Goal: Transaction & Acquisition: Book appointment/travel/reservation

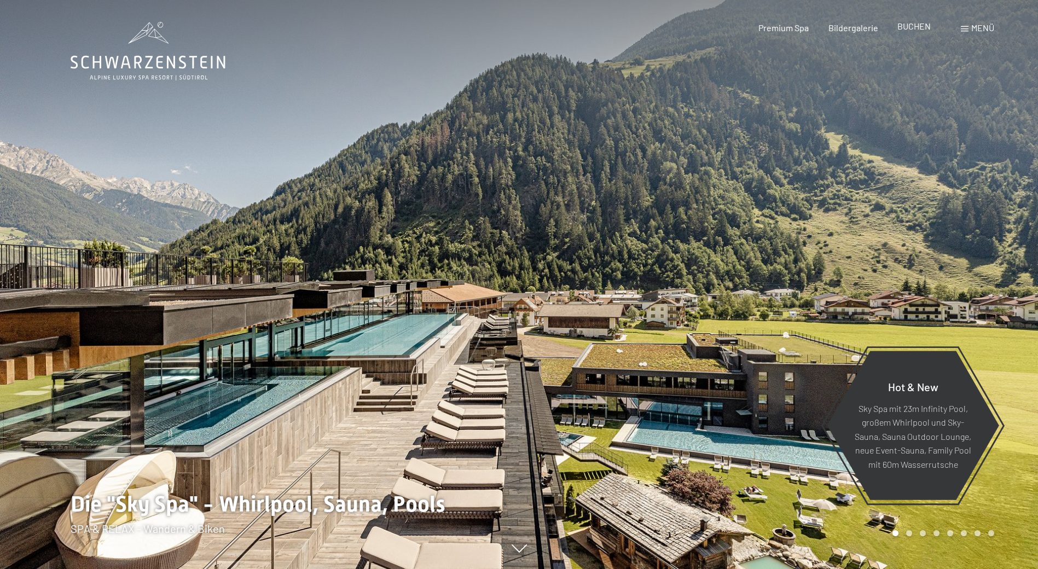
click at [909, 28] on span "BUCHEN" at bounding box center [913, 26] width 33 height 10
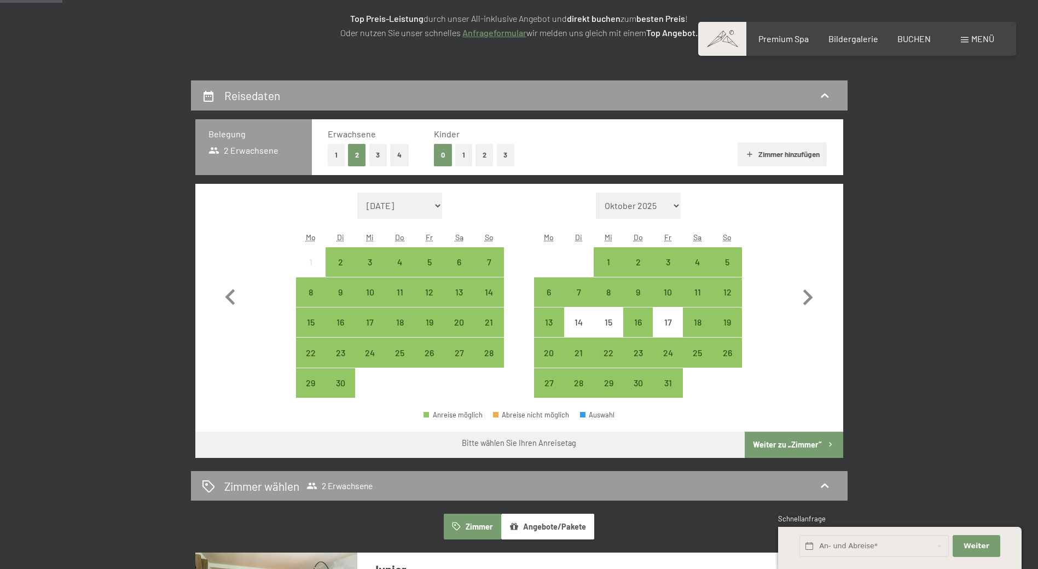
scroll to position [164, 0]
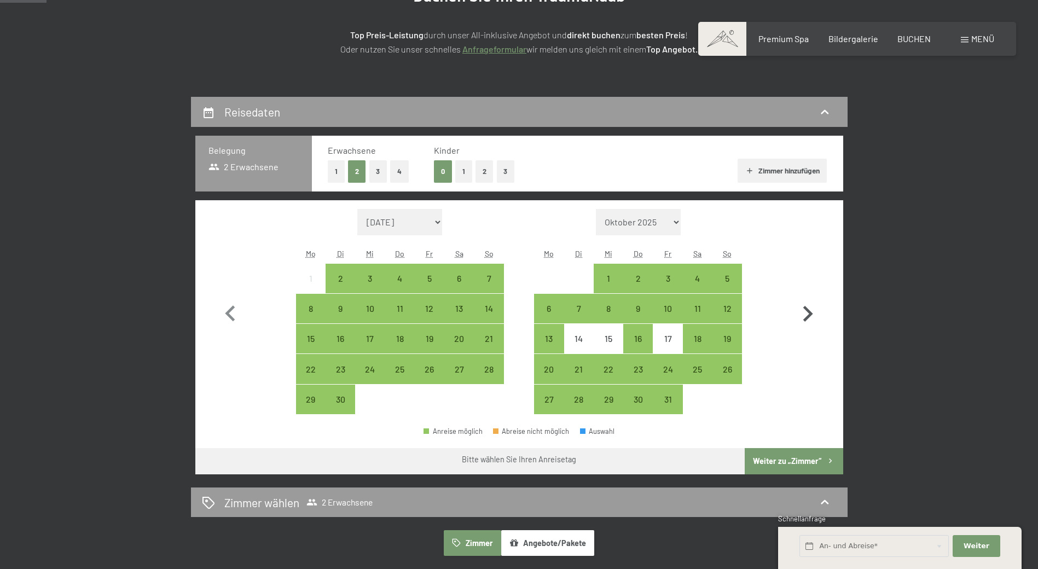
click at [807, 314] on icon "button" at bounding box center [808, 314] width 32 height 32
select select "[DATE]"
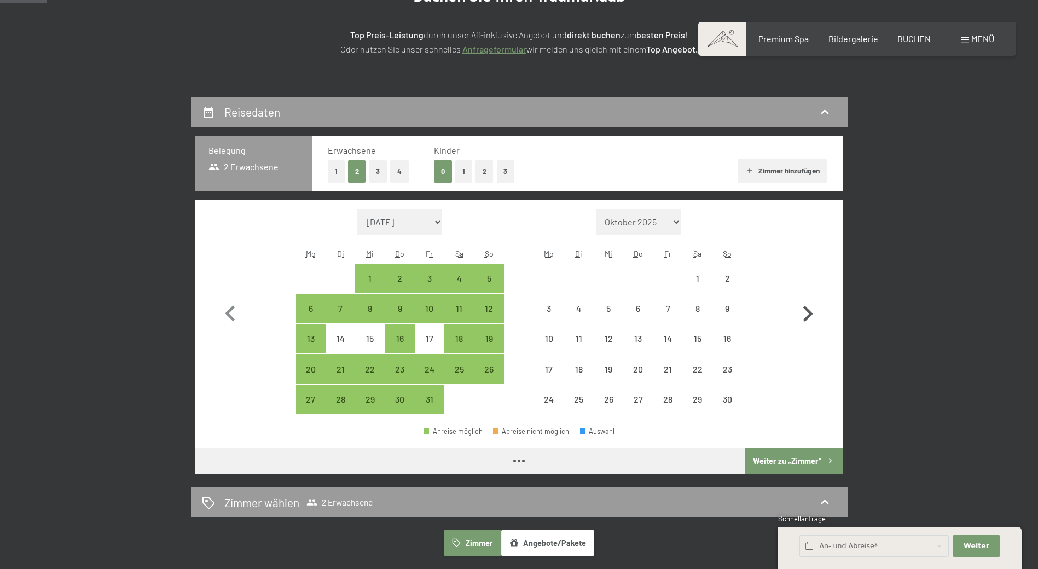
select select "[DATE]"
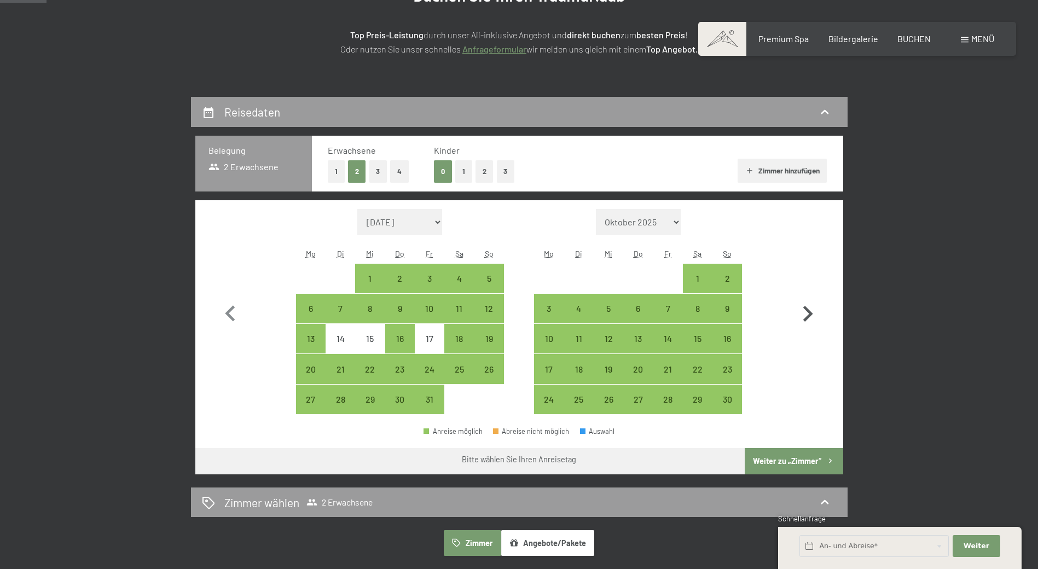
click at [807, 313] on icon "button" at bounding box center [808, 314] width 32 height 32
select select "[DATE]"
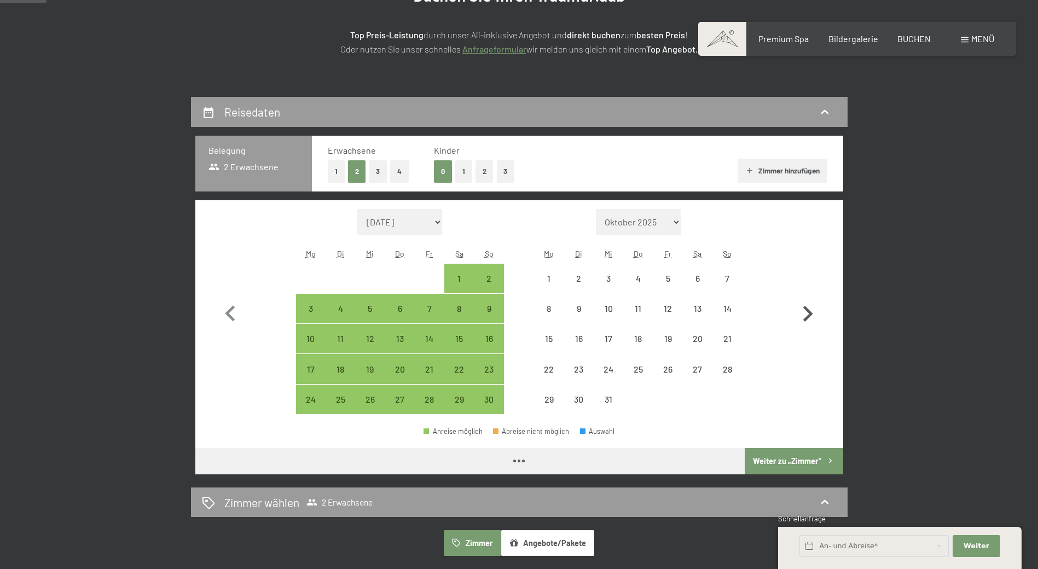
select select "[DATE]"
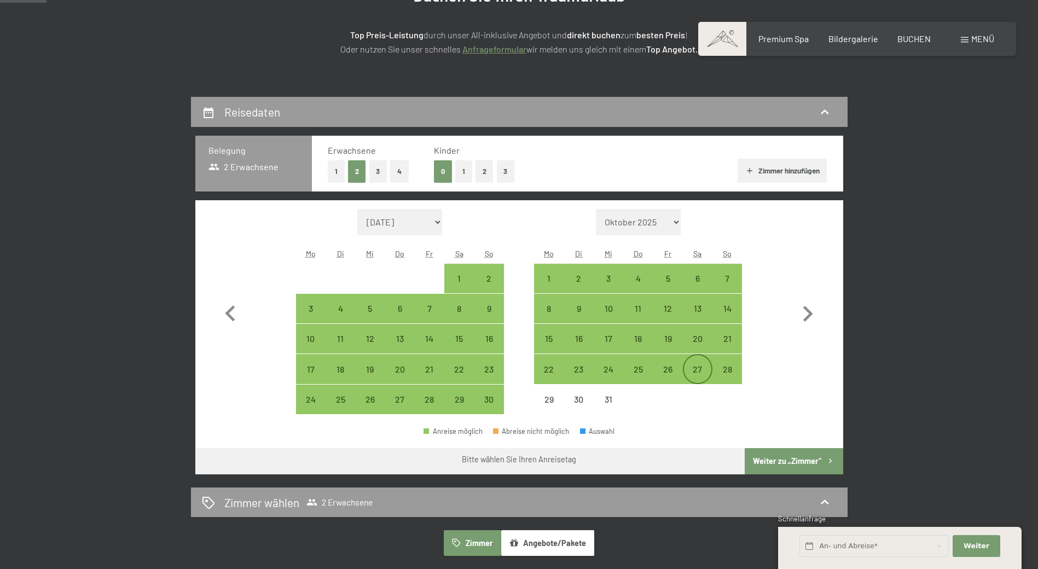
click at [696, 370] on div "27" at bounding box center [697, 378] width 27 height 27
select select "[DATE]"
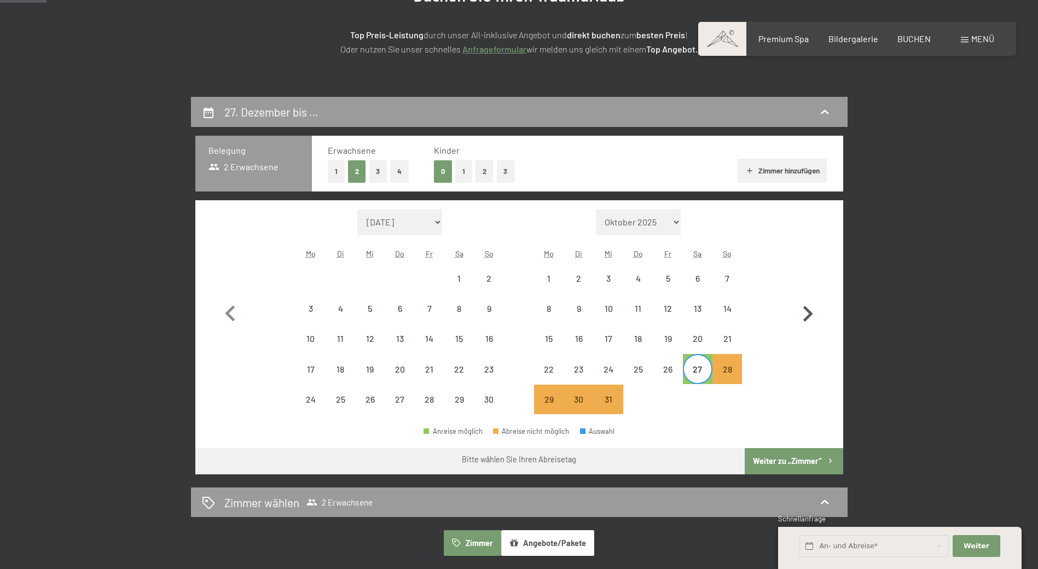
click at [811, 311] on icon "button" at bounding box center [808, 314] width 32 height 32
select select "[DATE]"
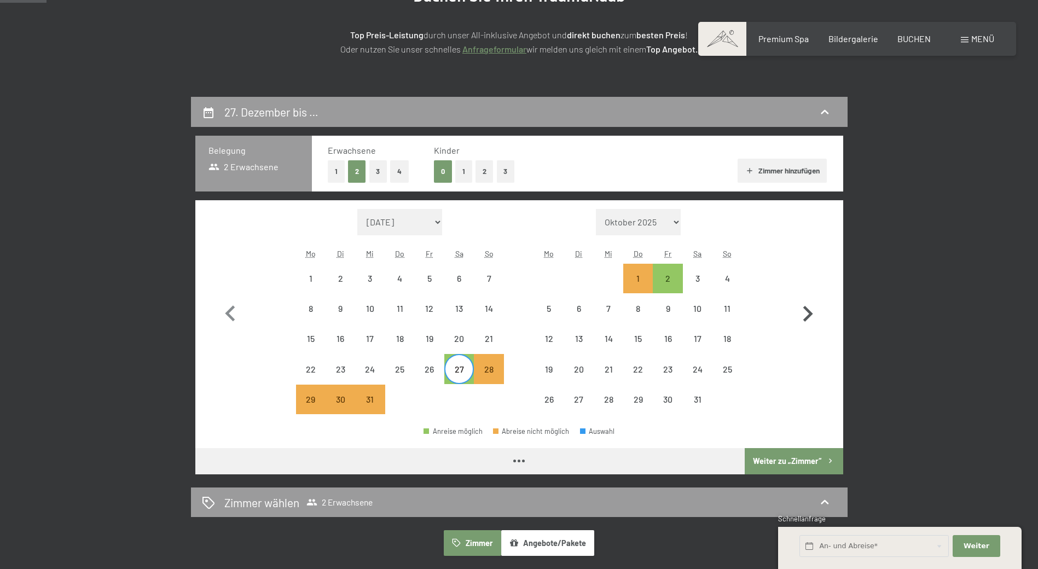
select select "[DATE]"
click at [668, 277] on div "2" at bounding box center [667, 287] width 27 height 27
select select "[DATE]"
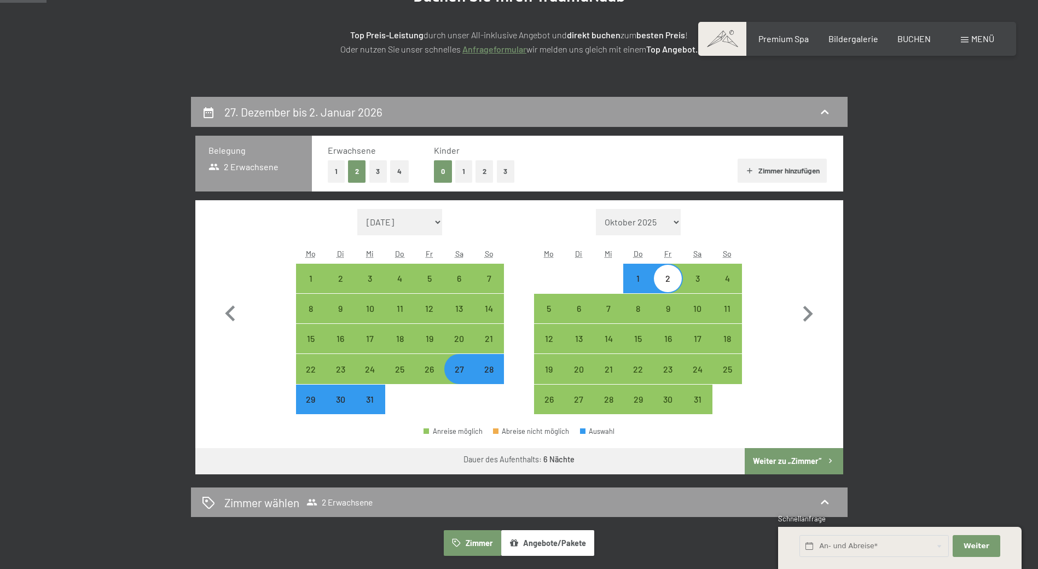
click at [486, 372] on div "28" at bounding box center [488, 378] width 27 height 27
select select "[DATE]"
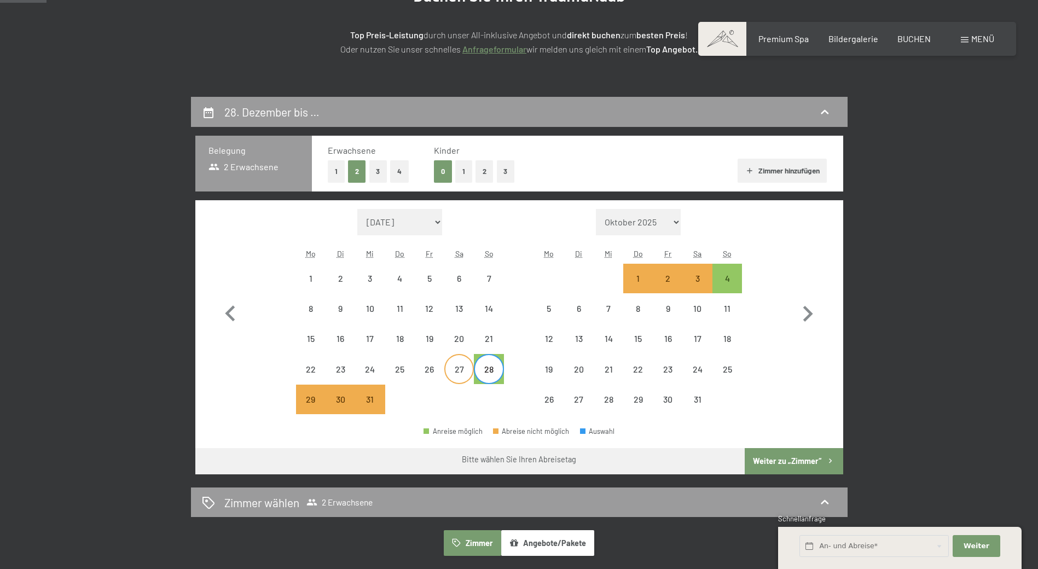
click at [460, 370] on div "27" at bounding box center [458, 378] width 27 height 27
select select "[DATE]"
click at [669, 275] on div "2" at bounding box center [667, 287] width 27 height 27
select select "[DATE]"
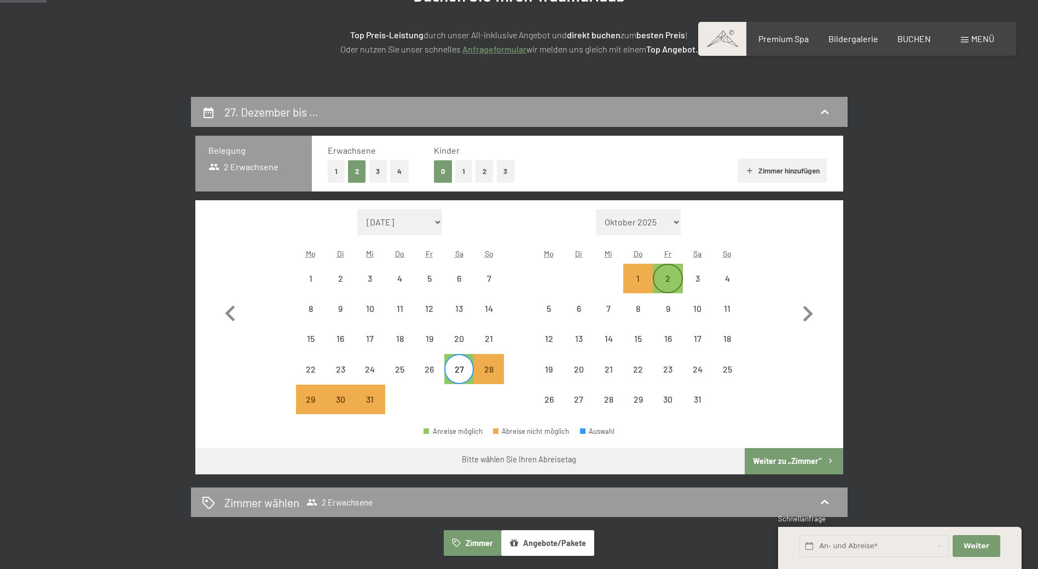
select select "[DATE]"
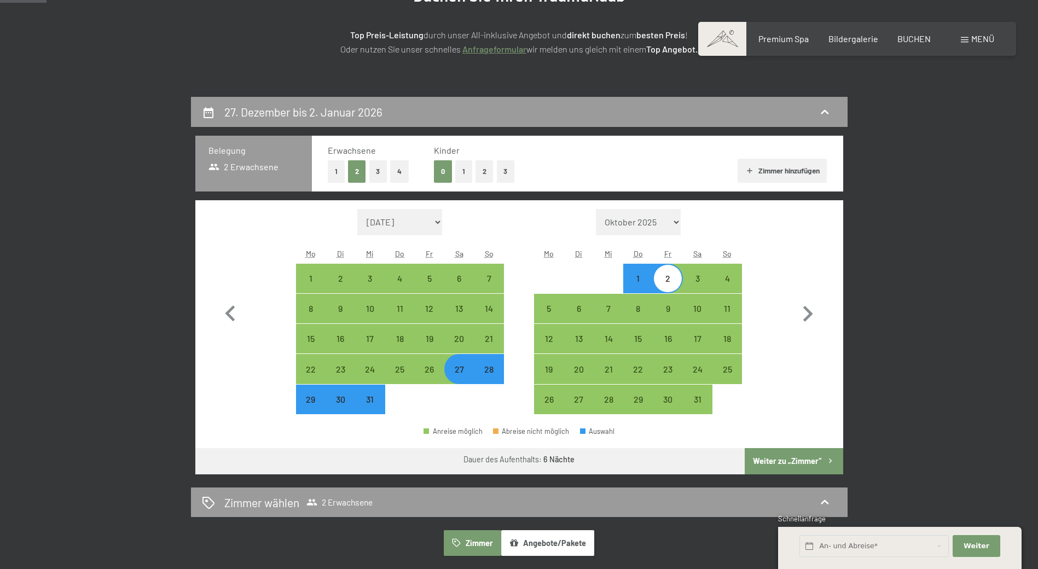
click at [336, 172] on button "1" at bounding box center [336, 171] width 17 height 22
select select "[DATE]"
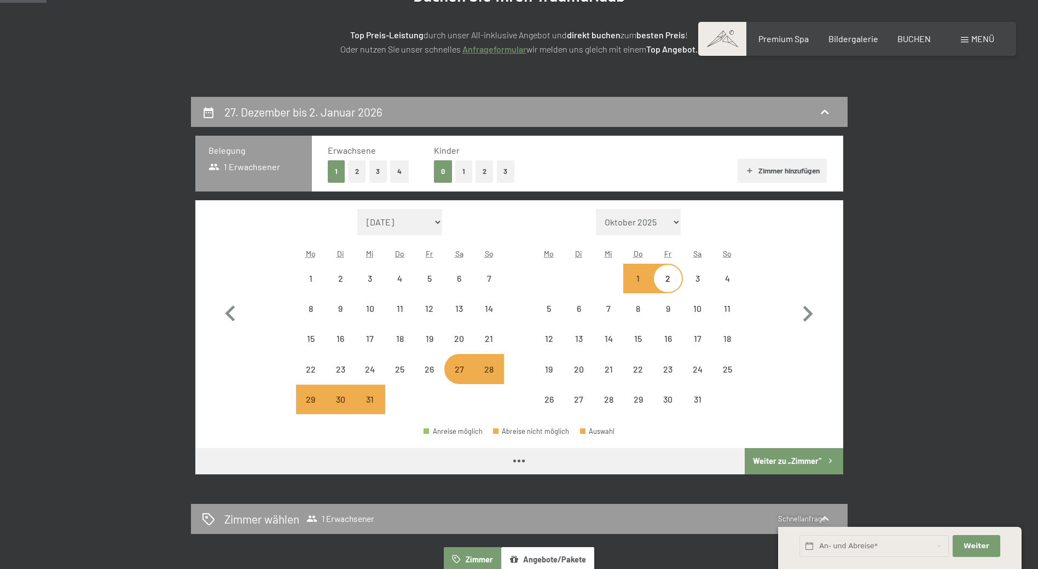
select select "[DATE]"
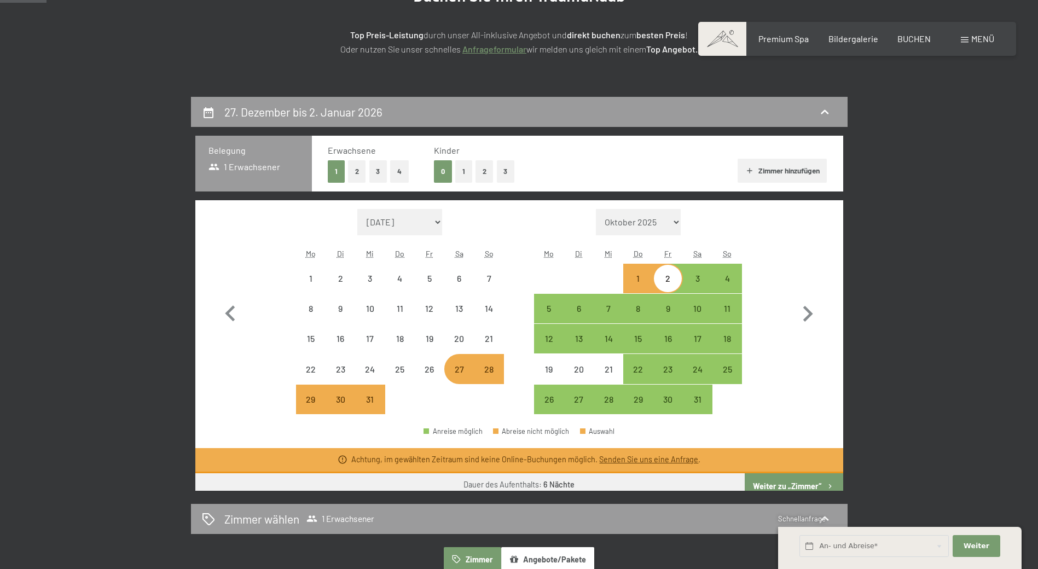
click at [460, 169] on button "1" at bounding box center [463, 171] width 17 height 22
select select "[DATE]"
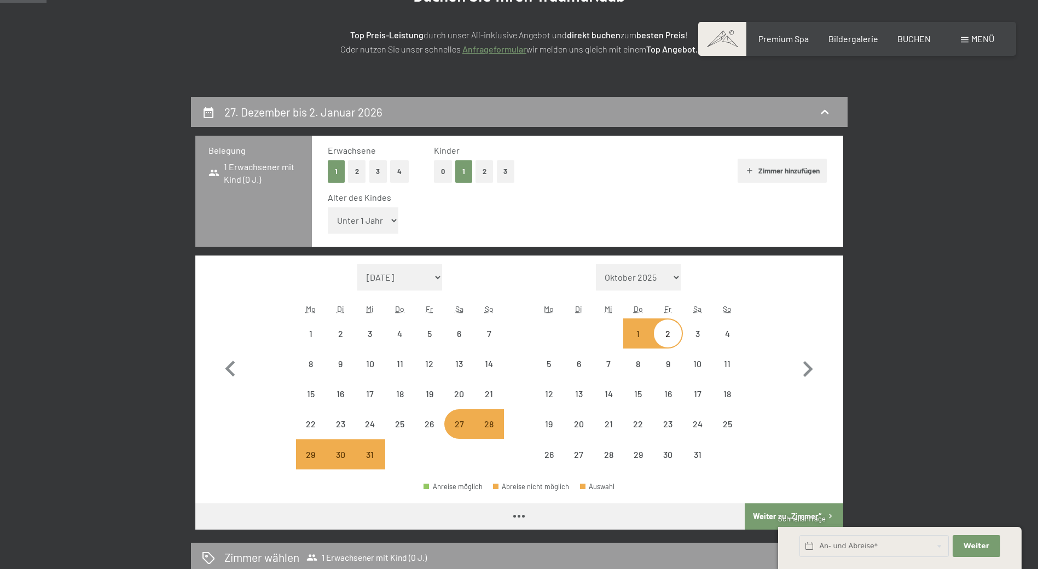
click at [372, 220] on select "Unter 1 Jahr 1 Jahr 2 Jahre 3 Jahre 4 Jahre 5 Jahre 6 Jahre 7 Jahre 8 Jahre 9 J…" at bounding box center [363, 220] width 71 height 26
select select "[DATE]"
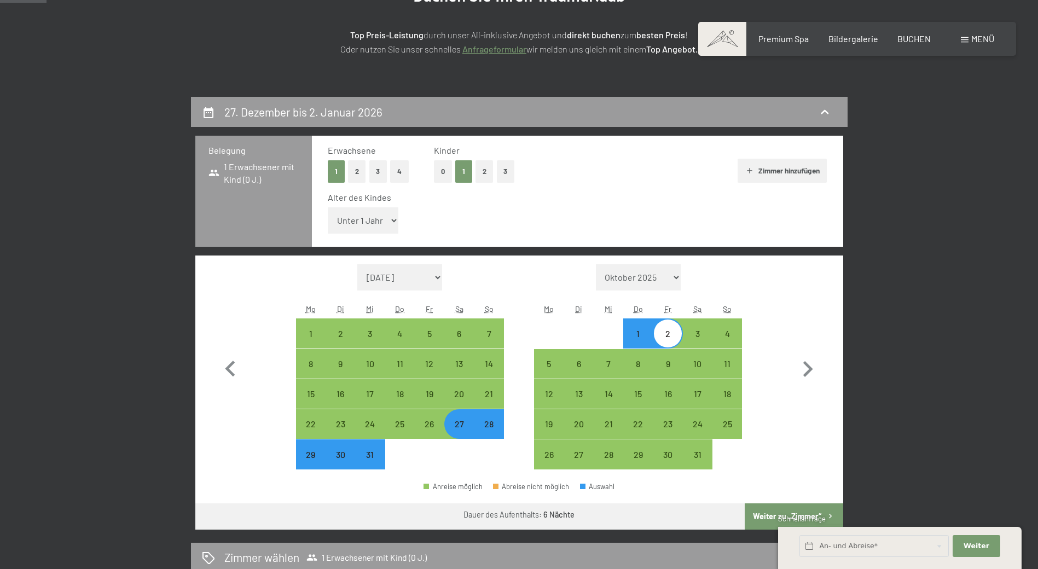
select select "10"
click at [328, 207] on select "Unter 1 Jahr 1 Jahr 2 Jahre 3 Jahre 4 Jahre 5 Jahre 6 Jahre 7 Jahre 8 Jahre 9 J…" at bounding box center [363, 220] width 71 height 26
select select "[DATE]"
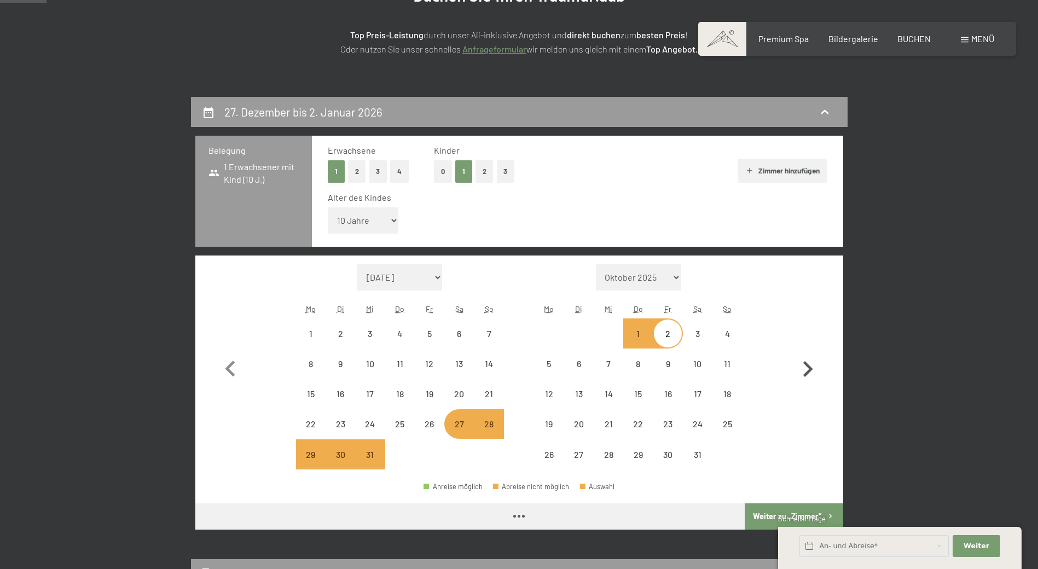
select select "[DATE]"
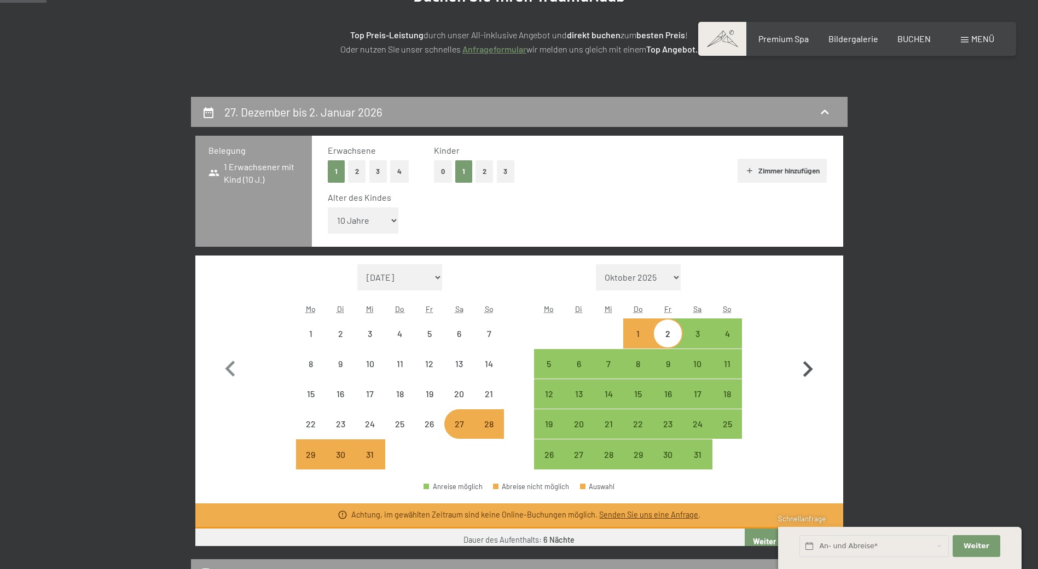
select select "[DATE]"
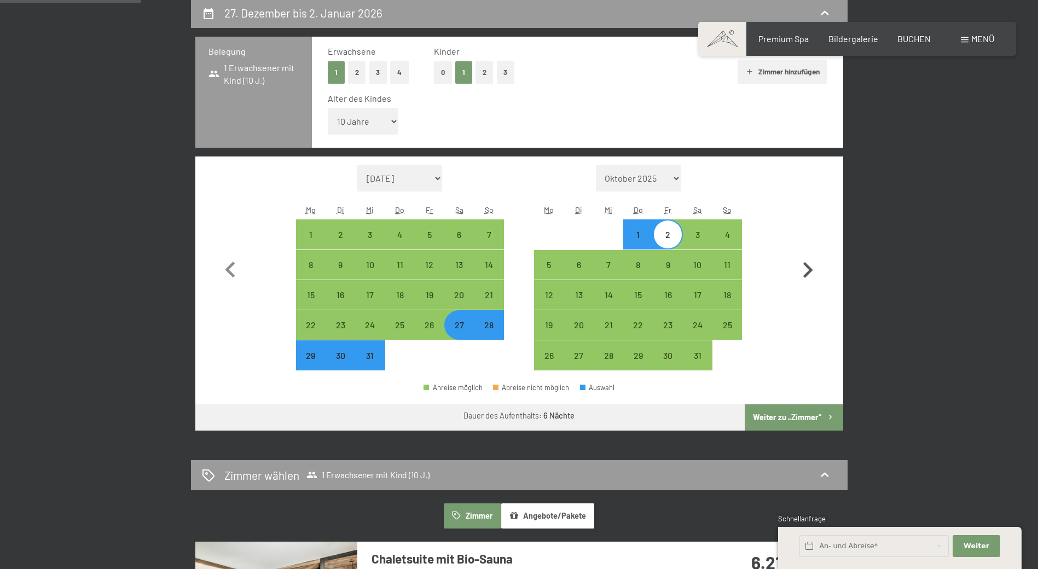
scroll to position [274, 0]
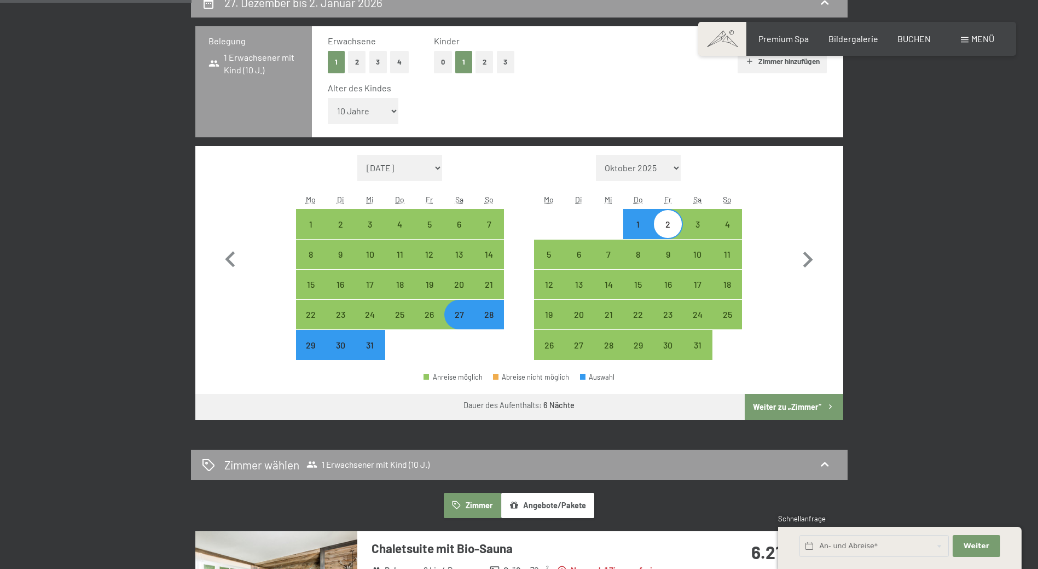
click at [806, 408] on button "Weiter zu „Zimmer“" at bounding box center [794, 407] width 98 height 26
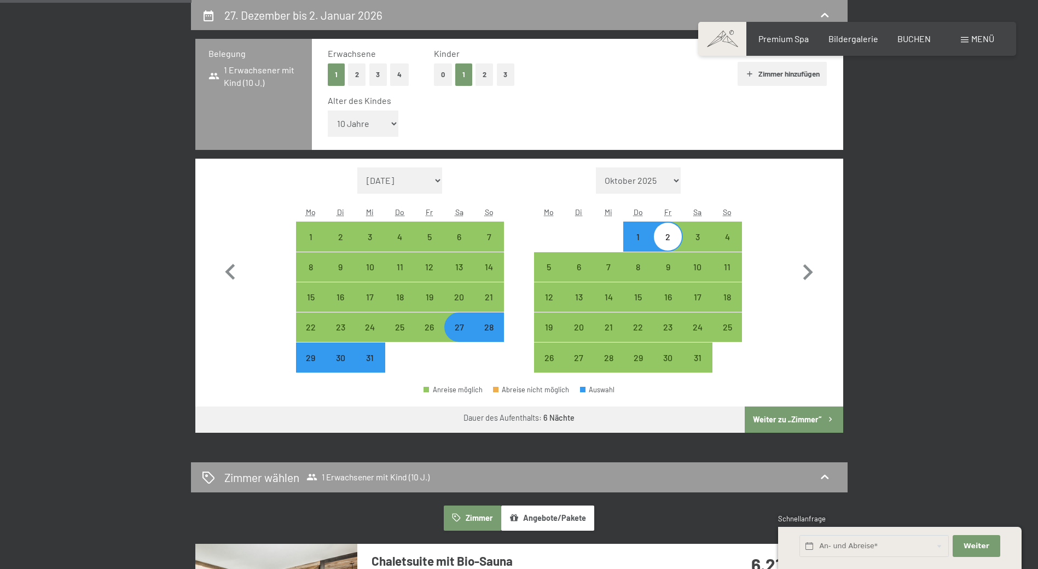
select select "[DATE]"
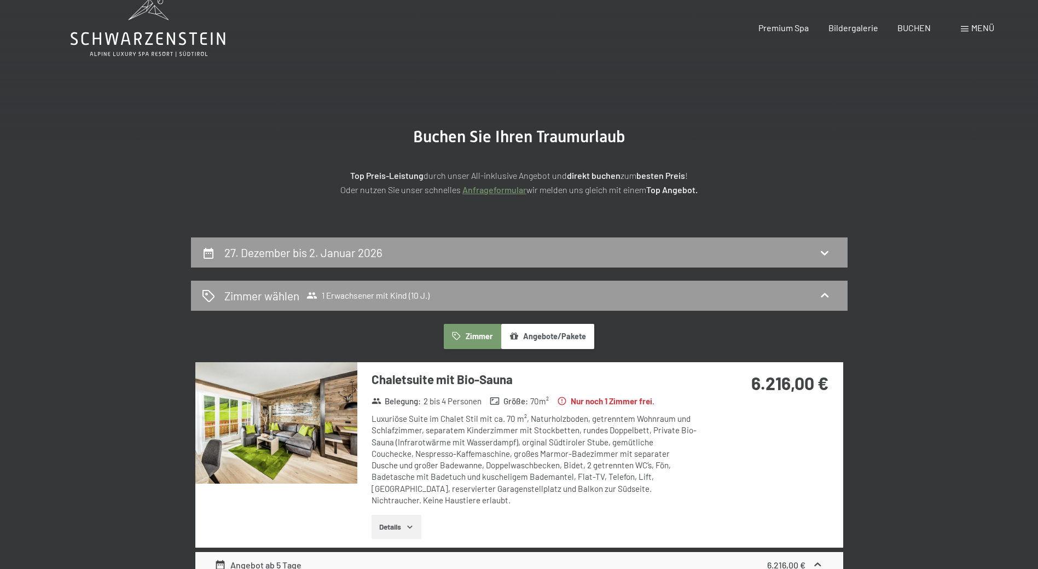
scroll to position [0, 0]
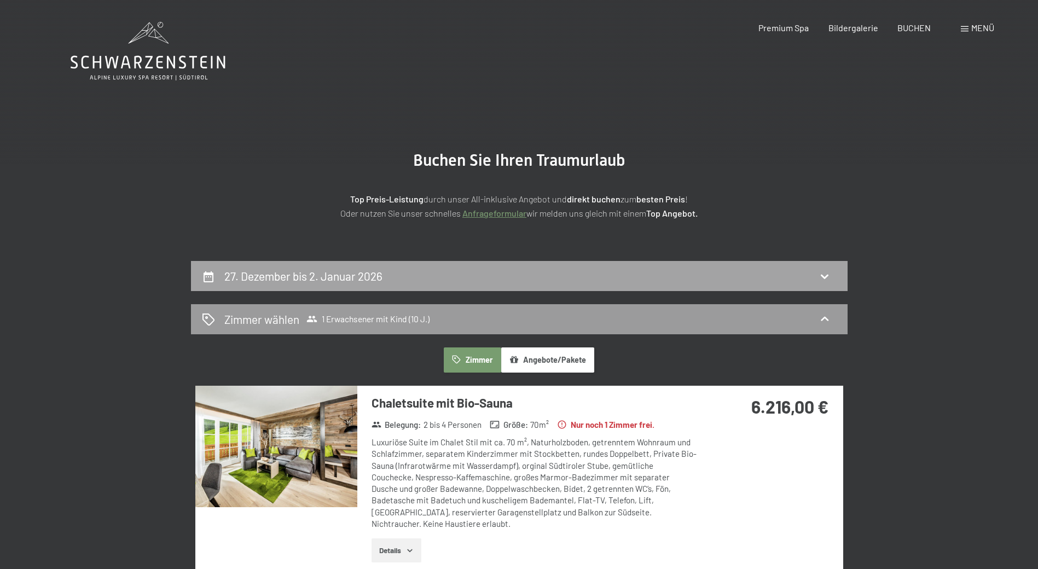
click at [287, 276] on h2 "27. Dezember bis 2. Januar 2026" at bounding box center [303, 276] width 158 height 14
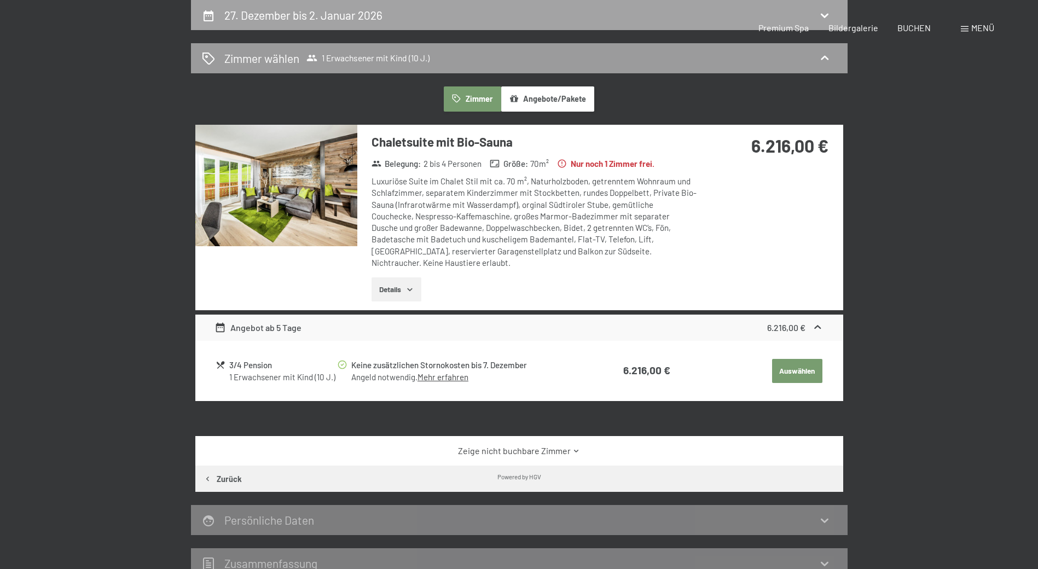
select select "10"
select select "[DATE]"
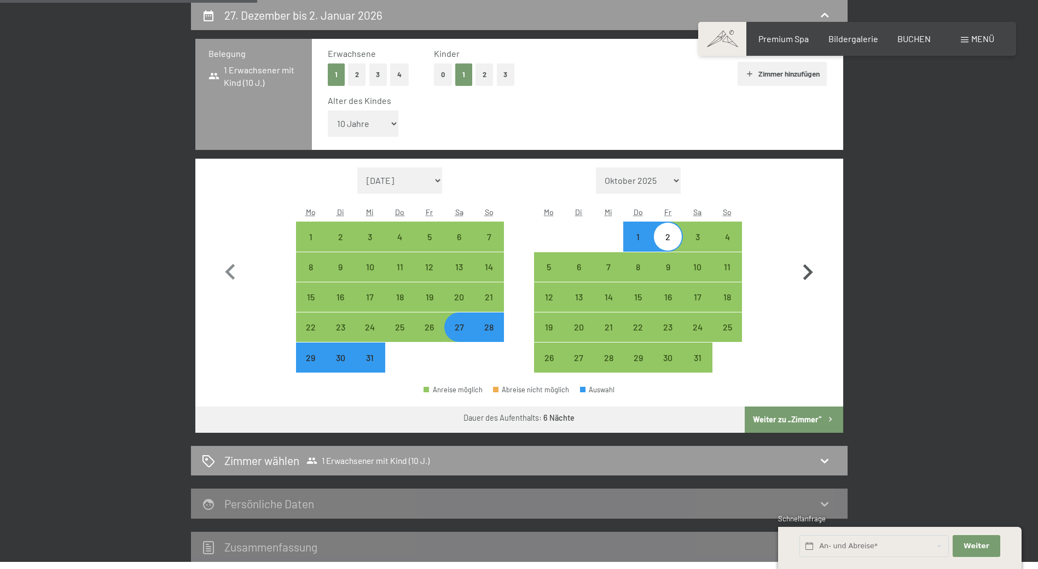
click at [809, 276] on icon "button" at bounding box center [808, 273] width 32 height 32
select select "[DATE]"
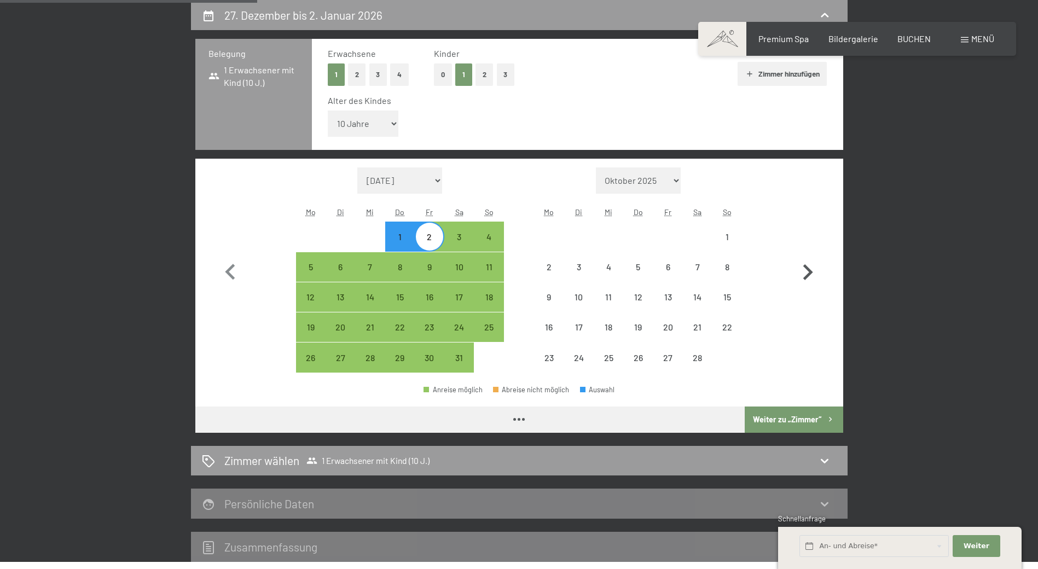
select select "[DATE]"
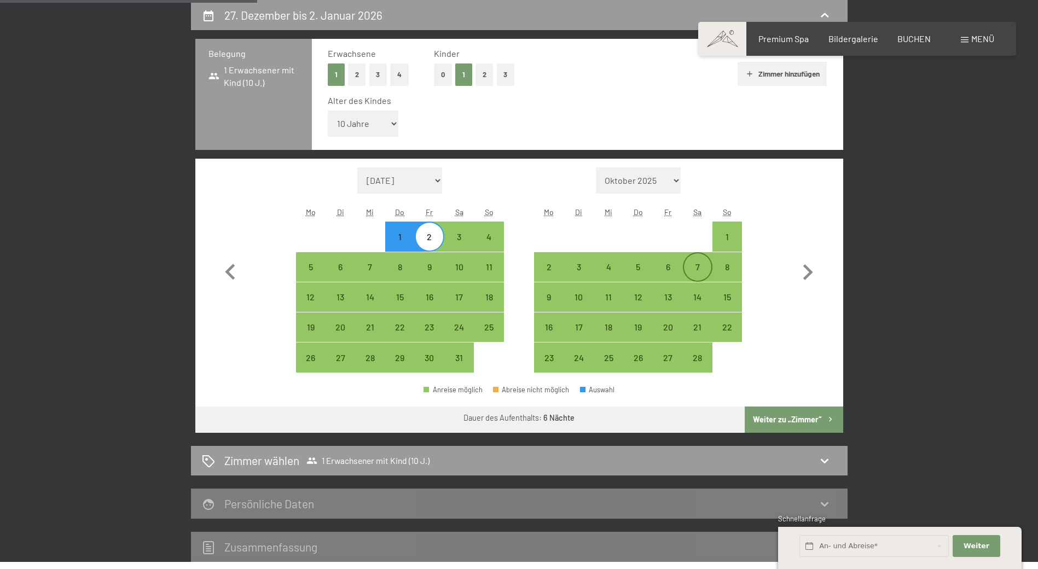
click at [698, 270] on div "7" at bounding box center [697, 276] width 27 height 27
select select "[DATE]"
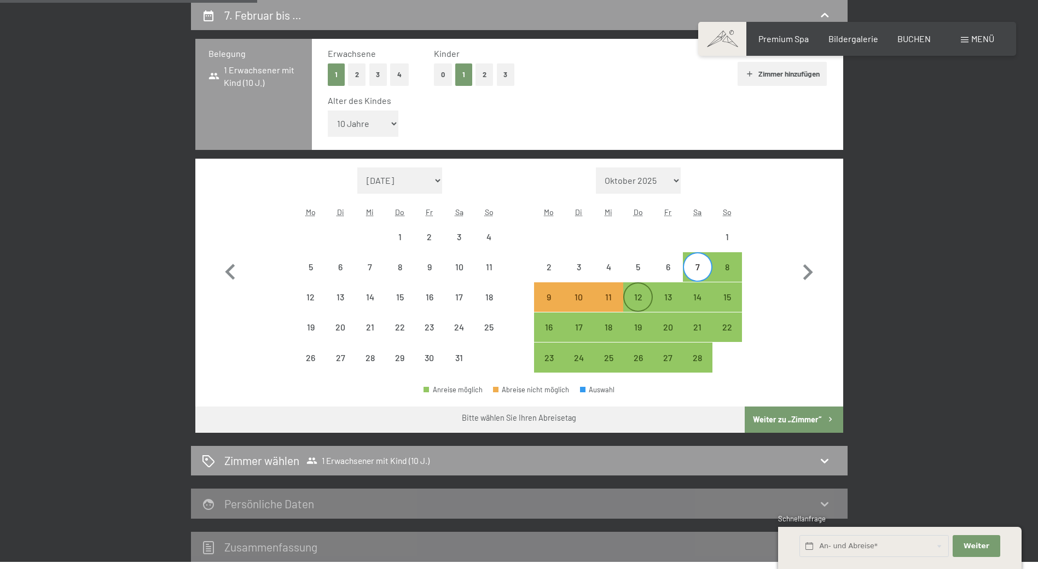
drag, startPoint x: 636, startPoint y: 298, endPoint x: 648, endPoint y: 298, distance: 12.6
click at [636, 298] on div "12" at bounding box center [637, 306] width 27 height 27
select select "[DATE]"
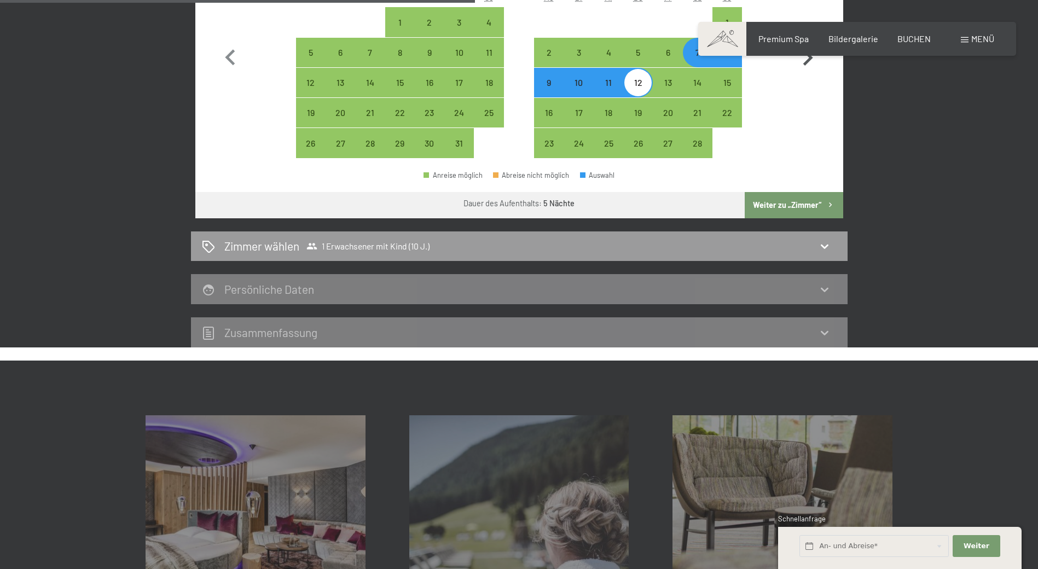
scroll to position [480, 0]
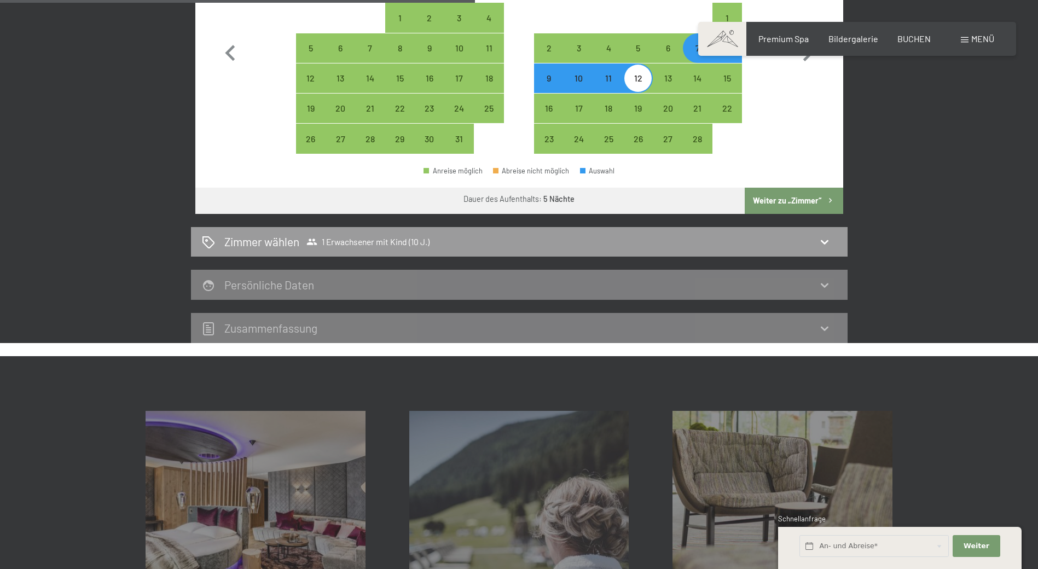
click at [790, 209] on button "Weiter zu „Zimmer“" at bounding box center [794, 201] width 98 height 26
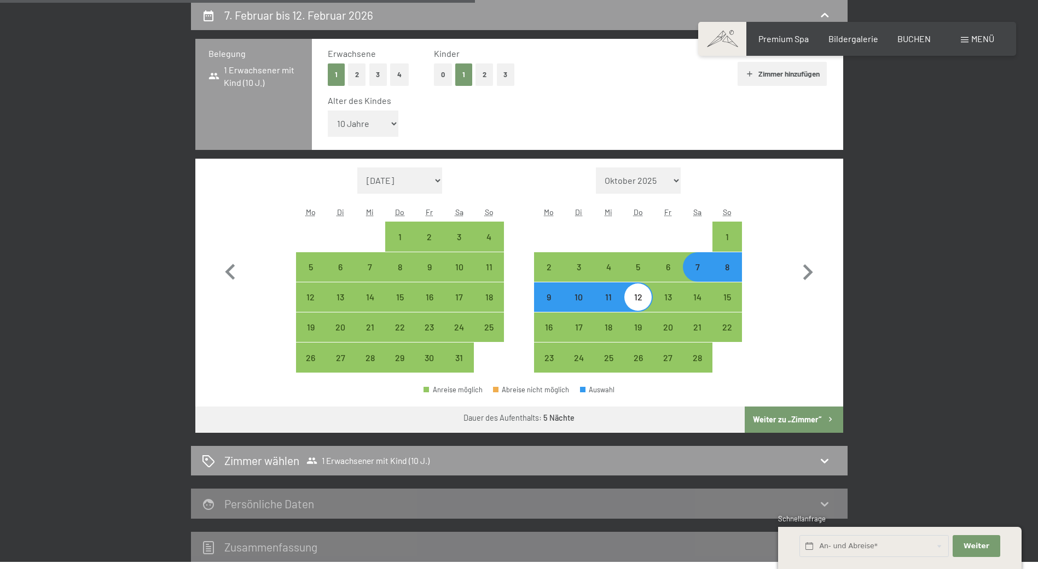
select select "[DATE]"
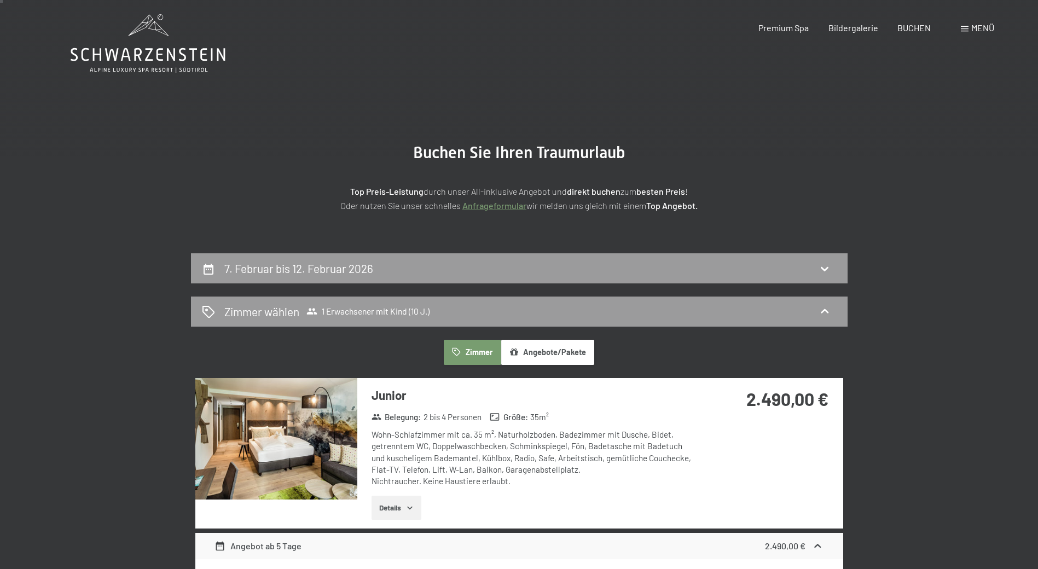
scroll to position [0, 0]
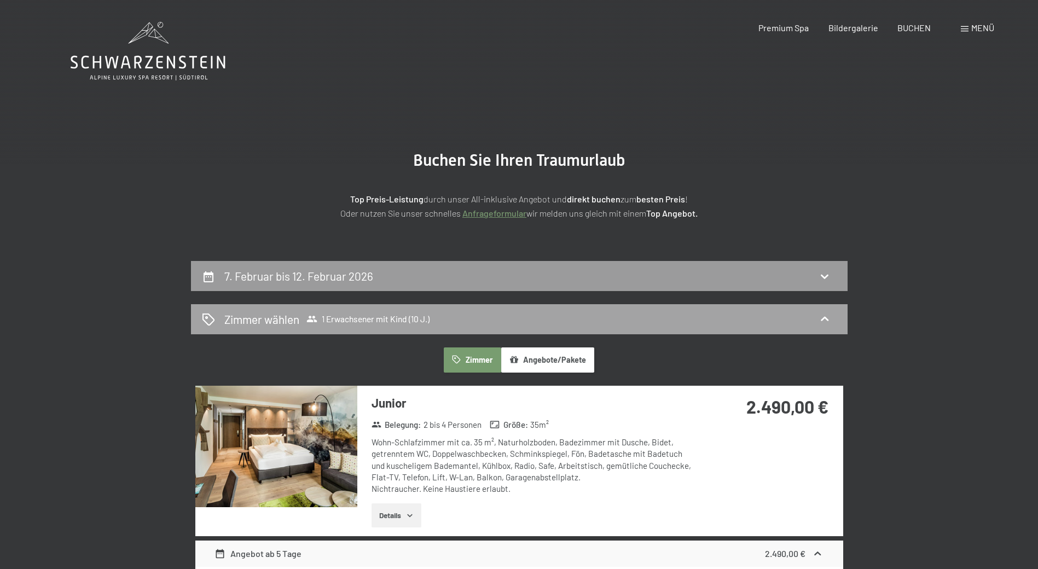
click at [384, 320] on span "1 Erwachsener mit Kind (10 J.)" at bounding box center [367, 319] width 123 height 11
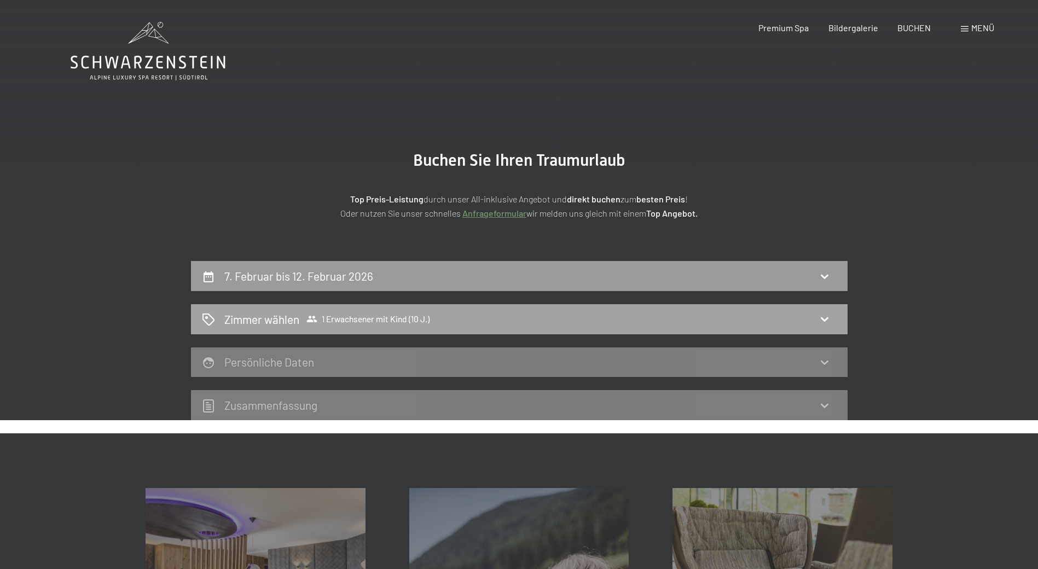
click at [791, 309] on div "[PERSON_NAME] [PERSON_NAME] 1 Erwachsener mit Kind (10 J.)" at bounding box center [519, 319] width 657 height 30
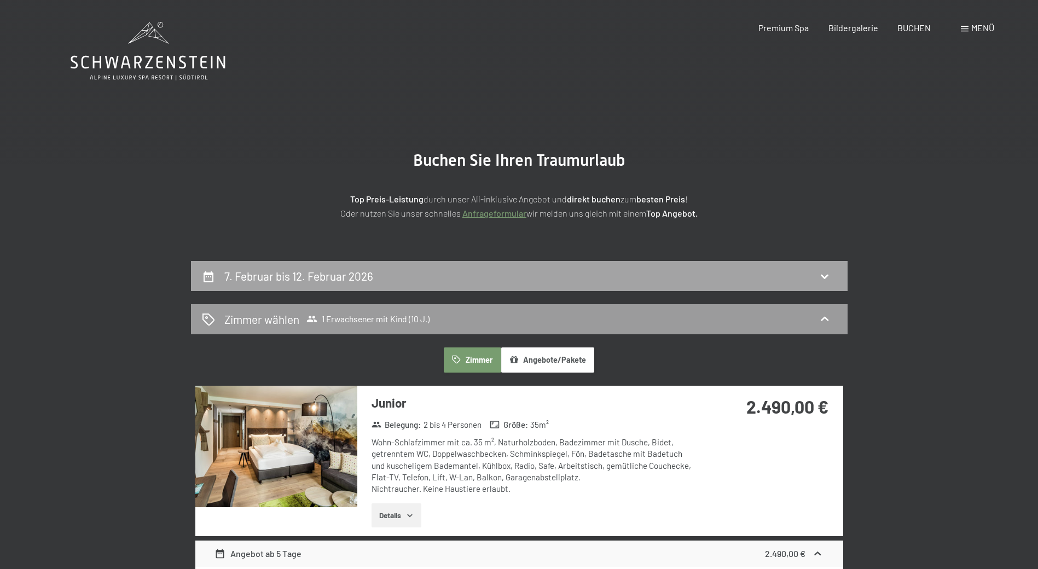
click at [356, 269] on h2 "7. Februar bis 12. Februar 2026" at bounding box center [298, 276] width 149 height 14
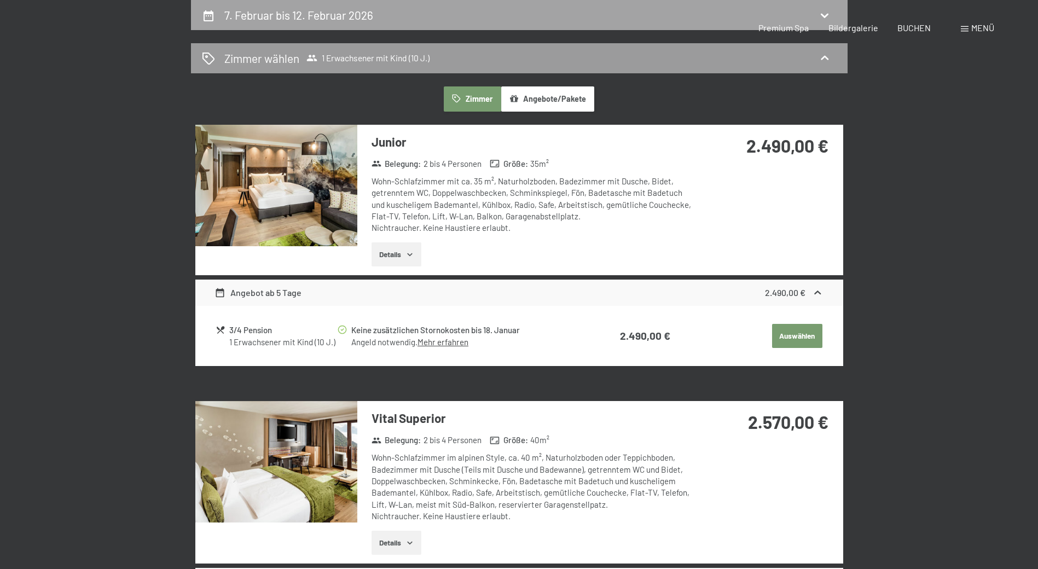
select select "10"
select select "[DATE]"
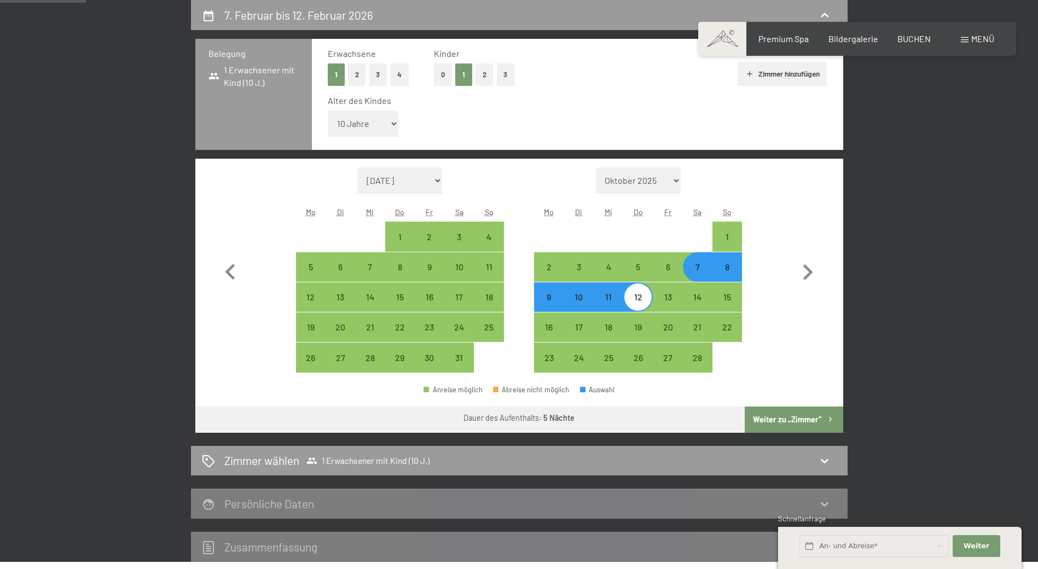
click at [357, 77] on button "2" at bounding box center [357, 74] width 18 height 22
select select "[DATE]"
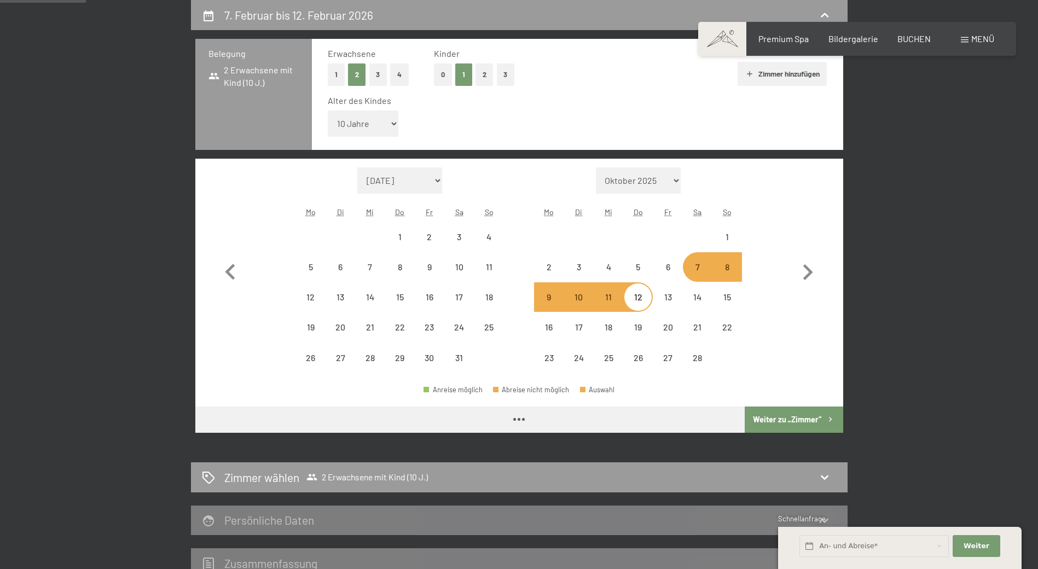
click at [483, 77] on button "2" at bounding box center [484, 74] width 18 height 22
select select "0"
select select "[DATE]"
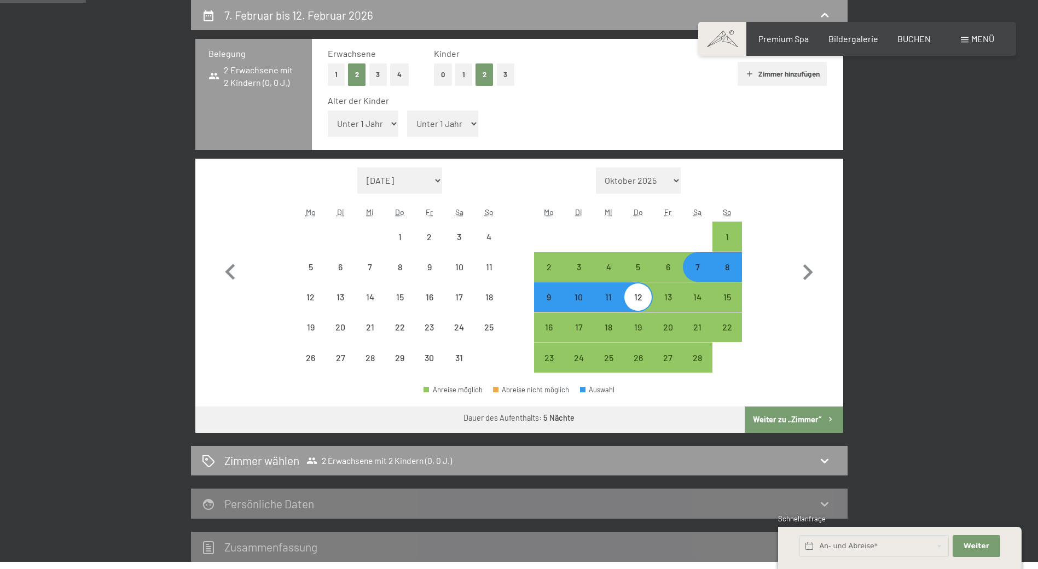
select select "[DATE]"
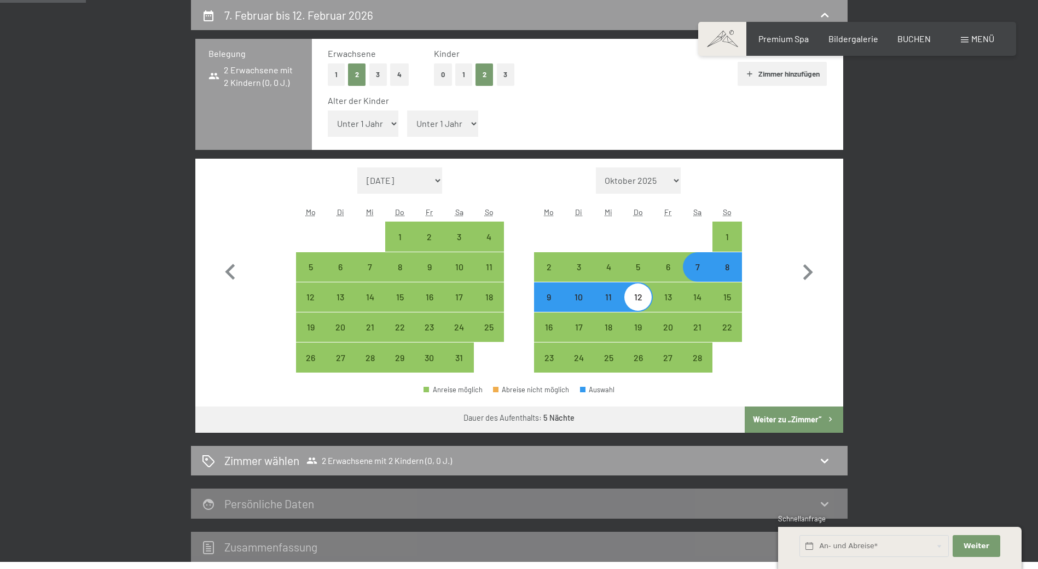
select select "[DATE]"
click at [794, 419] on button "Weiter zu „Zimmer“" at bounding box center [794, 420] width 98 height 26
select select "[DATE]"
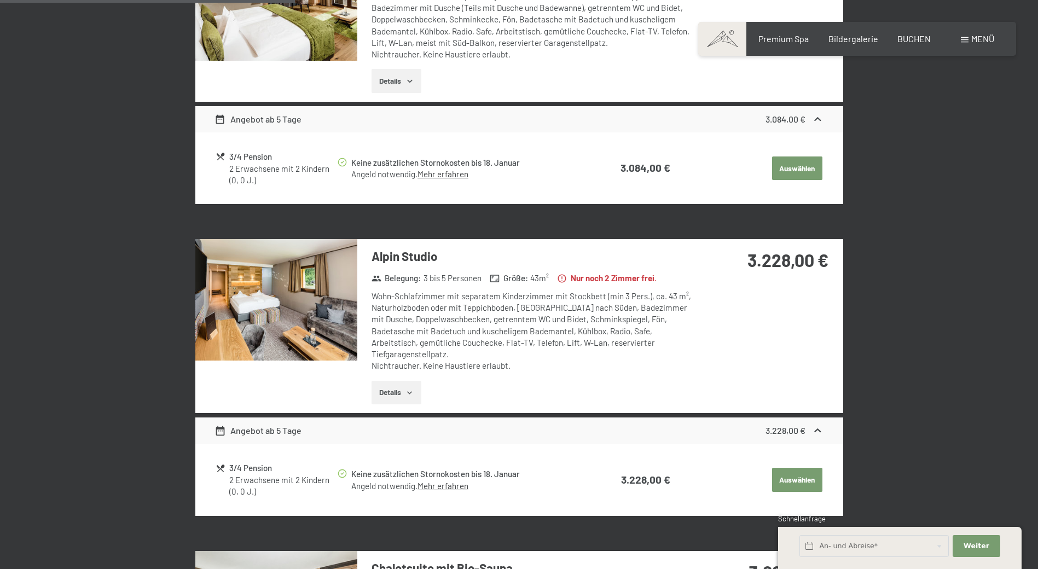
scroll to position [753, 0]
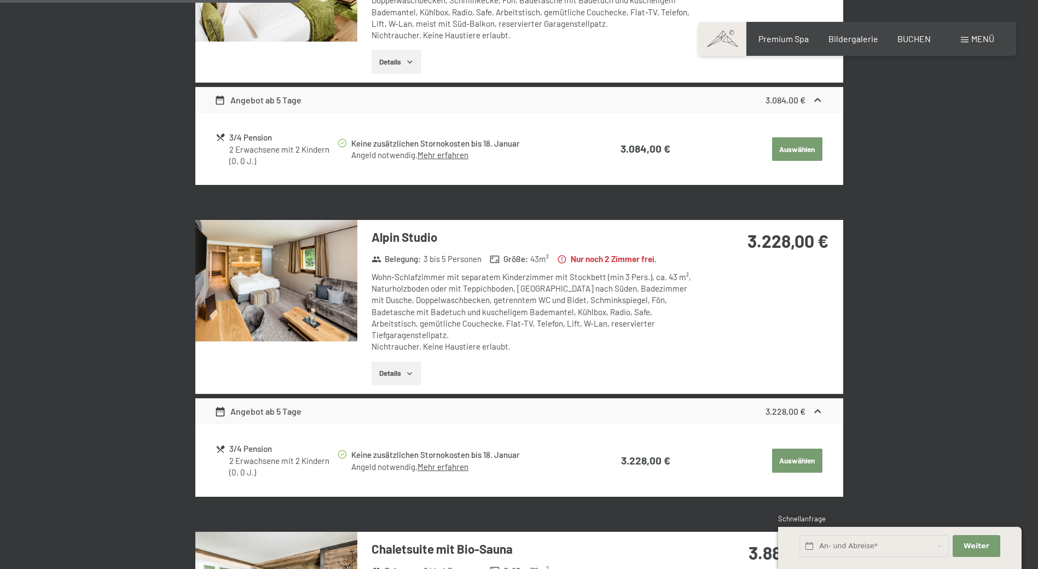
click at [404, 362] on button "Details" at bounding box center [397, 374] width 50 height 24
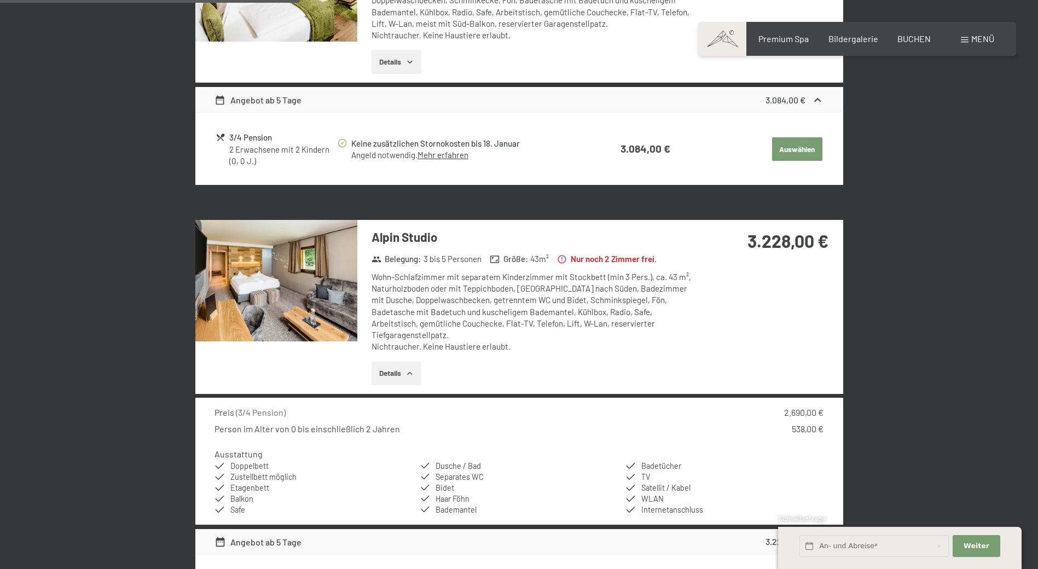
click at [269, 279] on img at bounding box center [276, 280] width 162 height 121
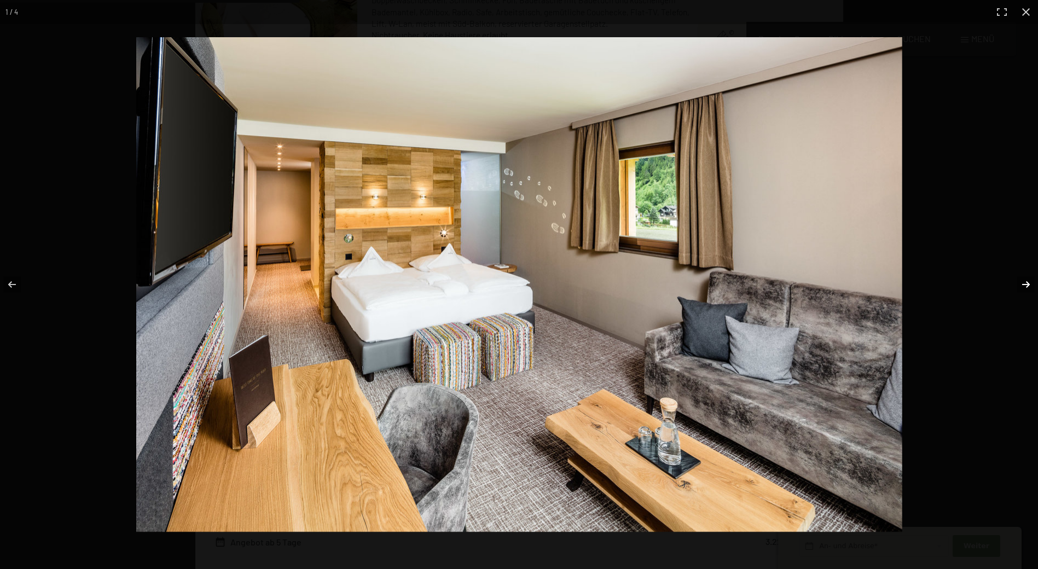
click at [1029, 281] on button "button" at bounding box center [1019, 284] width 38 height 55
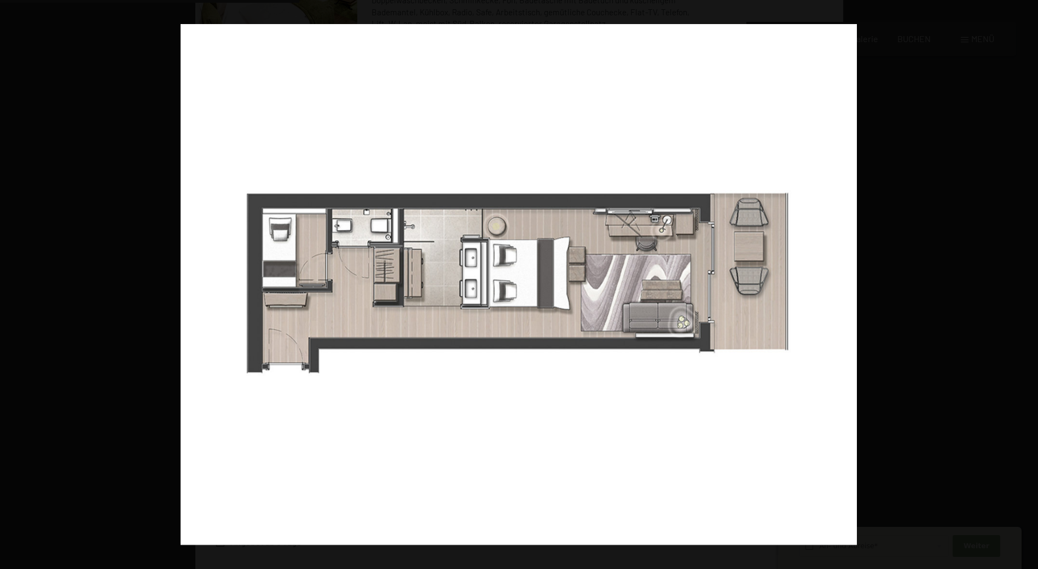
click at [1029, 281] on button "button" at bounding box center [1019, 284] width 38 height 55
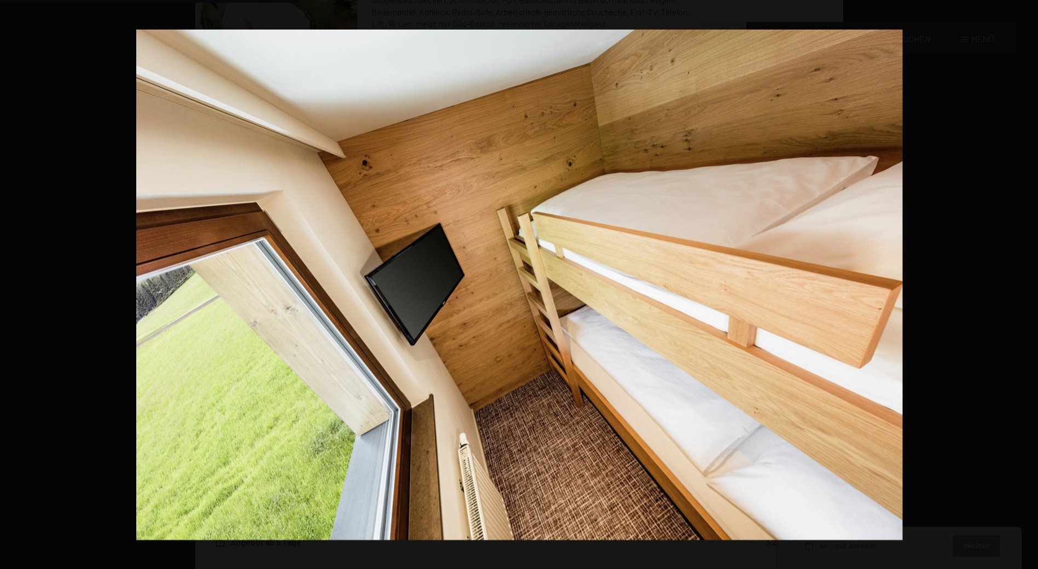
click at [1029, 281] on button "button" at bounding box center [1019, 284] width 38 height 55
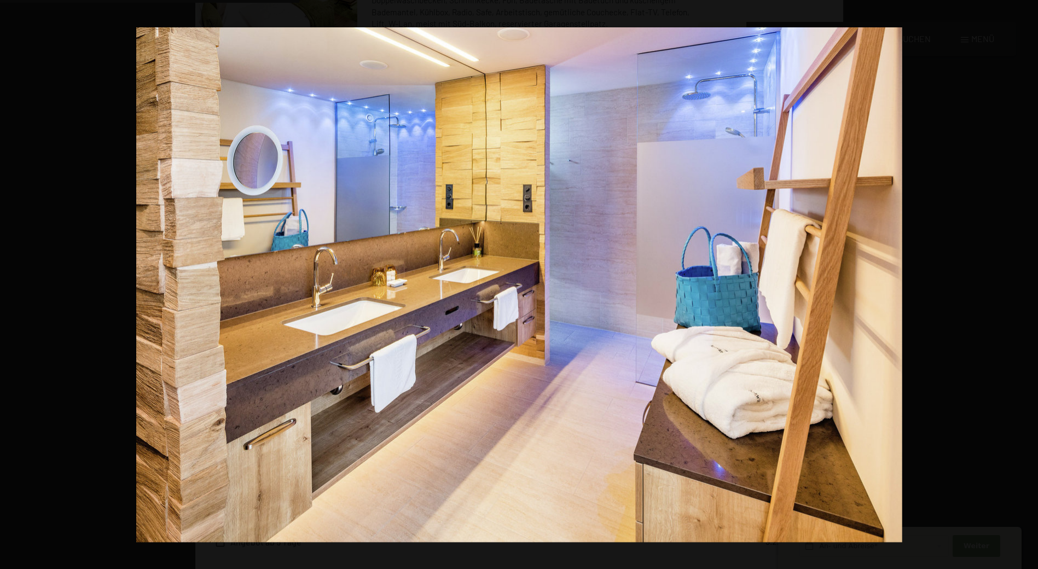
click at [1029, 281] on button "button" at bounding box center [1019, 284] width 38 height 55
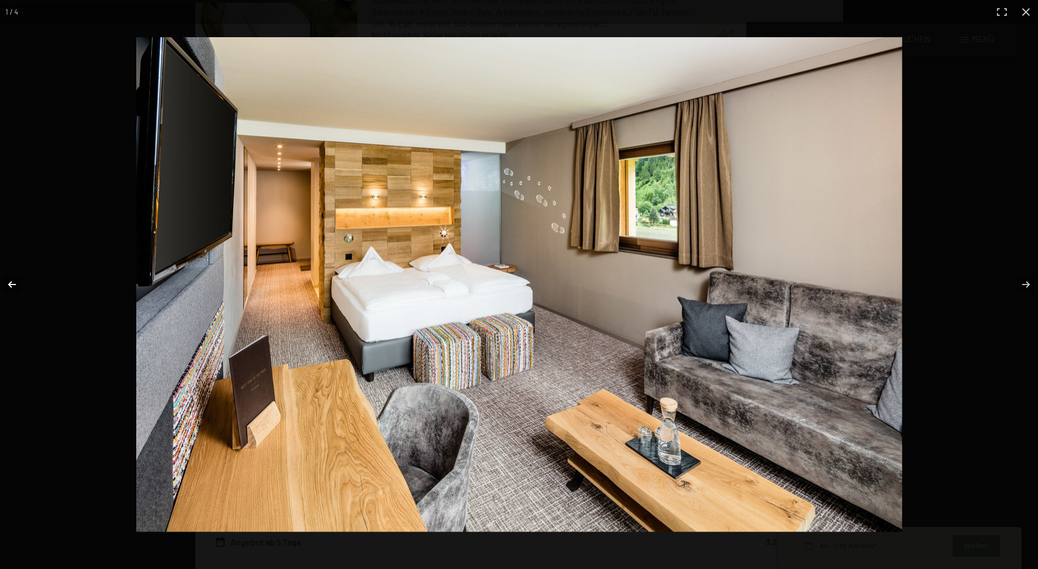
click at [13, 285] on button "button" at bounding box center [19, 284] width 38 height 55
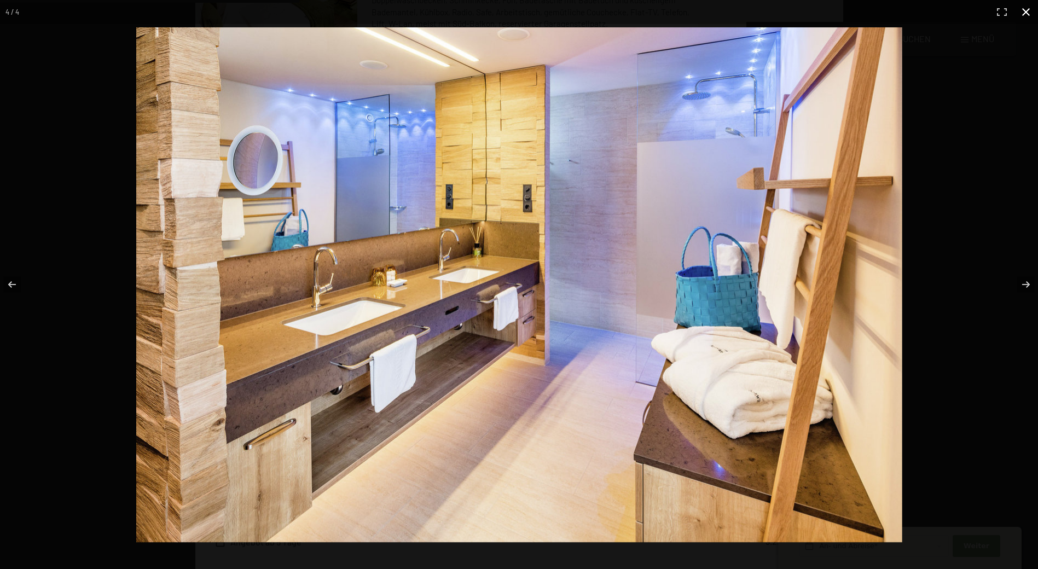
click at [1027, 8] on button "button" at bounding box center [1026, 12] width 24 height 24
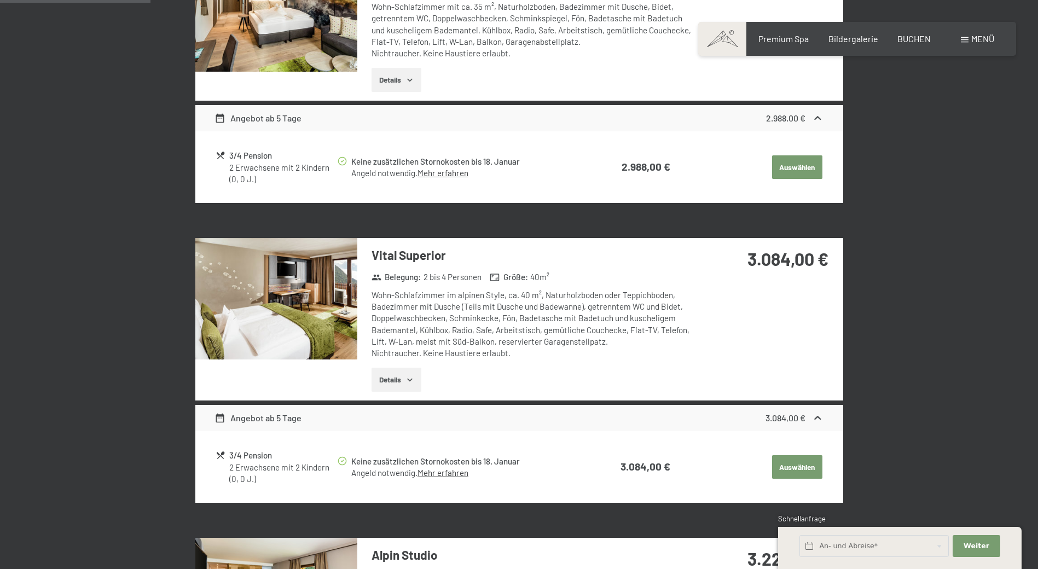
scroll to position [261, 0]
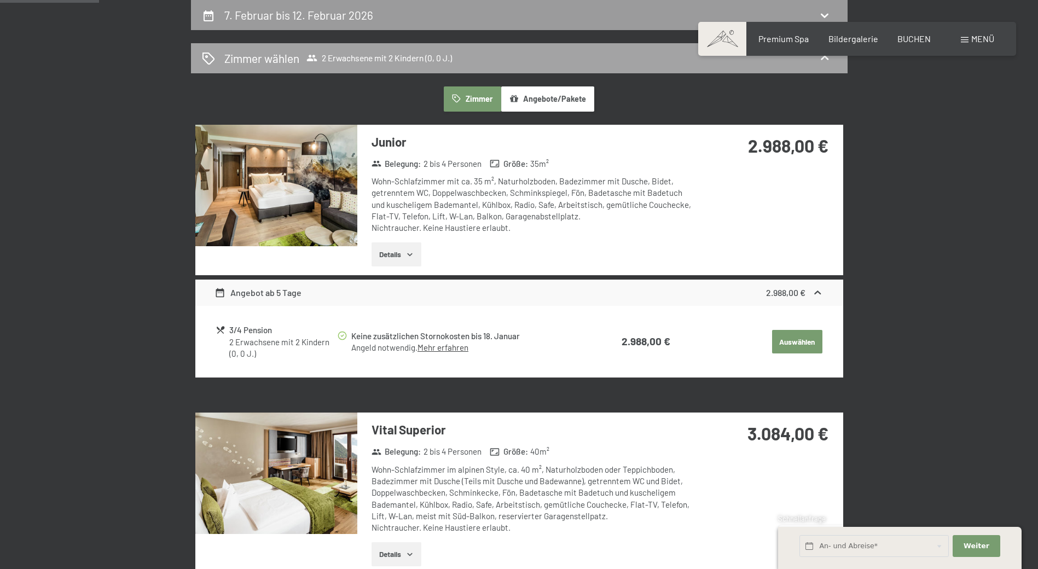
click at [315, 60] on icon at bounding box center [311, 58] width 10 height 7
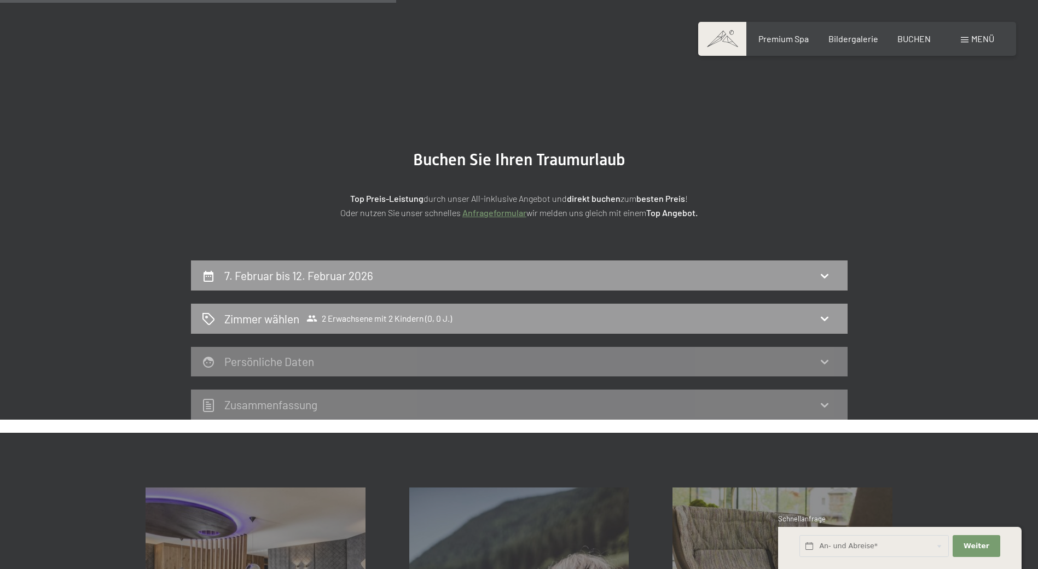
scroll to position [0, 0]
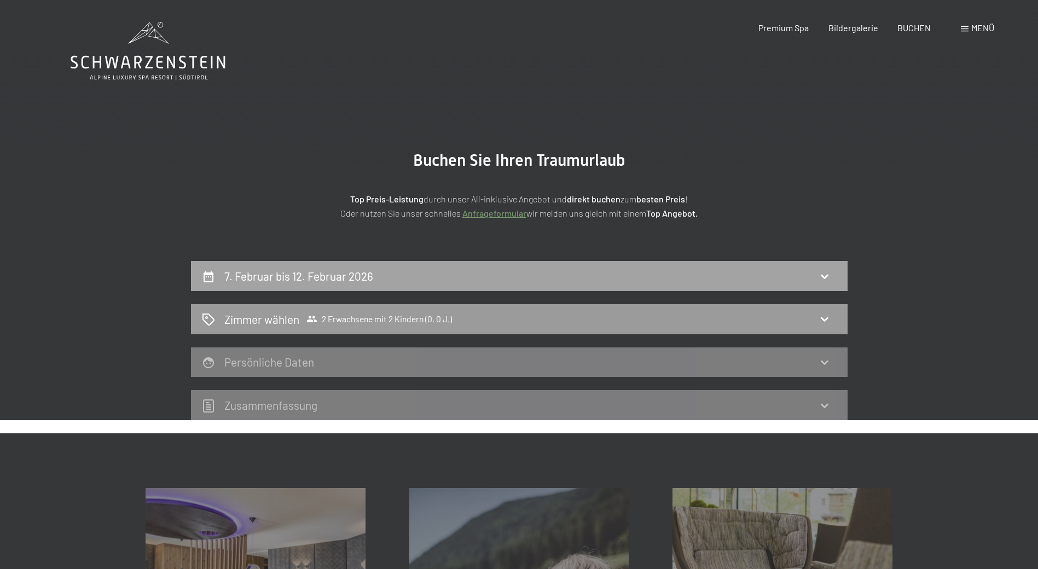
click at [331, 278] on h2 "7. Februar bis 12. Februar 2026" at bounding box center [298, 276] width 149 height 14
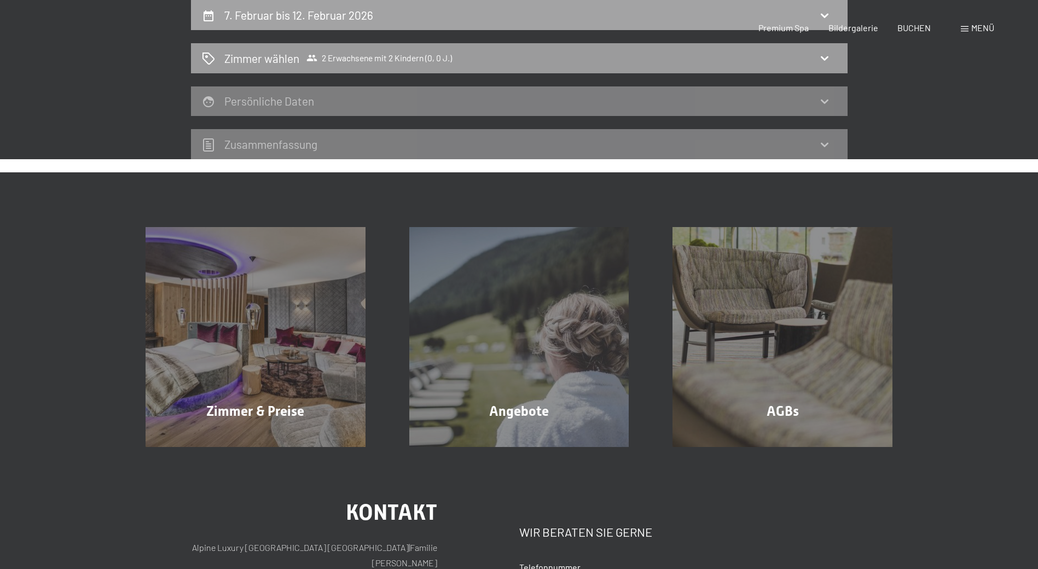
select select "[DATE]"
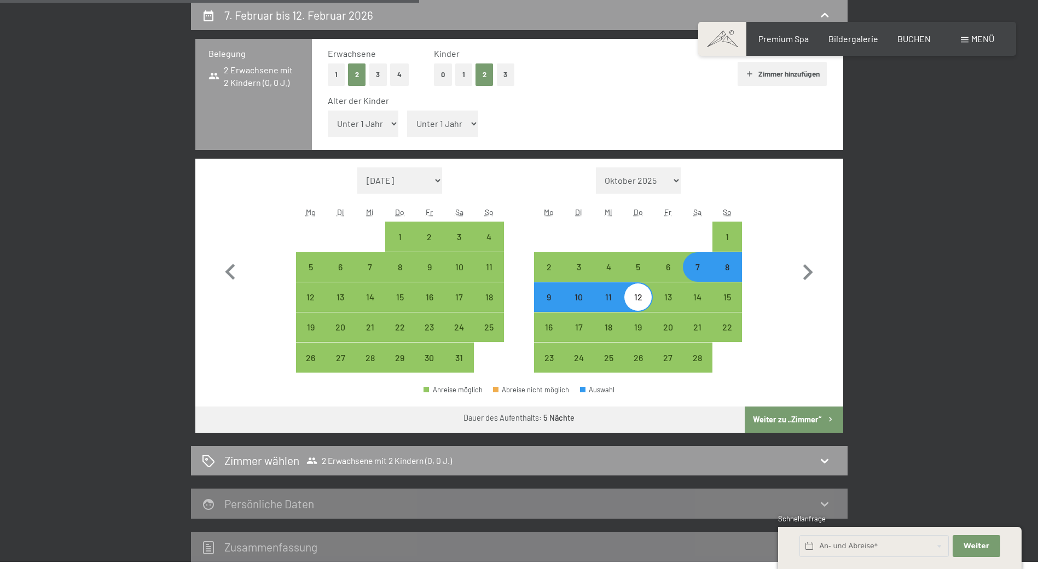
click at [379, 120] on select "Unter 1 Jahr 1 Jahr 2 Jahre 3 Jahre 4 Jahre 5 Jahre 6 Jahre 7 Jahre 8 Jahre 9 J…" at bounding box center [363, 124] width 71 height 26
select select "10"
click at [328, 111] on select "Unter 1 Jahr 1 Jahr 2 Jahre 3 Jahre 4 Jahre 5 Jahre 6 Jahre 7 Jahre 8 Jahre 9 J…" at bounding box center [363, 124] width 71 height 26
select select "[DATE]"
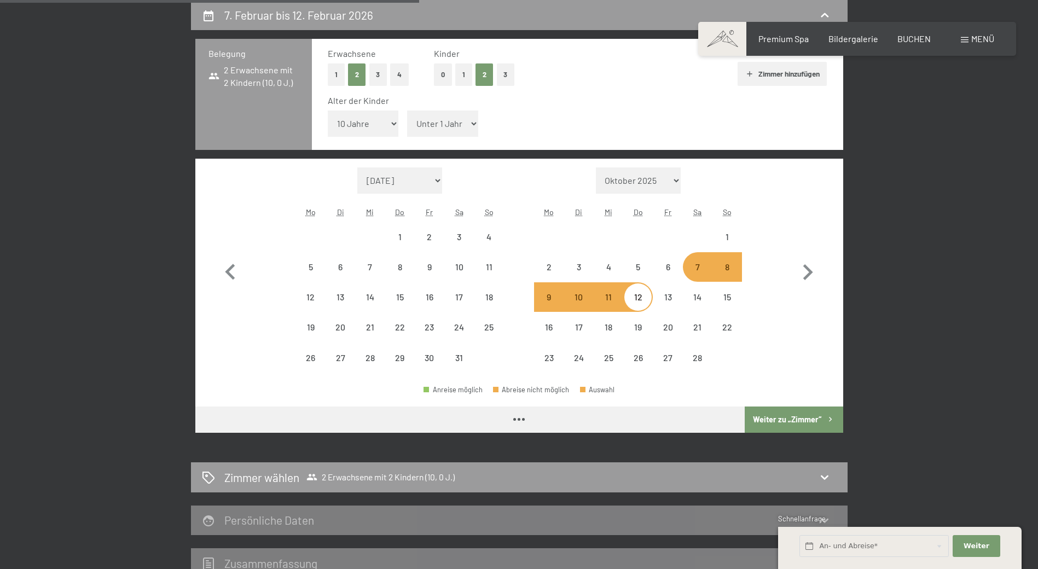
click at [434, 123] on select "Unter 1 Jahr 1 Jahr 2 Jahre 3 Jahre 4 Jahre 5 Jahre 6 Jahre 7 Jahre 8 Jahre 9 J…" at bounding box center [442, 124] width 71 height 26
select select "[DATE]"
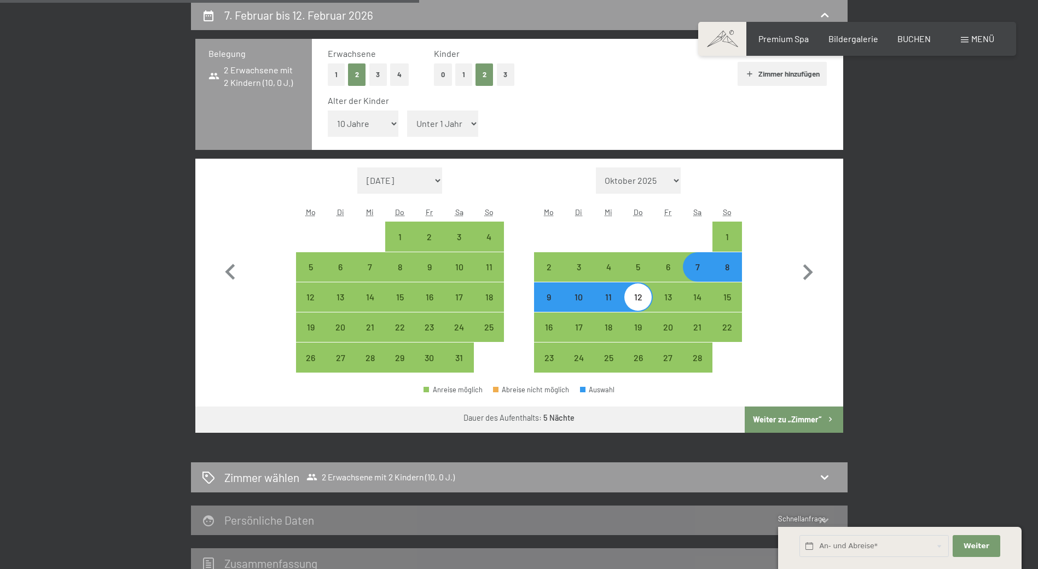
select select "9"
click at [407, 111] on select "Unter 1 Jahr 1 Jahr 2 Jahre 3 Jahre 4 Jahre 5 Jahre 6 Jahre 7 Jahre 8 Jahre 9 J…" at bounding box center [442, 124] width 71 height 26
select select "[DATE]"
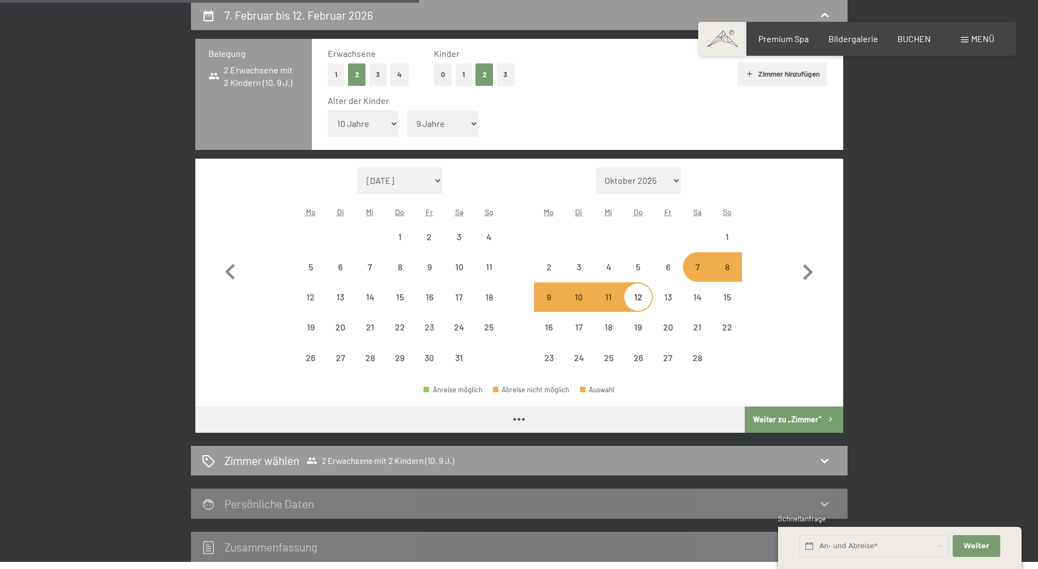
select select "[DATE]"
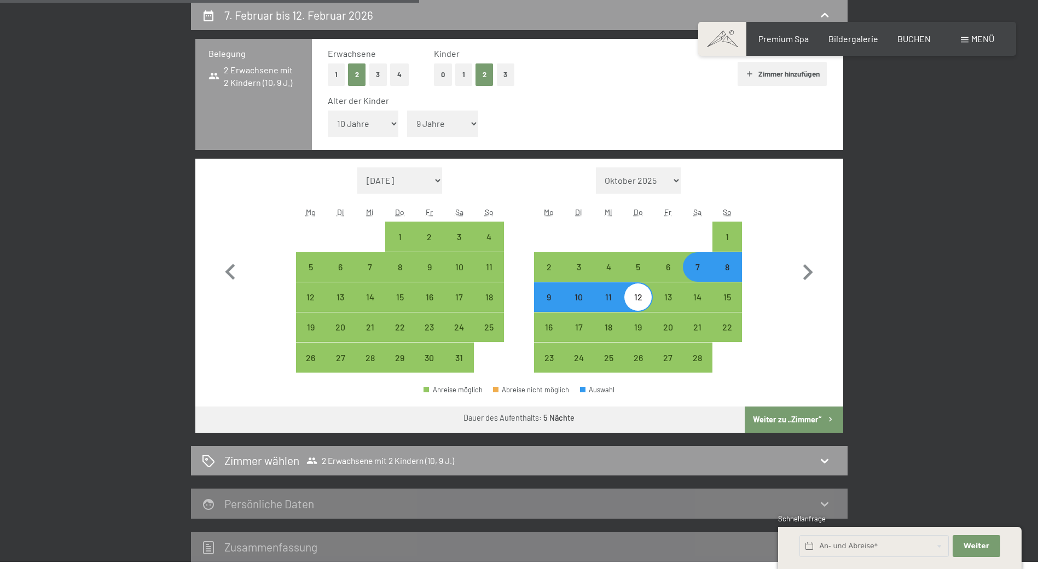
click at [780, 411] on button "Weiter zu „Zimmer“" at bounding box center [794, 420] width 98 height 26
select select "[DATE]"
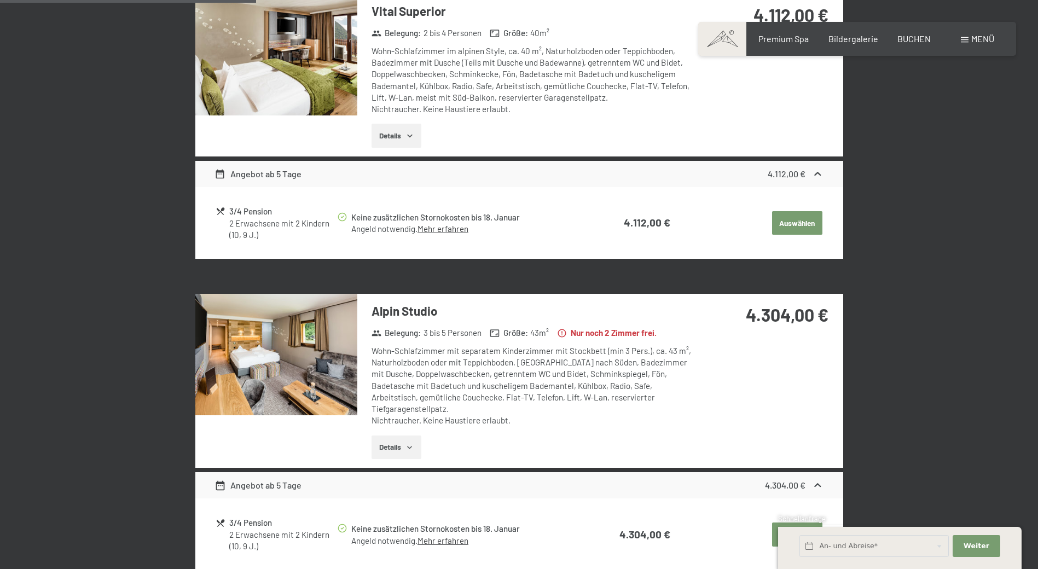
scroll to position [699, 0]
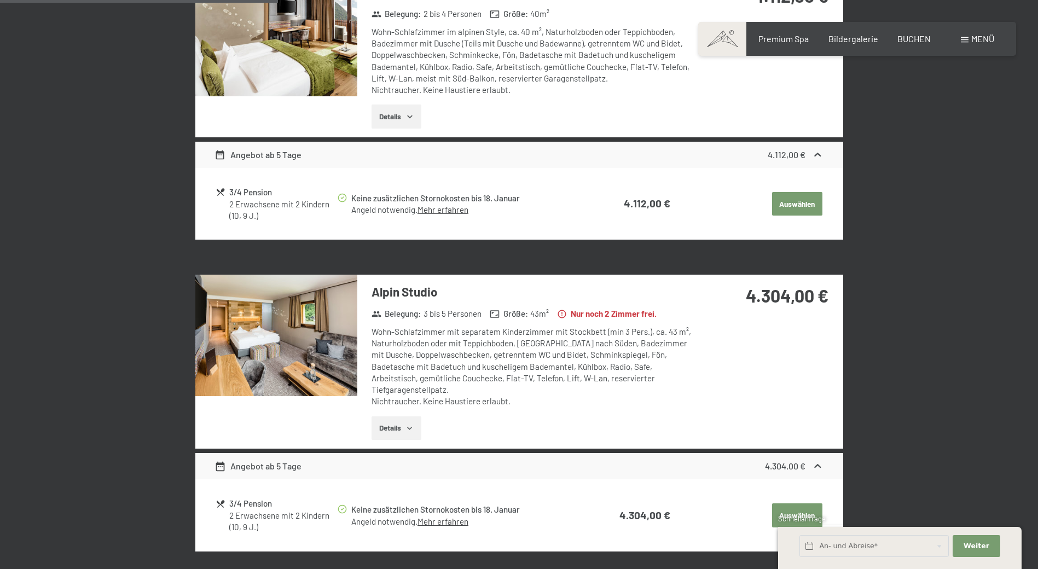
click at [390, 416] on button "Details" at bounding box center [397, 428] width 50 height 24
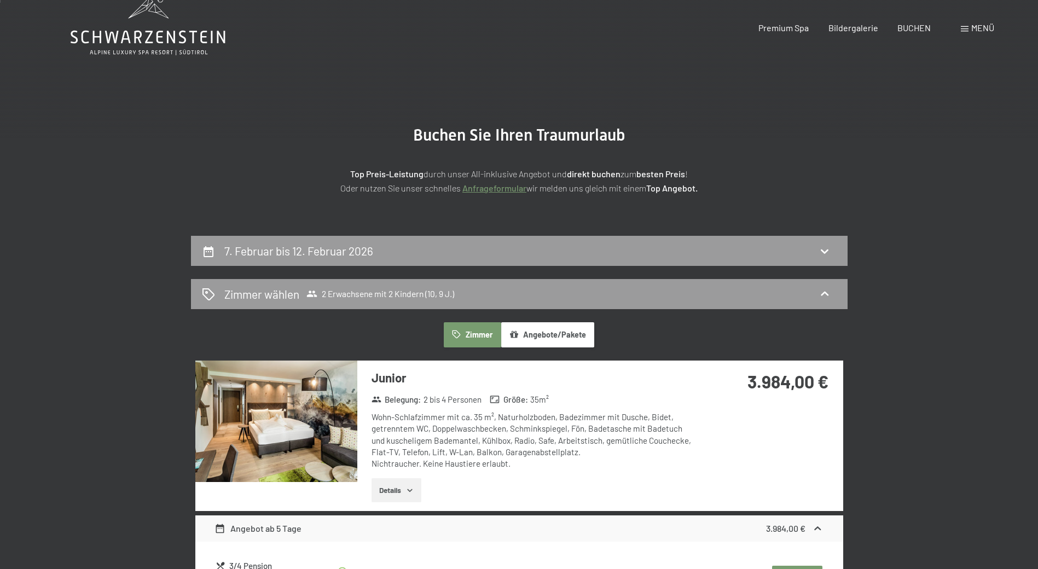
scroll to position [0, 0]
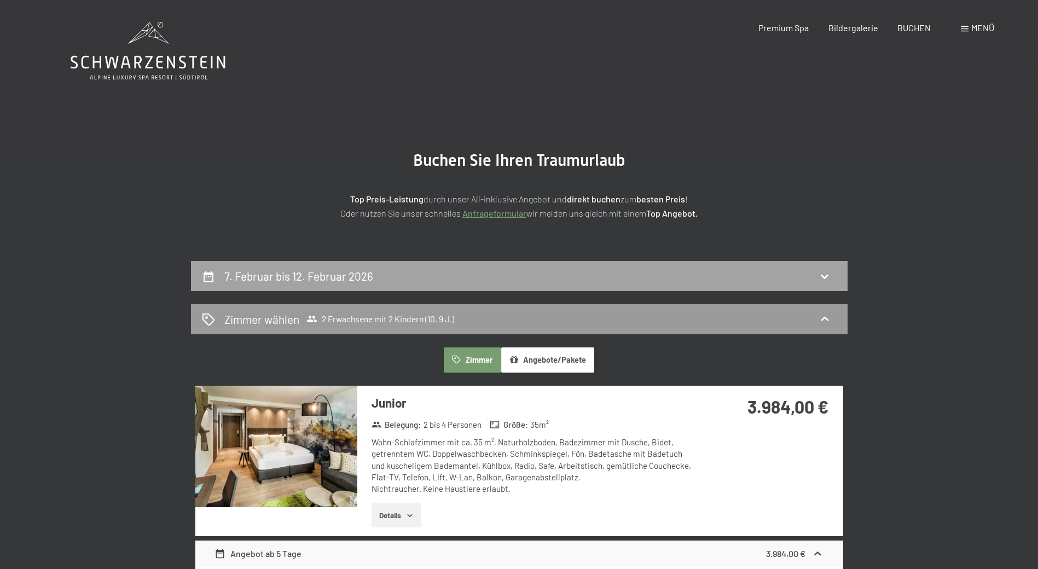
click at [257, 274] on h2 "7. Februar bis 12. Februar 2026" at bounding box center [298, 276] width 149 height 14
select select "10"
select select "9"
select select "[DATE]"
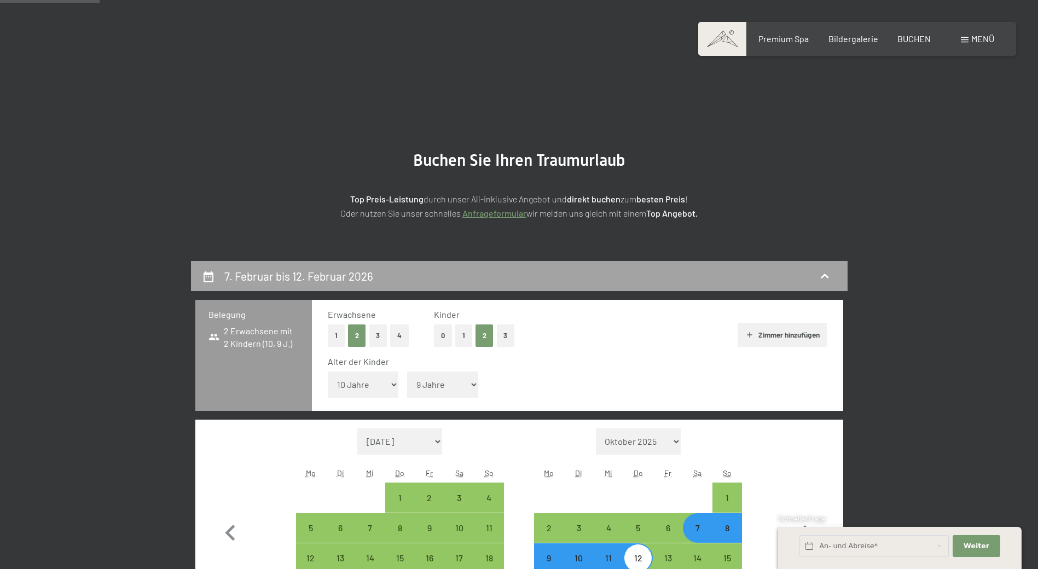
scroll to position [261, 0]
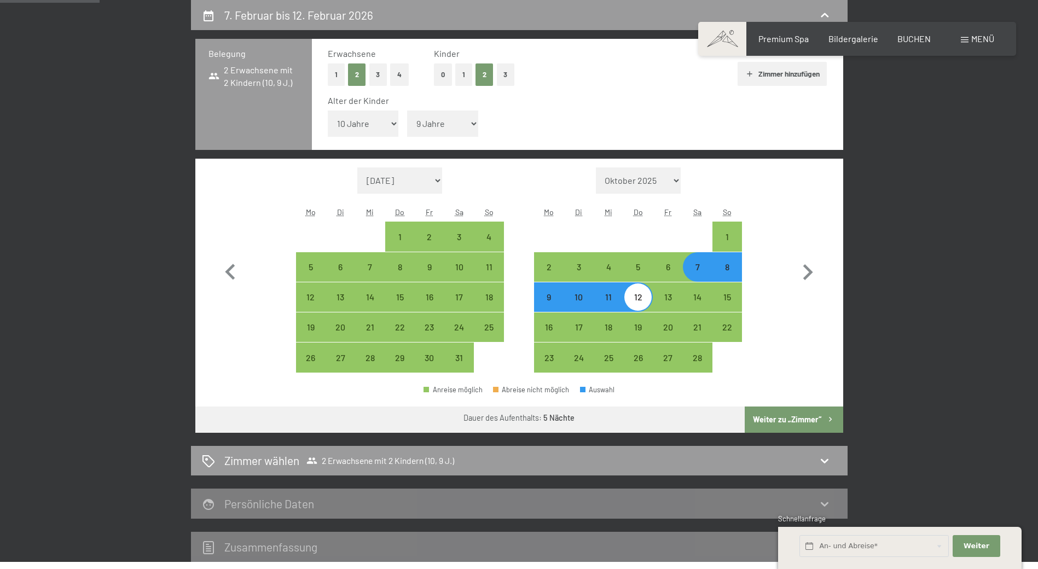
click at [332, 71] on button "1" at bounding box center [336, 74] width 17 height 22
select select "[DATE]"
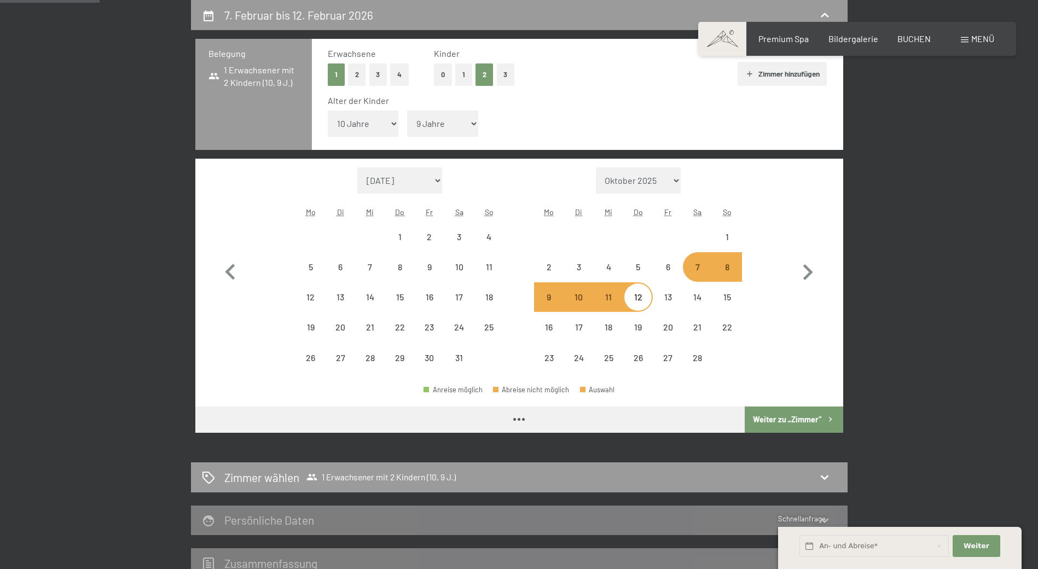
select select "[DATE]"
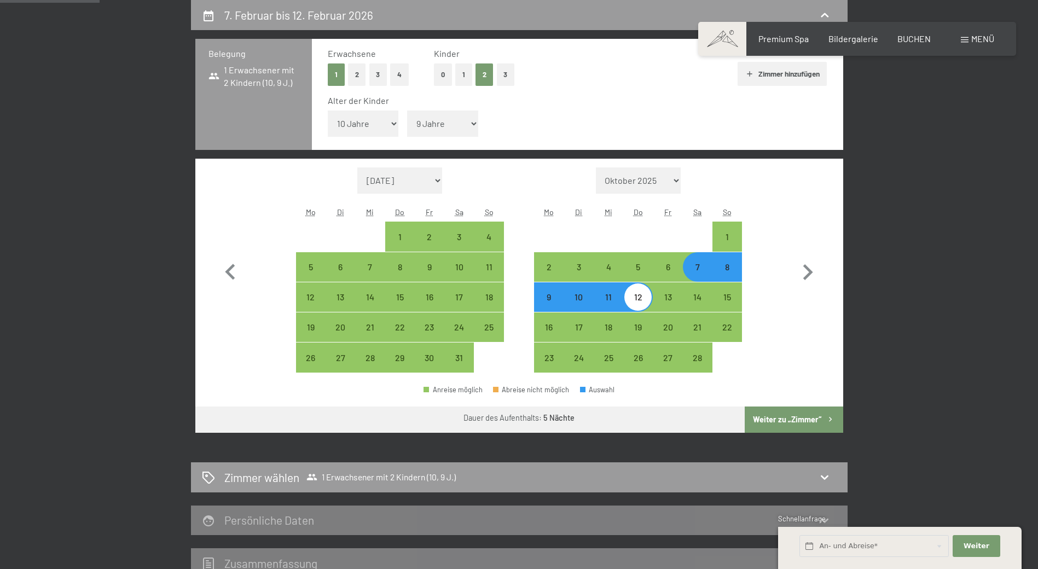
click at [461, 73] on button "1" at bounding box center [463, 74] width 17 height 22
select select "0"
select select "[DATE]"
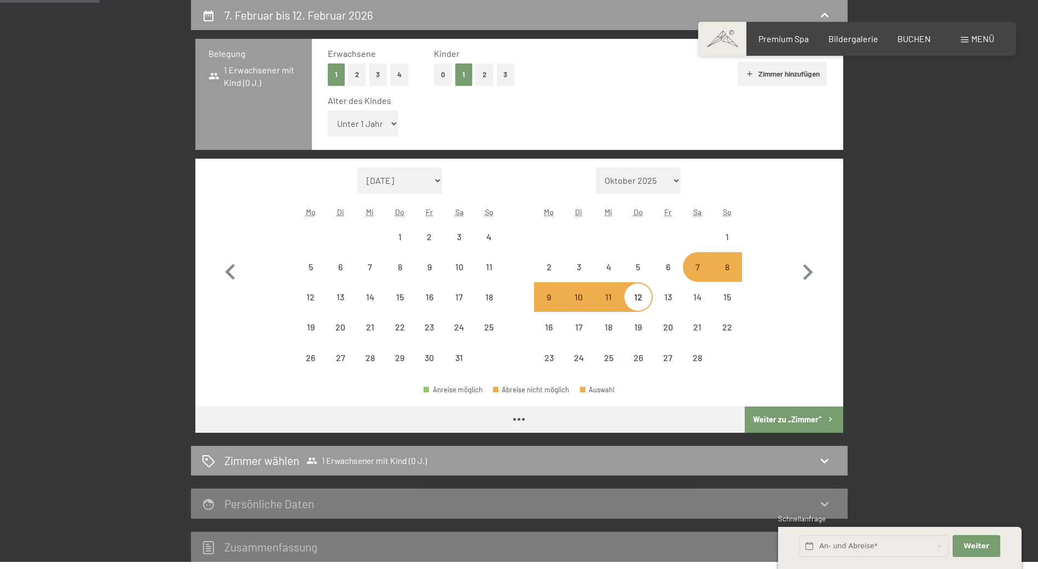
select select "[DATE]"
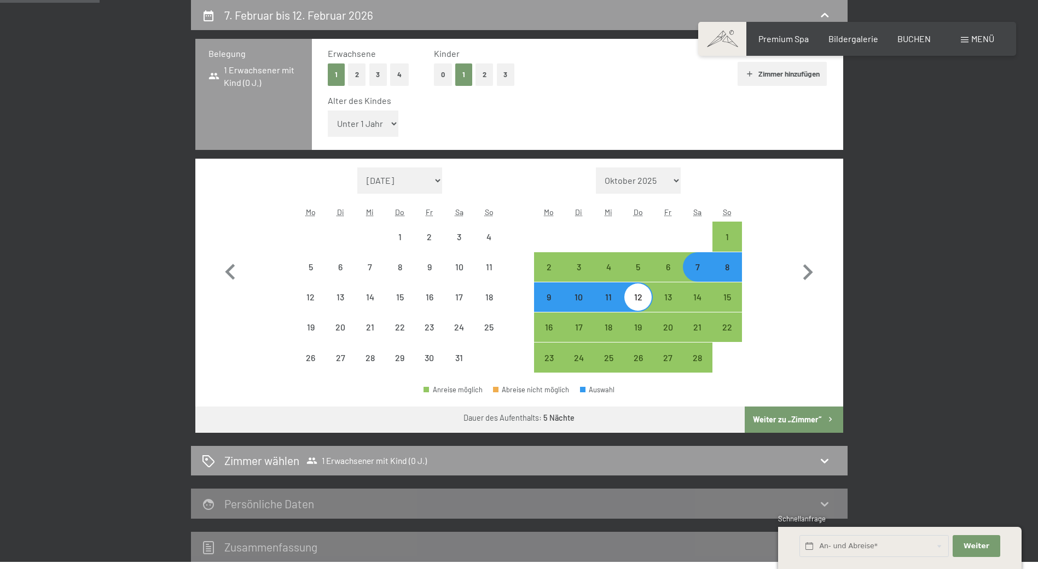
select select "[DATE]"
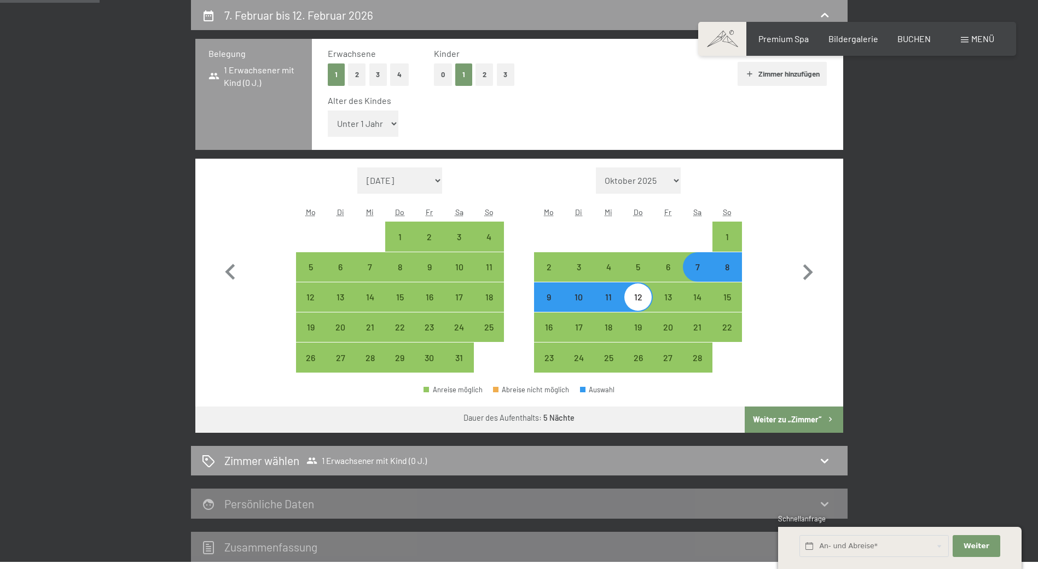
click at [794, 419] on button "Weiter zu „Zimmer“" at bounding box center [794, 420] width 98 height 26
select select "[DATE]"
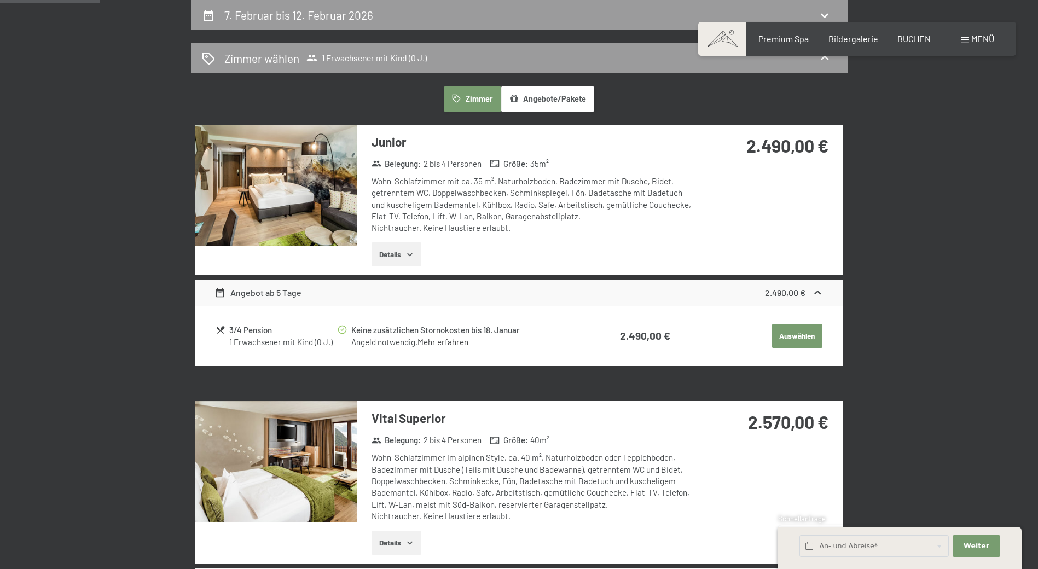
click at [386, 256] on button "Details" at bounding box center [397, 254] width 50 height 24
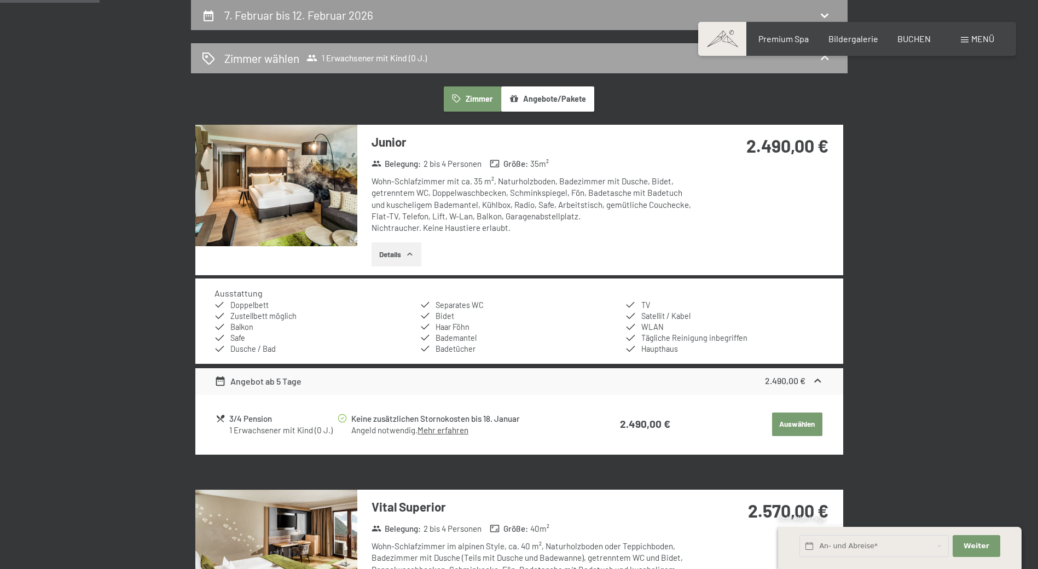
click at [418, 59] on span "1 Erwachsener mit Kind (0 J.)" at bounding box center [366, 58] width 120 height 11
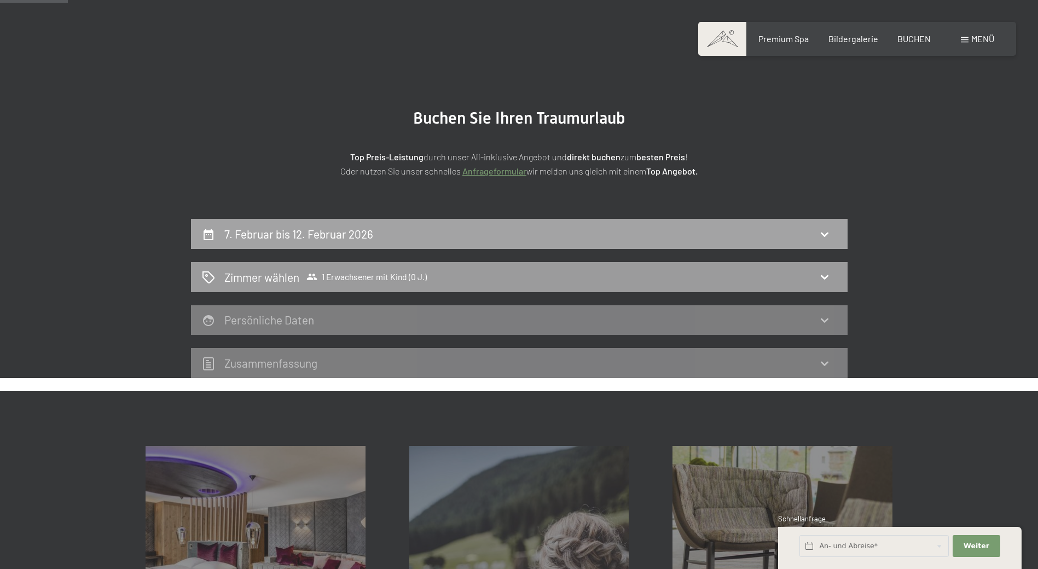
click at [356, 230] on h2 "7. Februar bis 12. Februar 2026" at bounding box center [298, 234] width 149 height 14
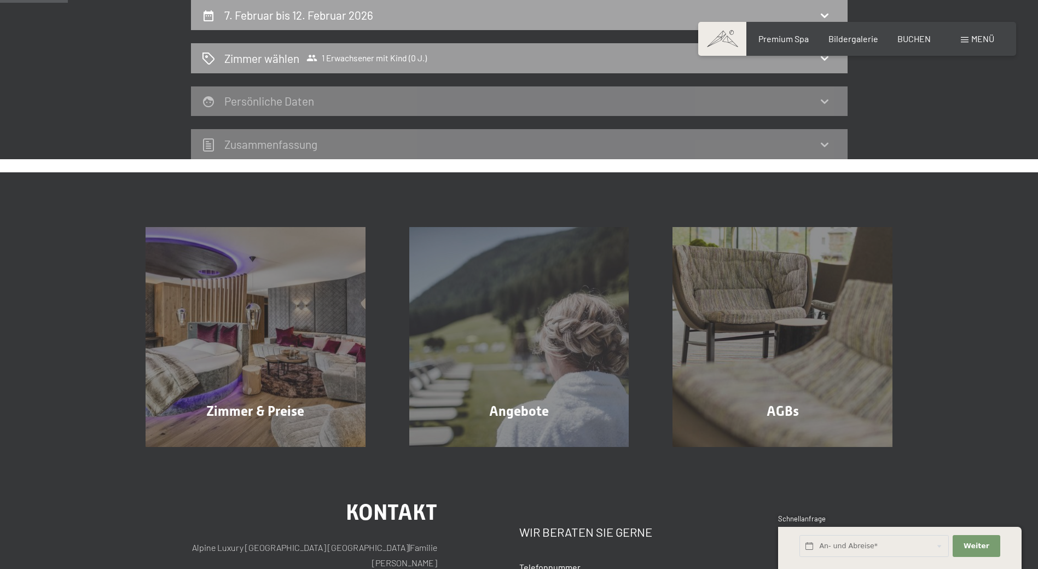
select select "[DATE]"
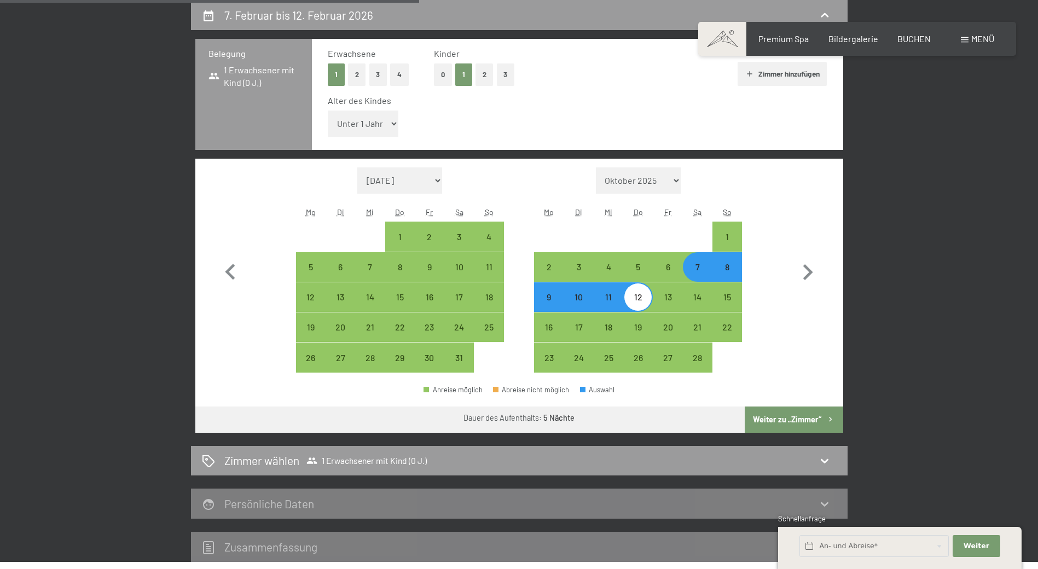
click at [364, 128] on select "Unter 1 Jahr 1 Jahr 2 Jahre 3 Jahre 4 Jahre 5 Jahre 6 Jahre 7 Jahre 8 Jahre 9 J…" at bounding box center [363, 124] width 71 height 26
select select "10"
click at [328, 111] on select "Unter 1 Jahr 1 Jahr 2 Jahre 3 Jahre 4 Jahre 5 Jahre 6 Jahre 7 Jahre 8 Jahre 9 J…" at bounding box center [363, 124] width 71 height 26
select select "[DATE]"
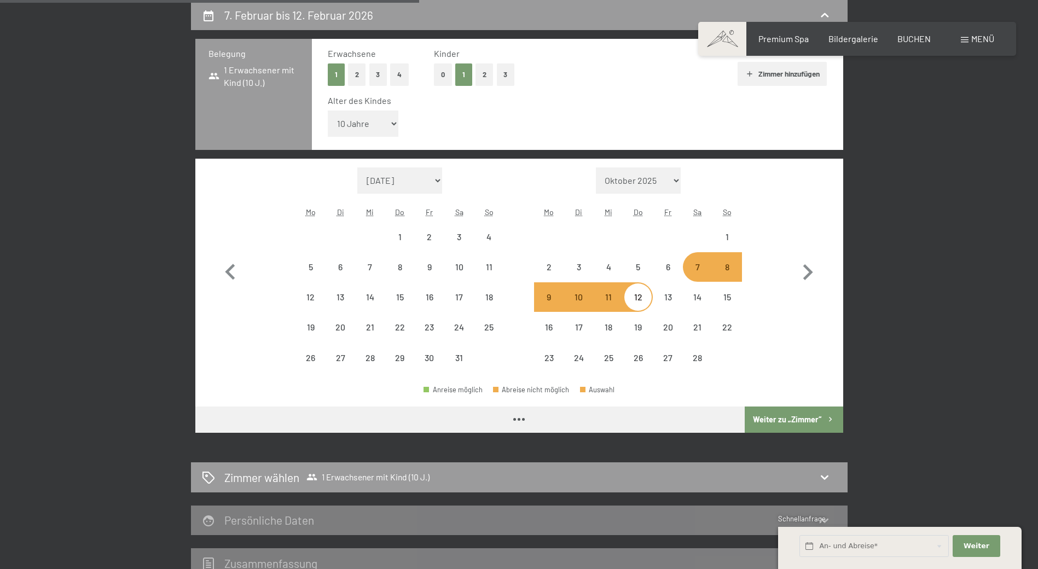
select select "[DATE]"
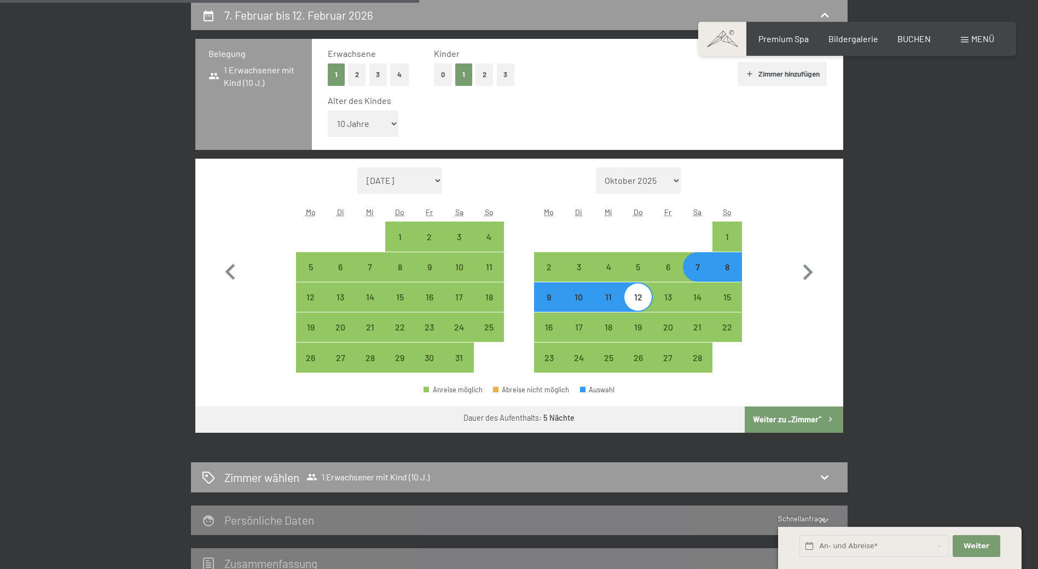
click at [795, 419] on button "Weiter zu „Zimmer“" at bounding box center [794, 420] width 98 height 26
select select "[DATE]"
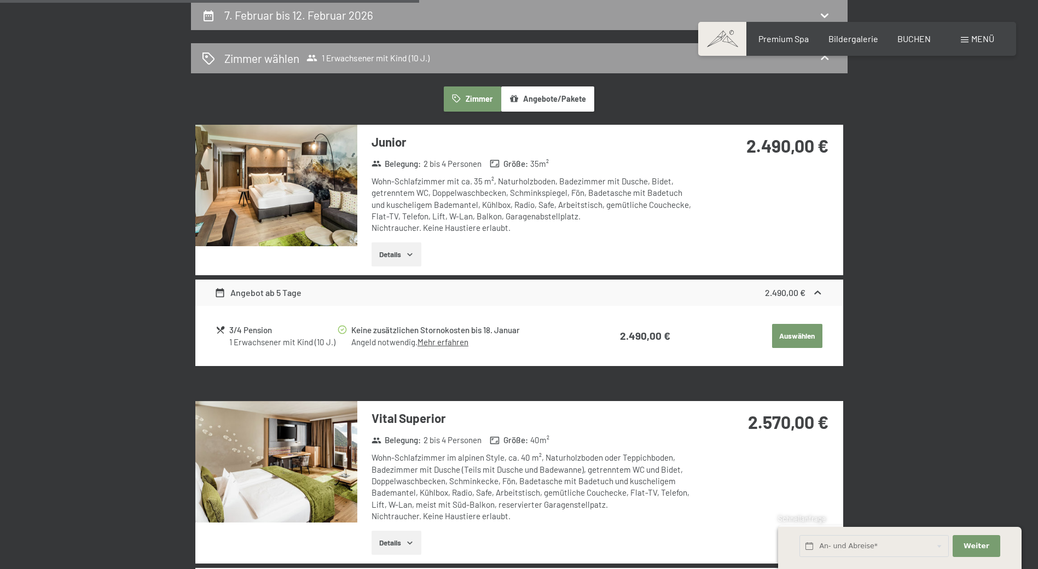
click at [384, 253] on button "Details" at bounding box center [397, 254] width 50 height 24
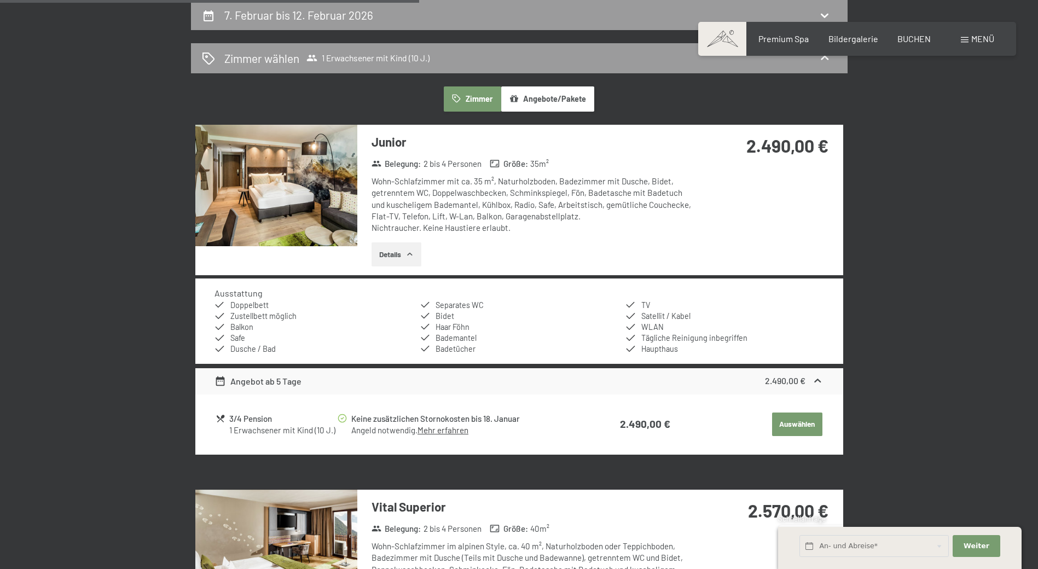
click at [401, 254] on button "Details" at bounding box center [397, 254] width 50 height 24
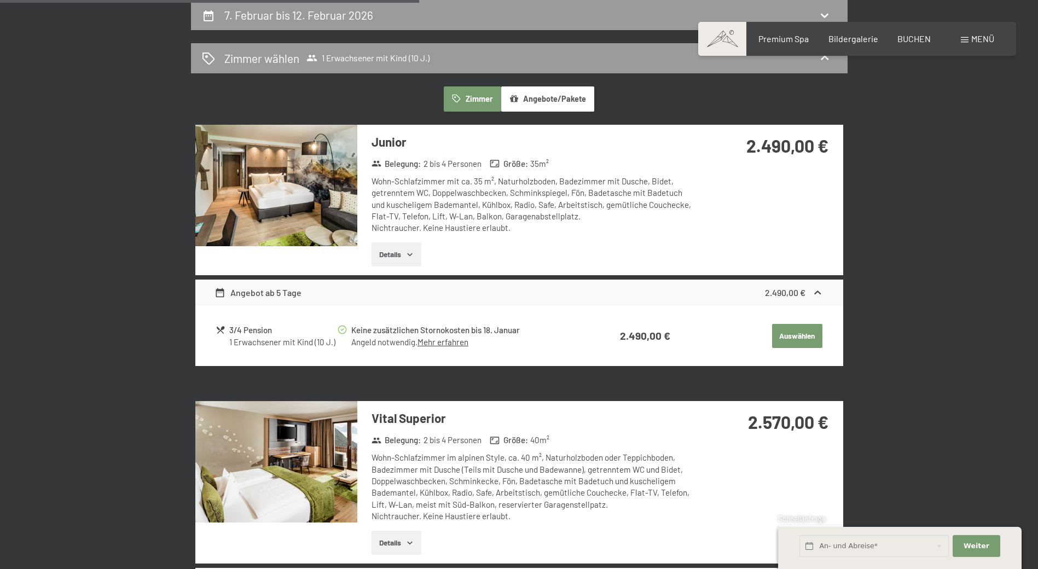
click at [401, 254] on button "Details" at bounding box center [397, 254] width 50 height 24
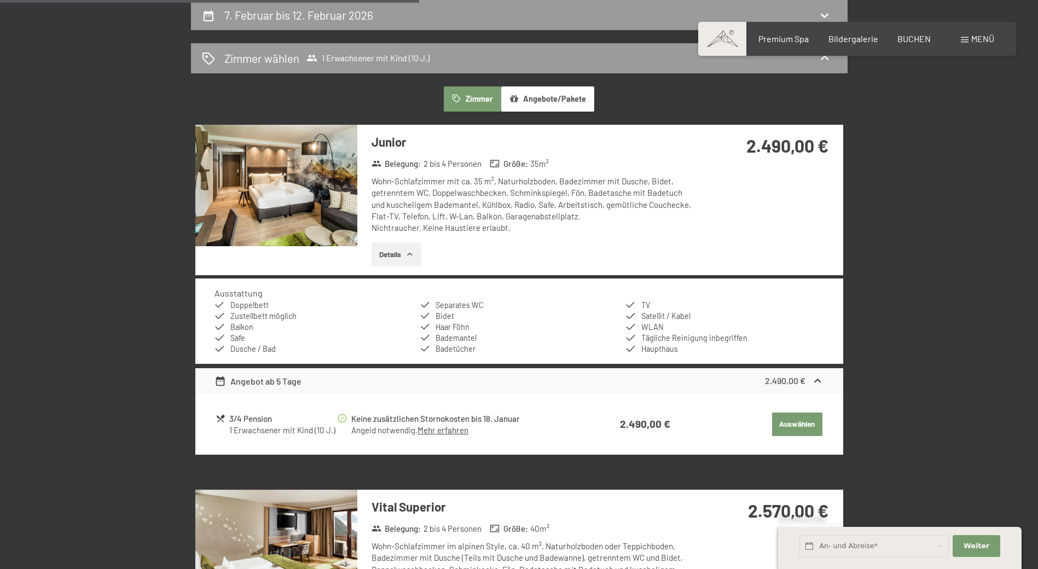
click at [442, 429] on link "Mehr erfahren" at bounding box center [442, 430] width 51 height 10
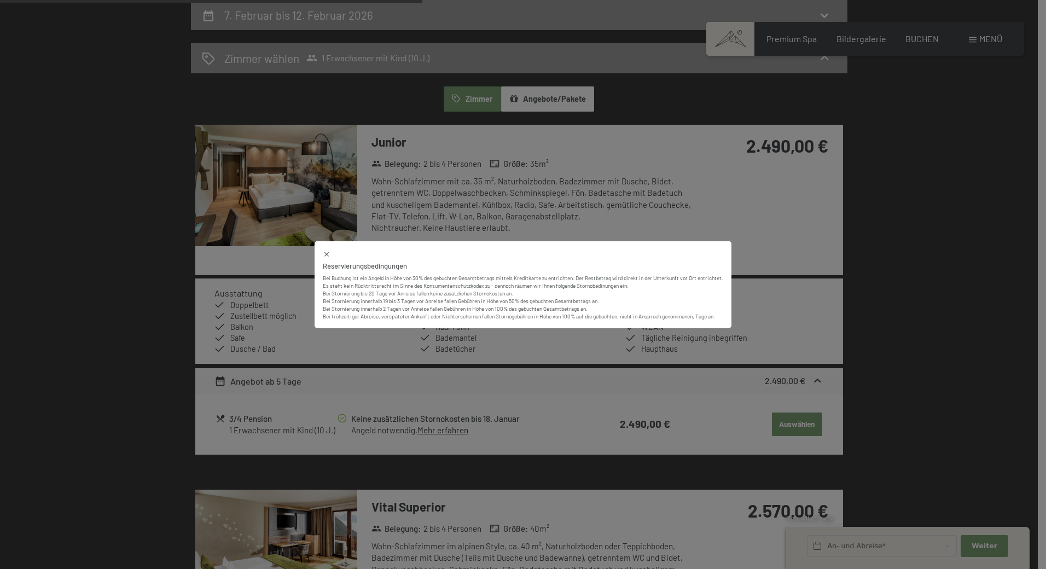
click at [966, 312] on div "Reservierungsbedingungen Bei Buchung ist ein Angeld in Höhe von 30% des gebucht…" at bounding box center [523, 284] width 1046 height 569
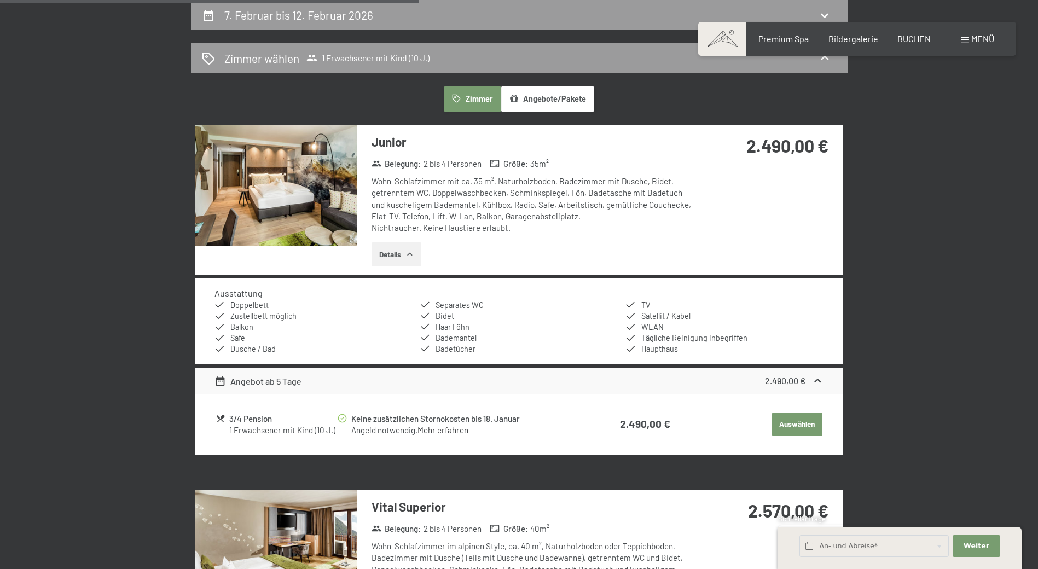
click at [265, 178] on img at bounding box center [276, 185] width 162 height 121
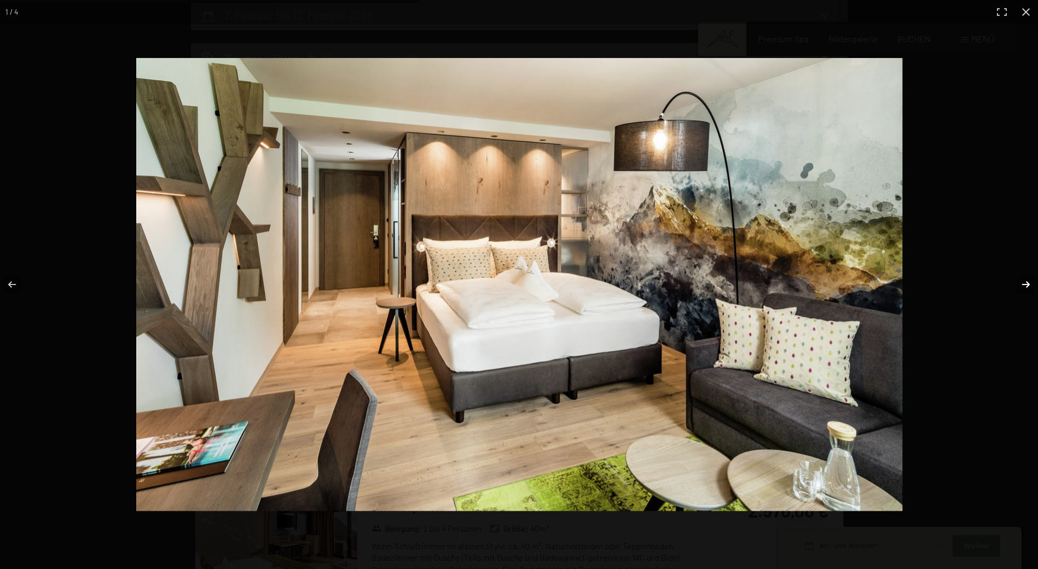
click at [1021, 283] on button "button" at bounding box center [1019, 284] width 38 height 55
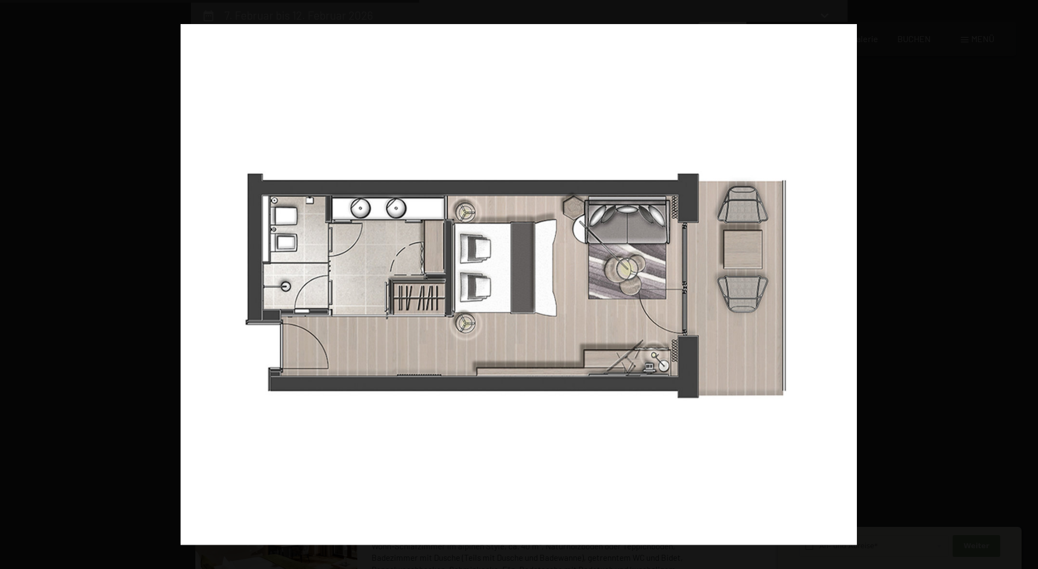
click at [1021, 283] on button "button" at bounding box center [1019, 284] width 38 height 55
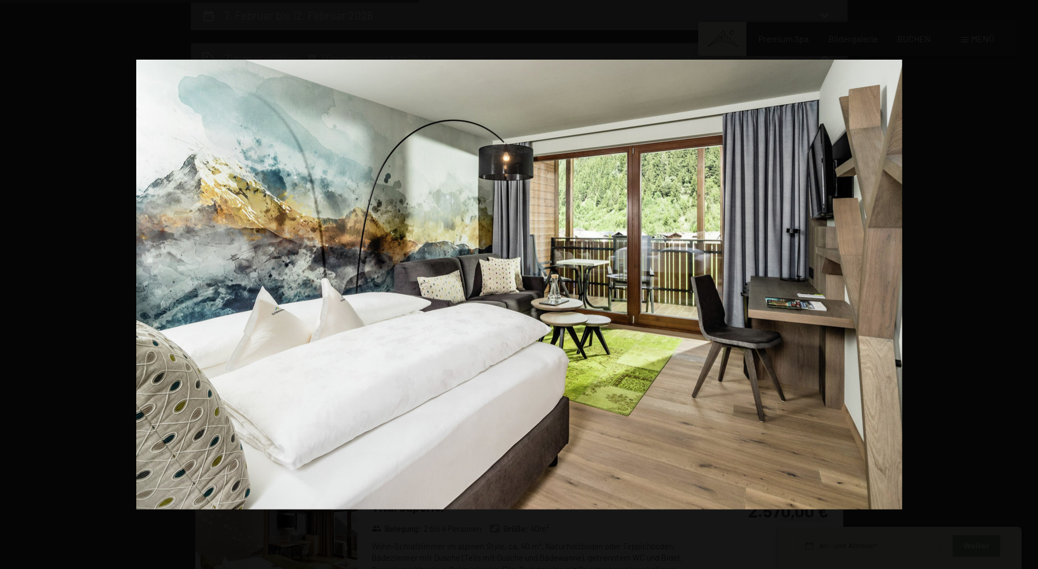
click at [1021, 283] on button "button" at bounding box center [1019, 284] width 38 height 55
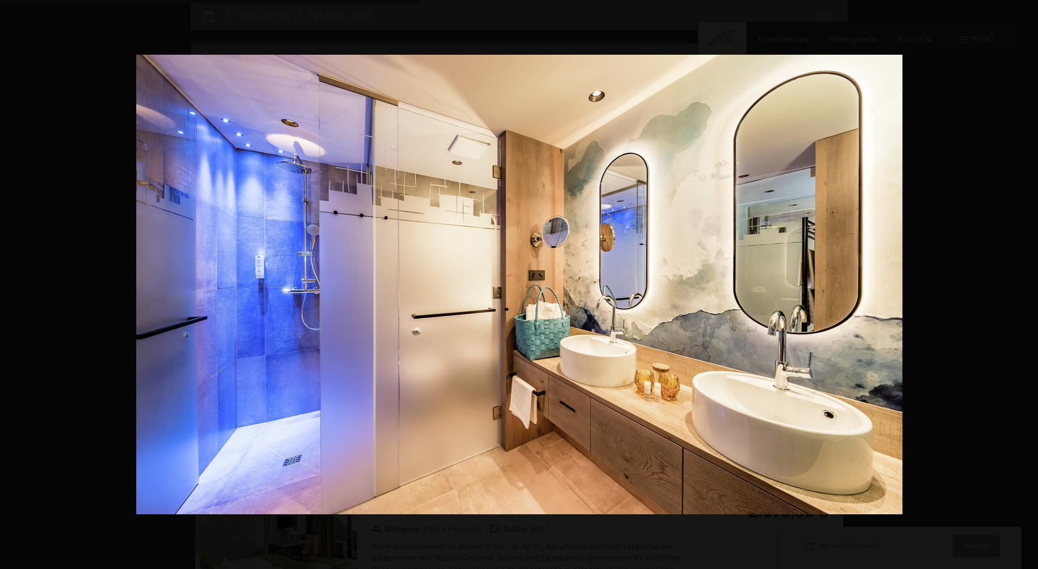
click at [1021, 283] on button "button" at bounding box center [1019, 284] width 38 height 55
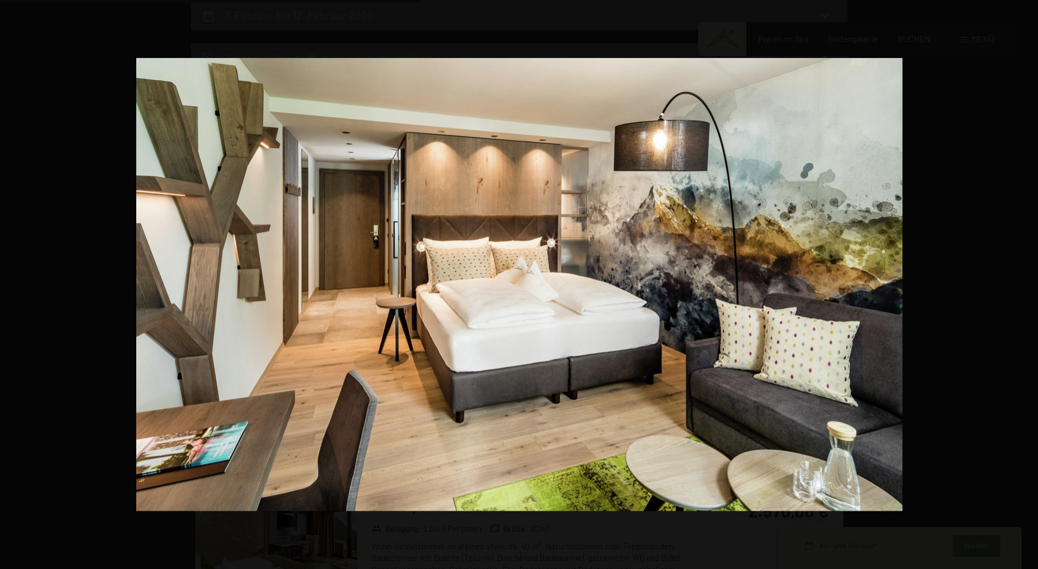
click at [1021, 283] on button "button" at bounding box center [1019, 284] width 38 height 55
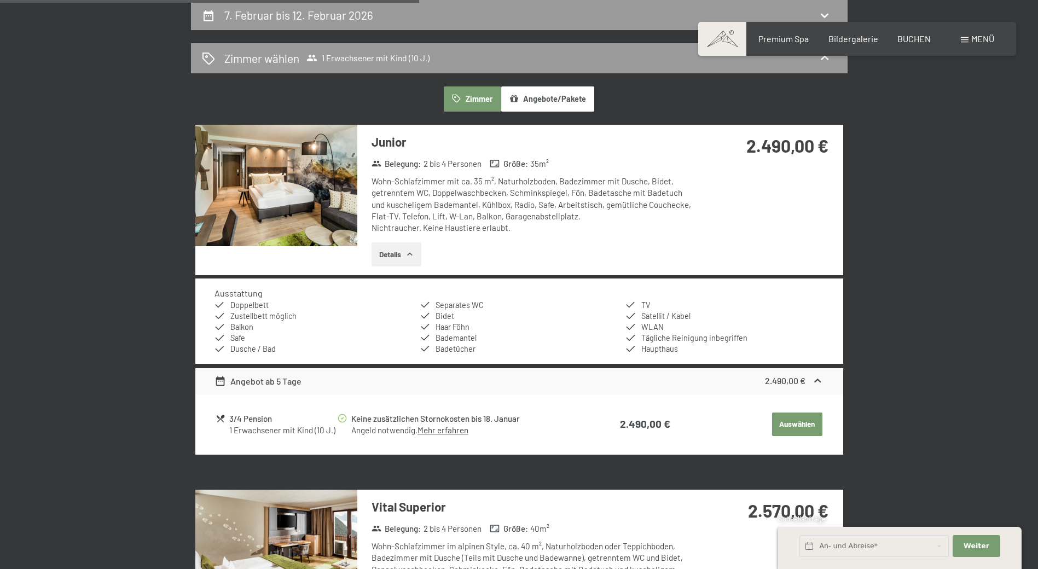
click at [0, 0] on button "button" at bounding box center [0, 0] width 0 height 0
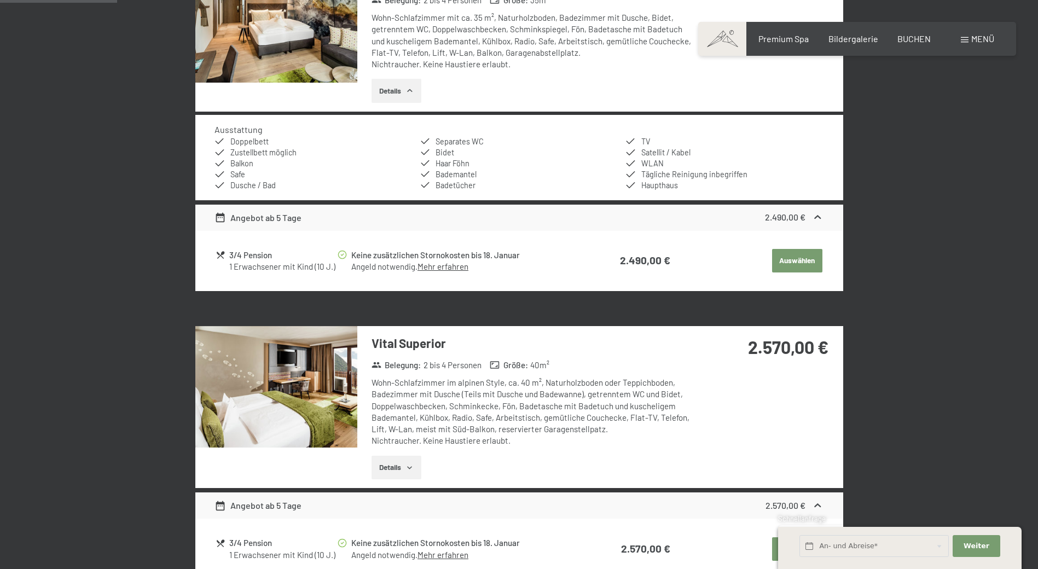
scroll to position [425, 0]
click at [293, 392] on img at bounding box center [276, 386] width 162 height 121
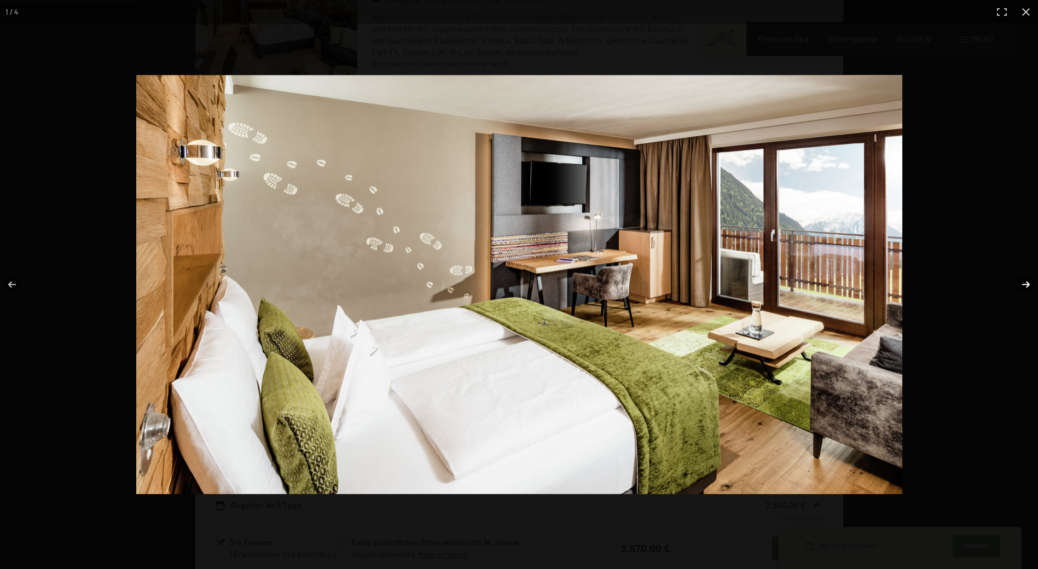
click at [1021, 285] on button "button" at bounding box center [1019, 284] width 38 height 55
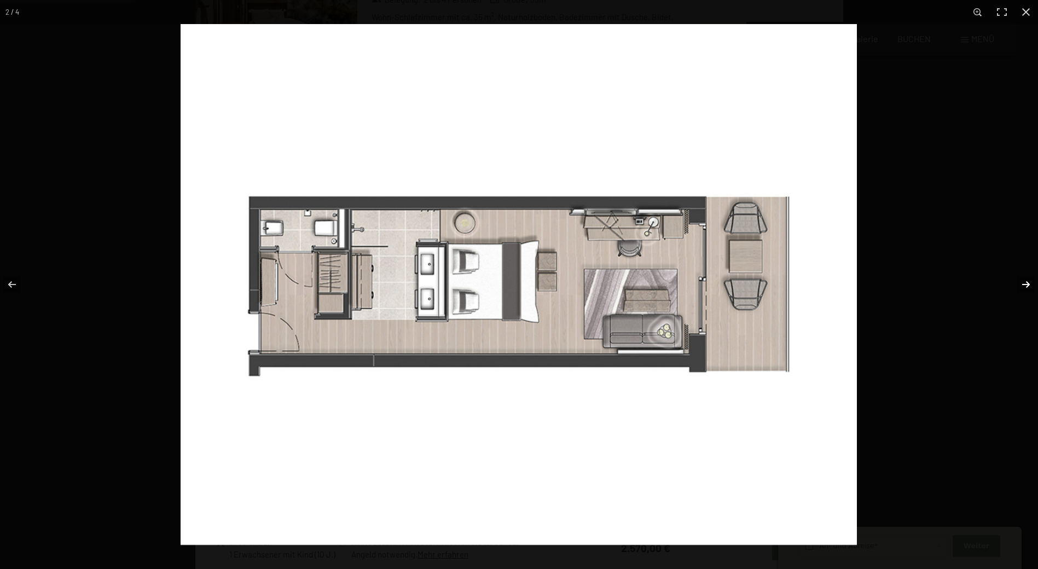
click at [1021, 285] on button "button" at bounding box center [1019, 284] width 38 height 55
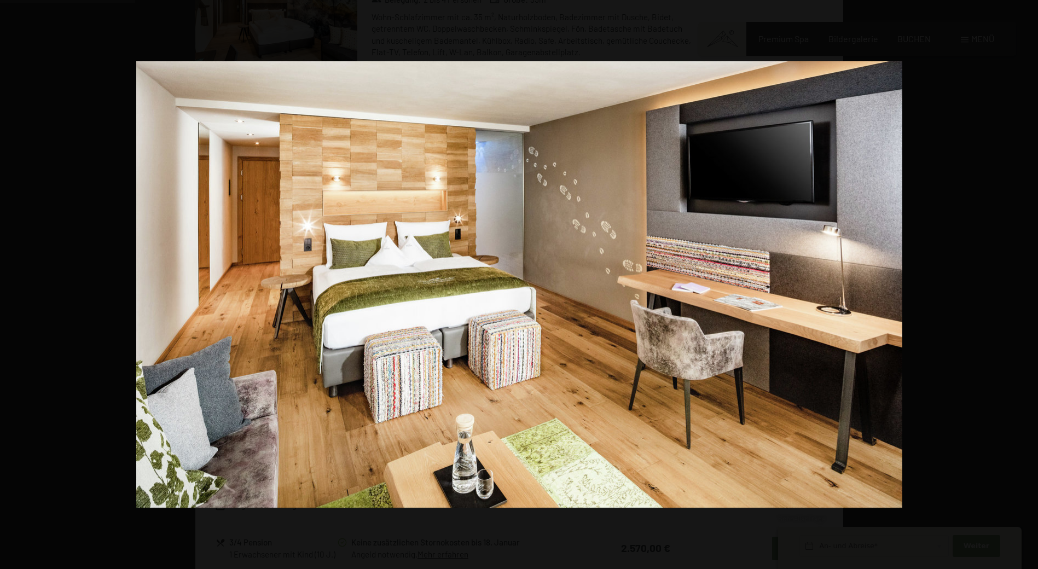
click at [1021, 285] on button "button" at bounding box center [1019, 284] width 38 height 55
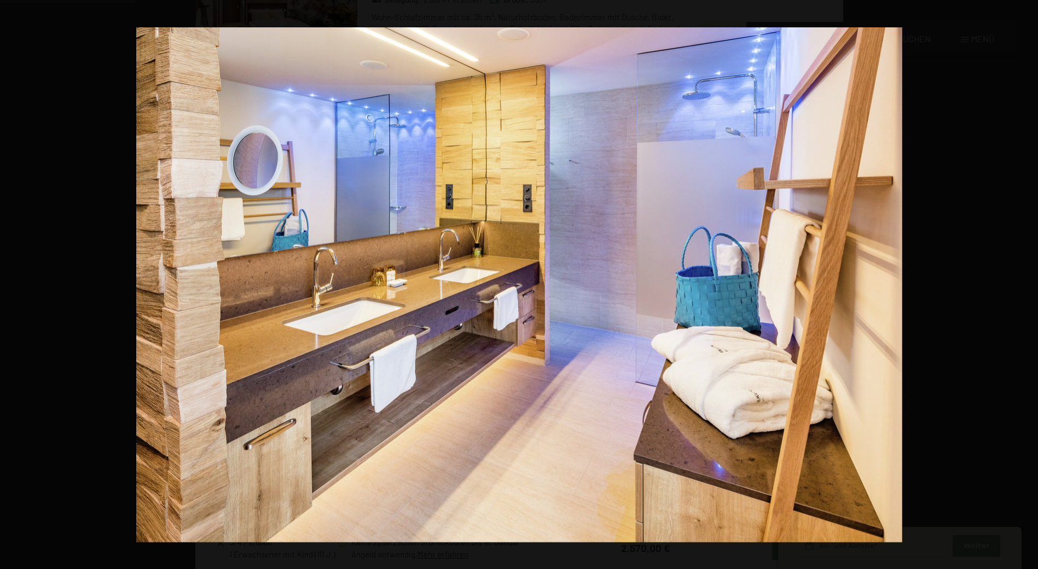
click at [1021, 285] on button "button" at bounding box center [1019, 284] width 38 height 55
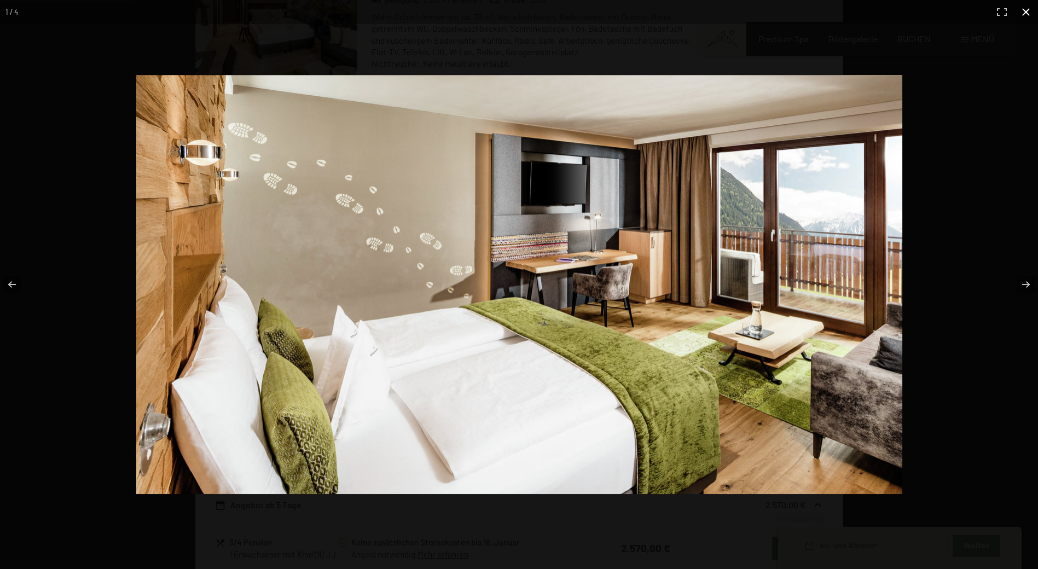
click at [1028, 9] on button "button" at bounding box center [1026, 12] width 24 height 24
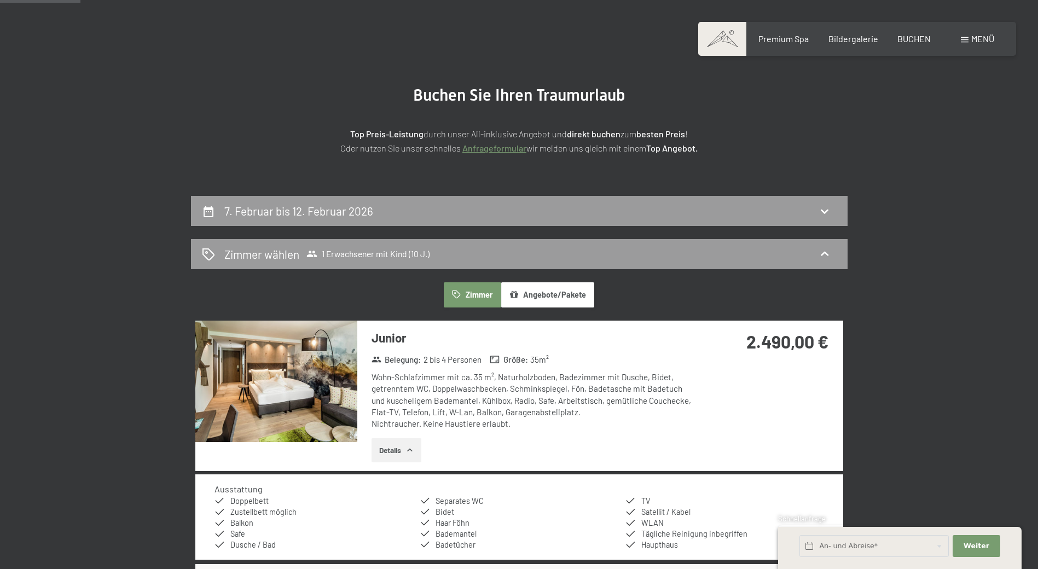
scroll to position [0, 0]
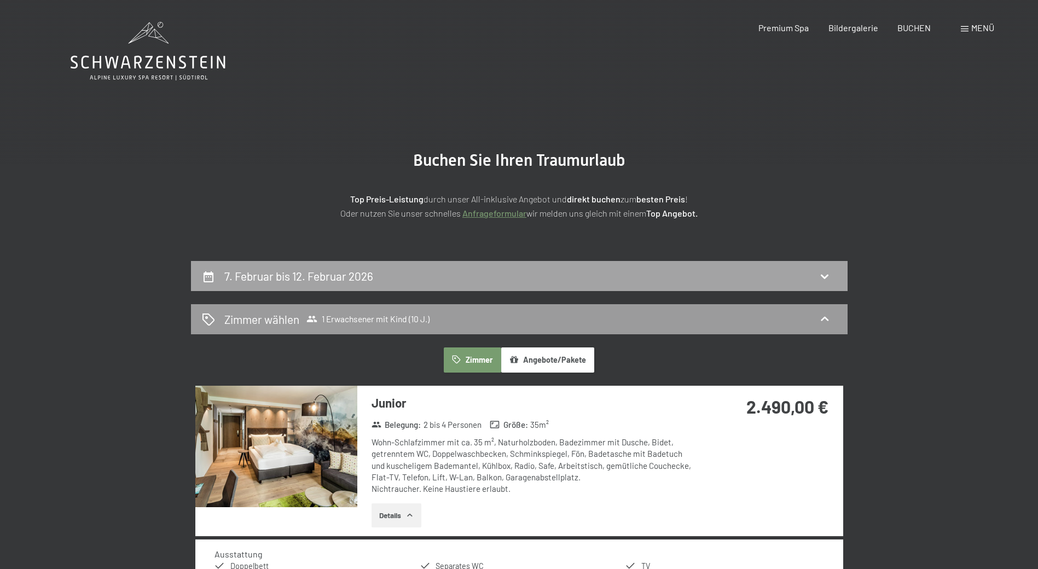
click at [265, 275] on h2 "7. Februar bis 12. Februar 2026" at bounding box center [298, 276] width 149 height 14
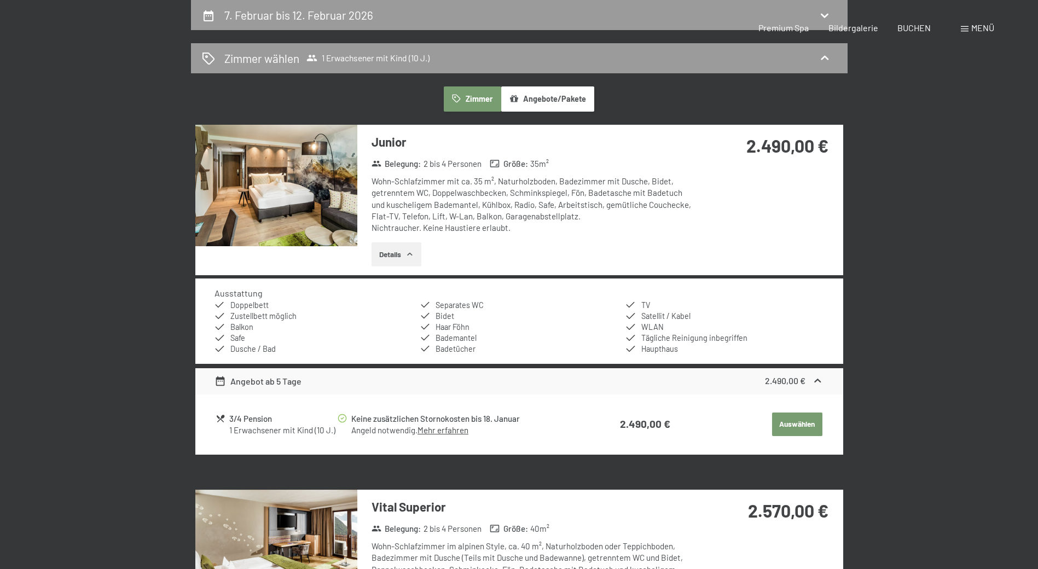
select select "10"
select select "[DATE]"
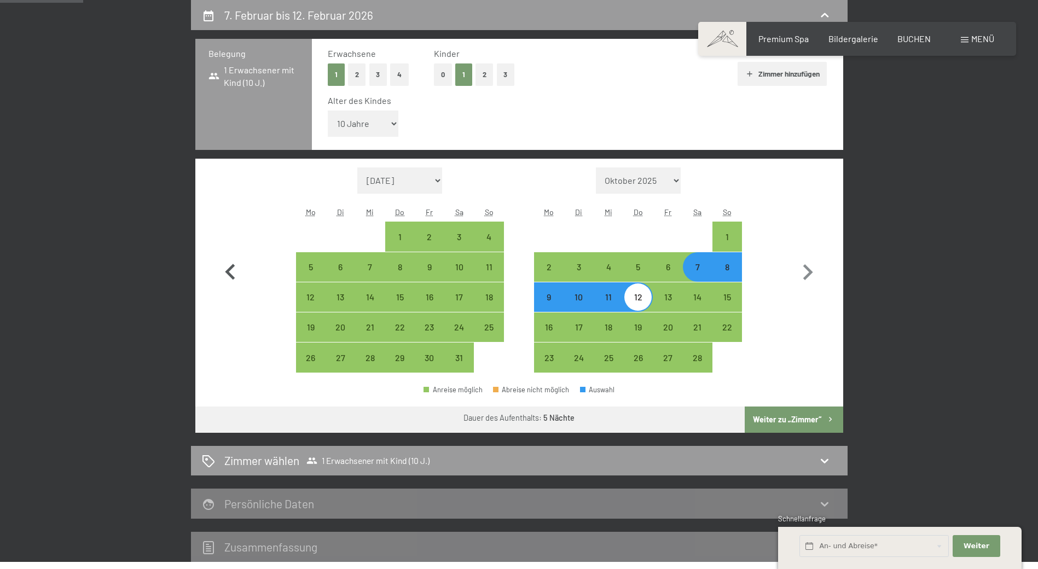
click at [231, 265] on icon "button" at bounding box center [230, 273] width 32 height 32
select select "[DATE]"
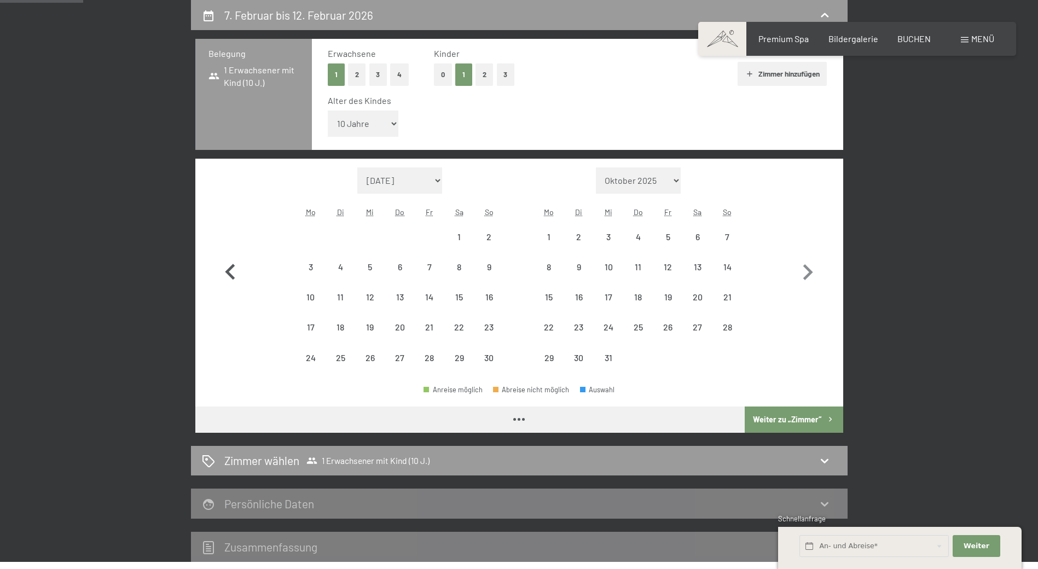
click at [231, 265] on icon "button" at bounding box center [230, 273] width 32 height 32
select select "[DATE]"
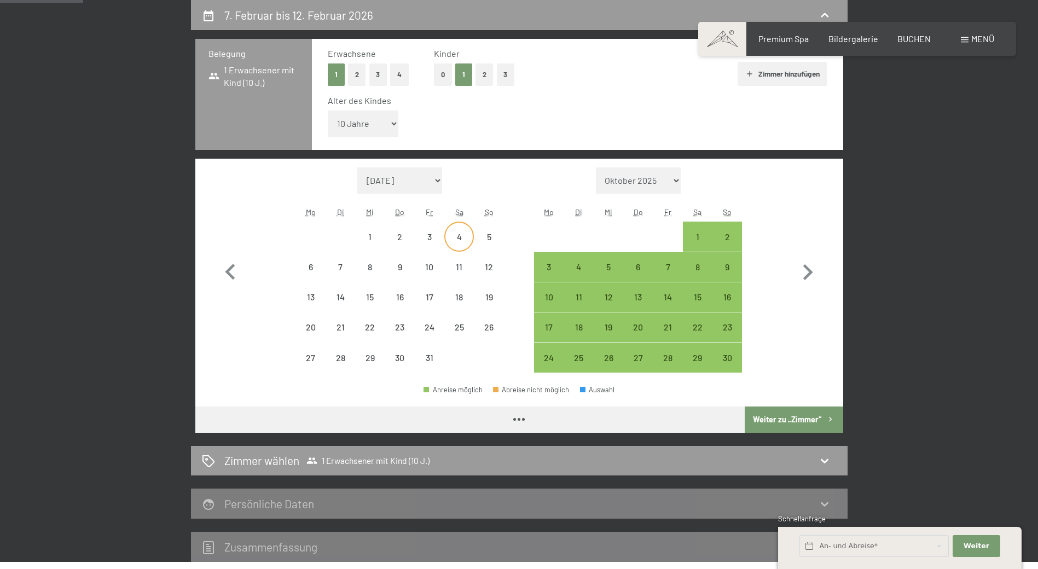
select select "[DATE]"
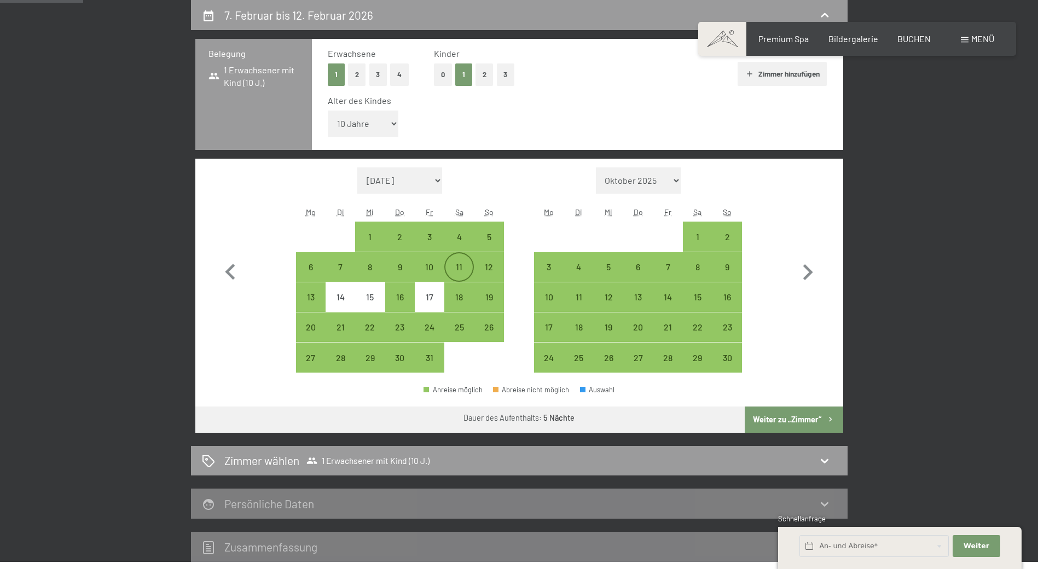
click at [462, 264] on div "11" at bounding box center [458, 276] width 27 height 27
select select "[DATE]"
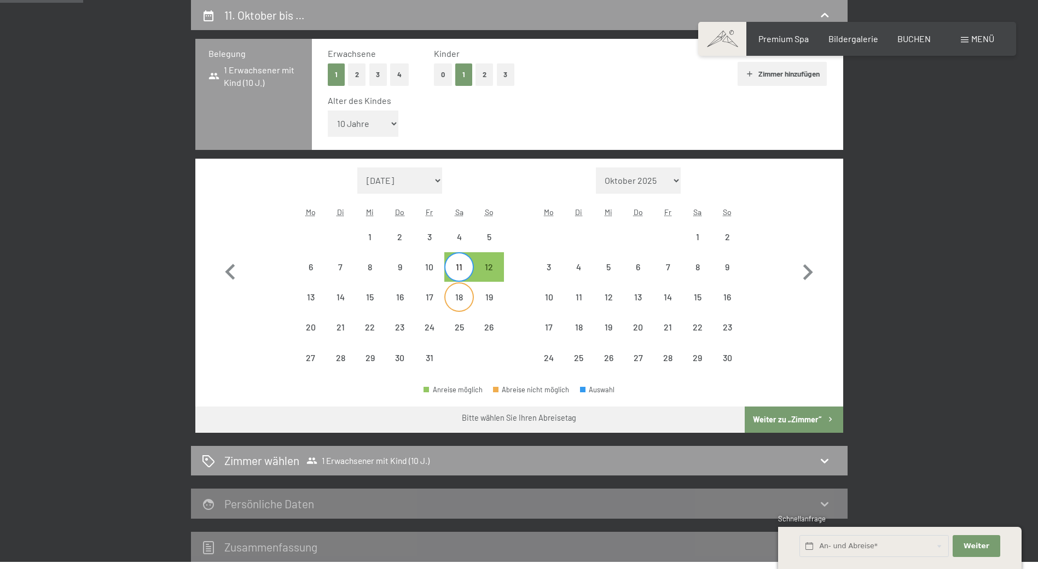
click at [465, 291] on div "18" at bounding box center [458, 296] width 27 height 27
select select "[DATE]"
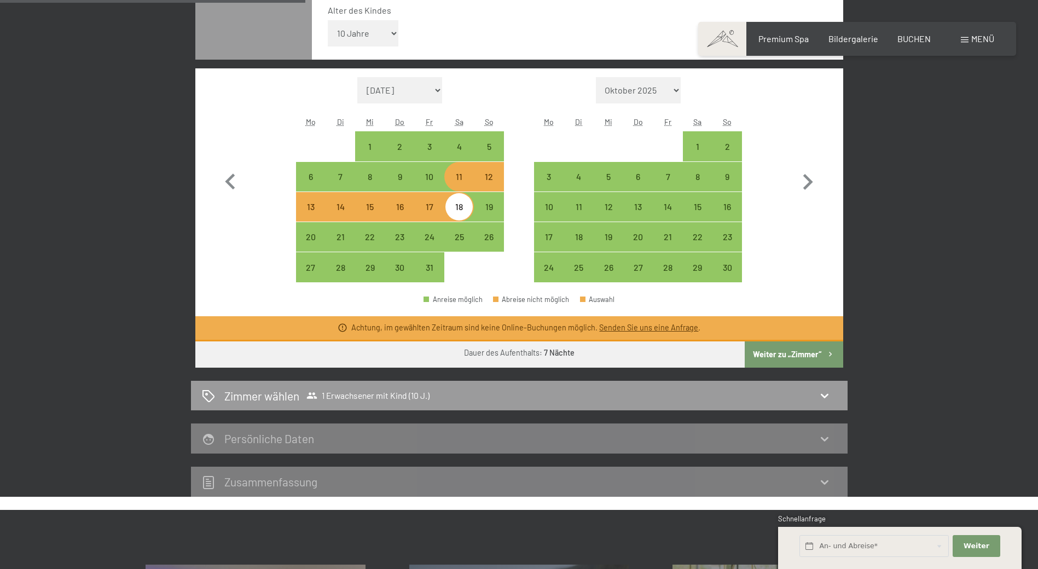
scroll to position [370, 0]
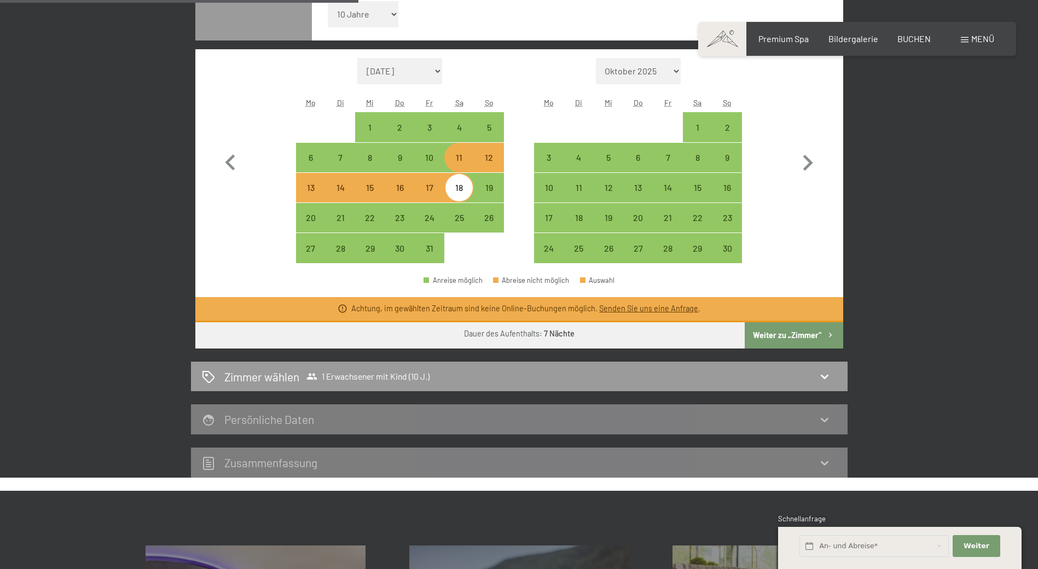
click at [805, 329] on button "Weiter zu „Zimmer“" at bounding box center [794, 335] width 98 height 26
select select "[DATE]"
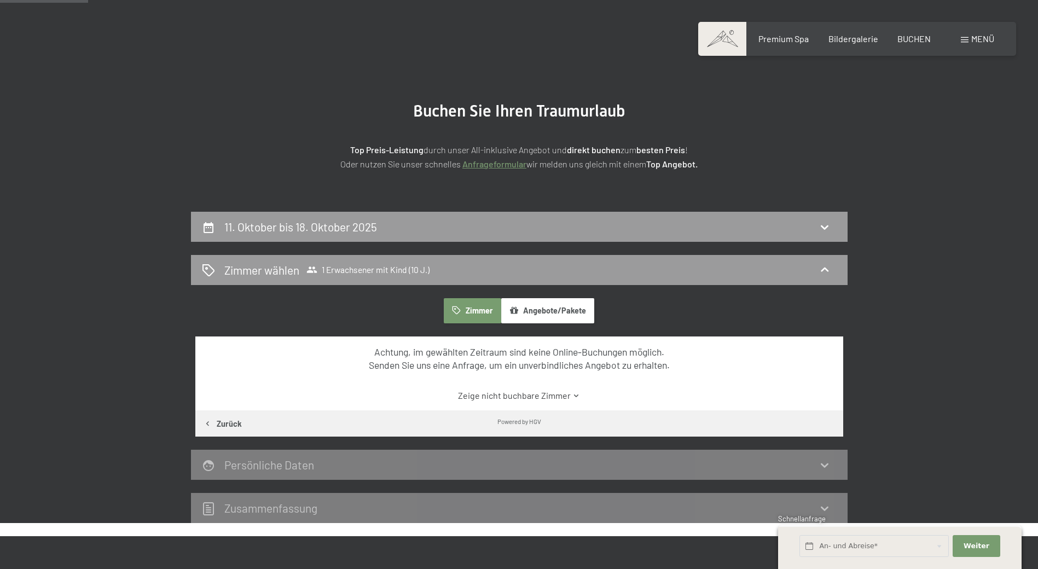
scroll to position [0, 0]
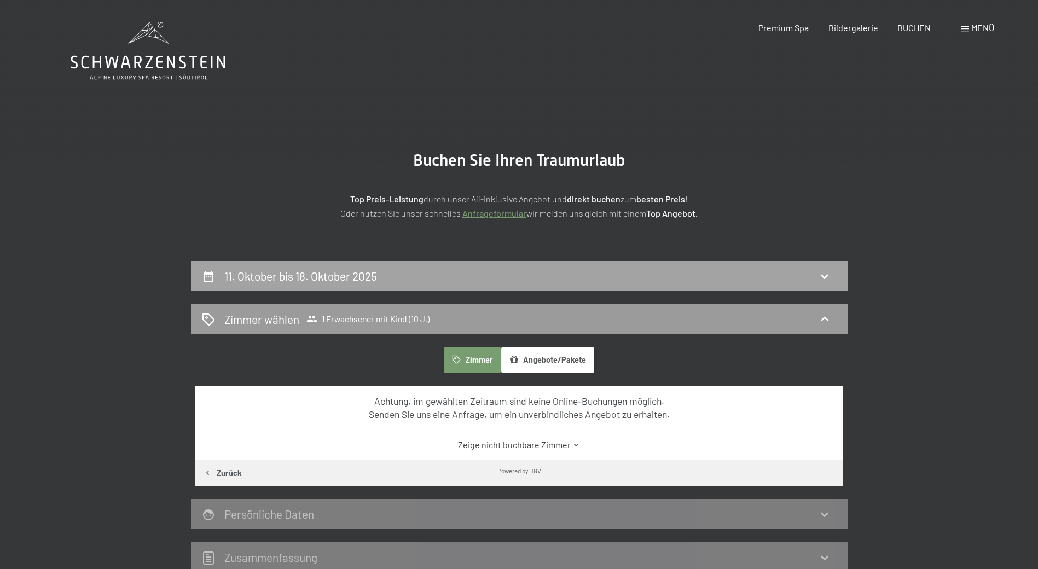
click at [347, 271] on h2 "11. Oktober bis 18. Oktober 2025" at bounding box center [300, 276] width 153 height 14
select select "10"
select select "[DATE]"
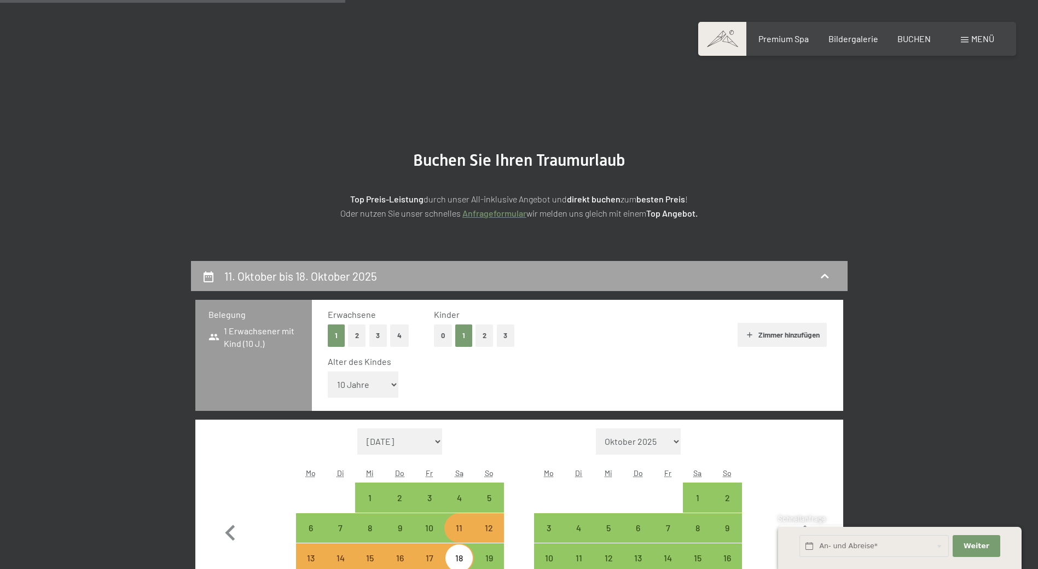
scroll to position [261, 0]
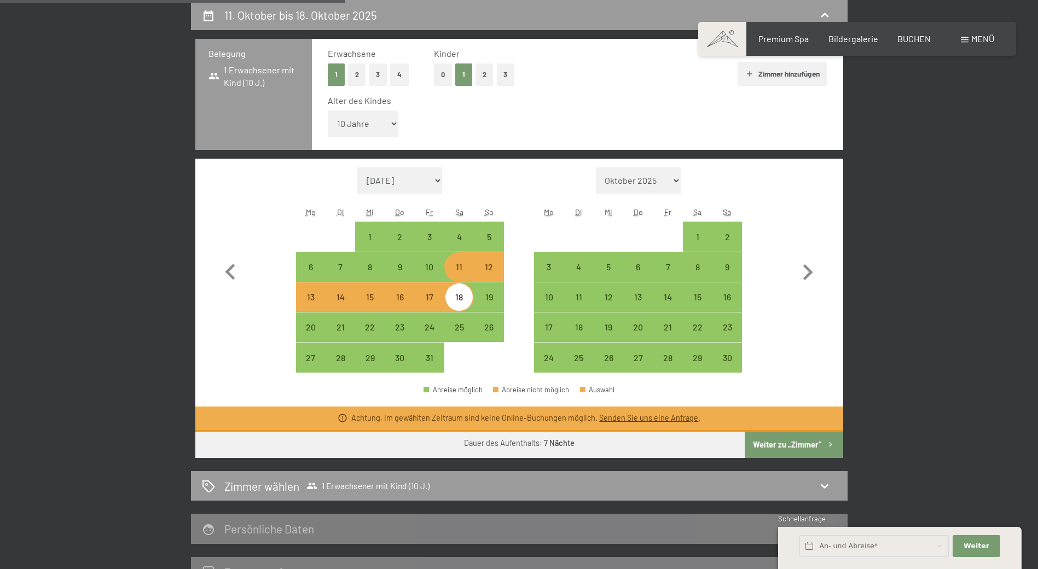
click at [463, 303] on div "18" at bounding box center [458, 306] width 27 height 27
select select "[DATE]"
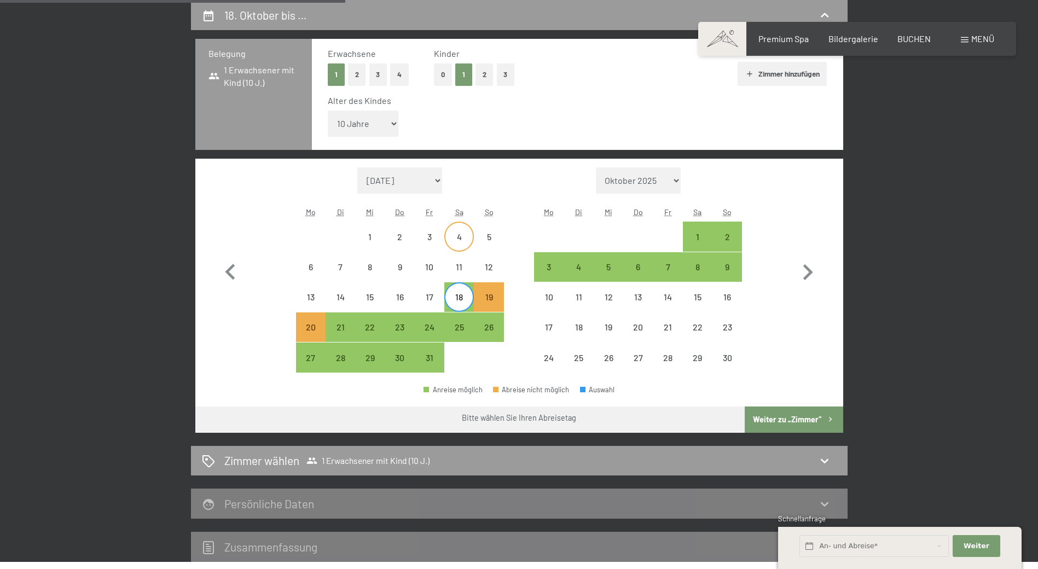
click at [458, 235] on div "4" at bounding box center [458, 246] width 27 height 27
select select "[DATE]"
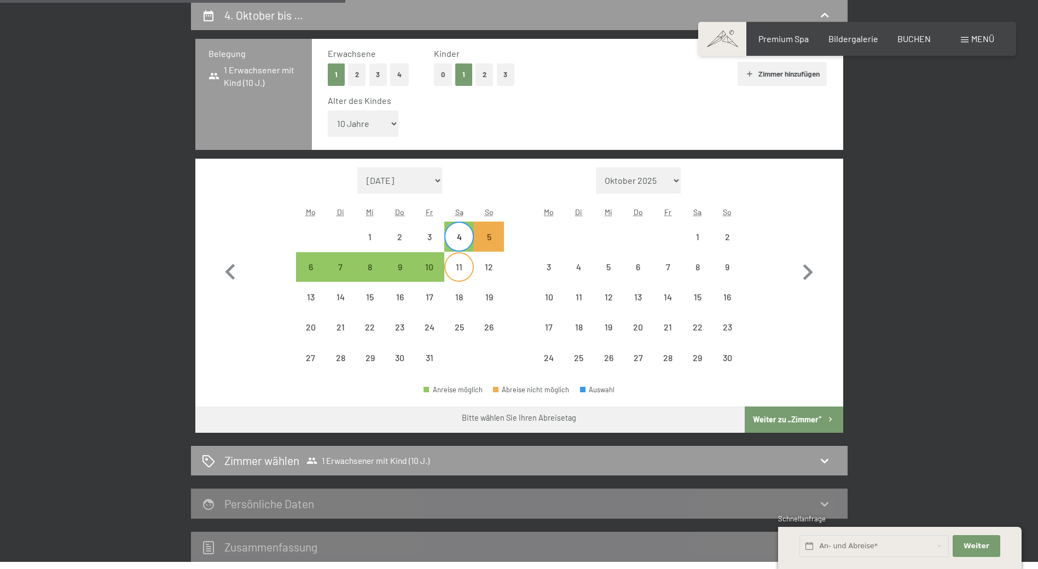
click at [462, 264] on div "11" at bounding box center [458, 276] width 27 height 27
select select "[DATE]"
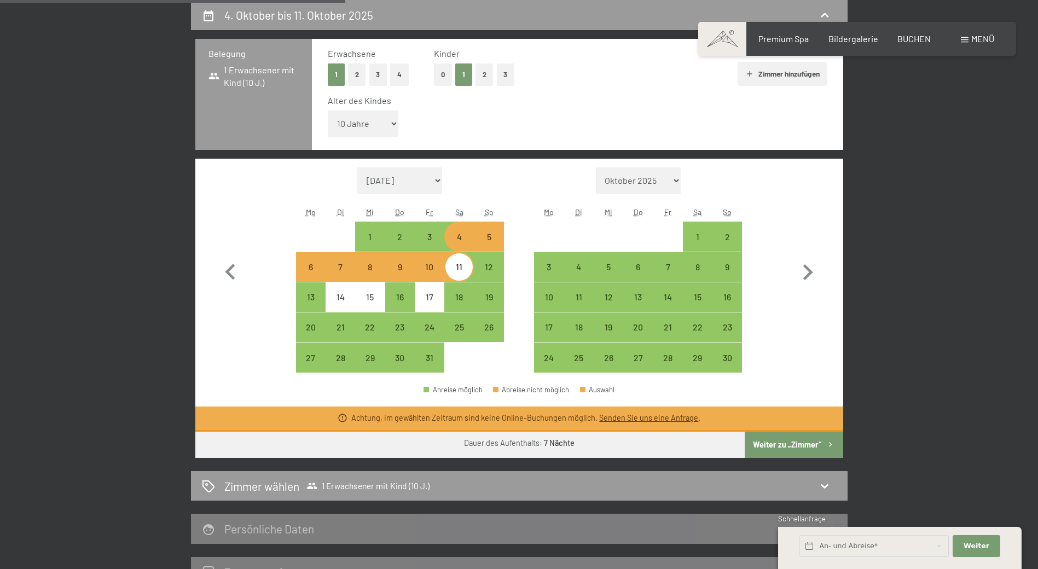
click at [466, 239] on div "4" at bounding box center [458, 246] width 27 height 27
select select "[DATE]"
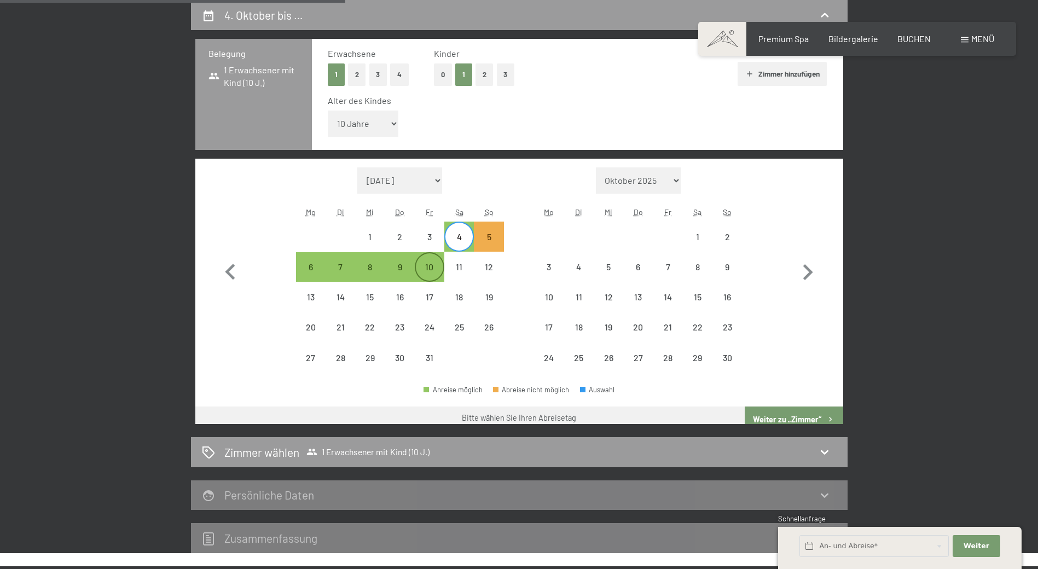
click at [433, 271] on div "10" at bounding box center [429, 276] width 27 height 27
select select "[DATE]"
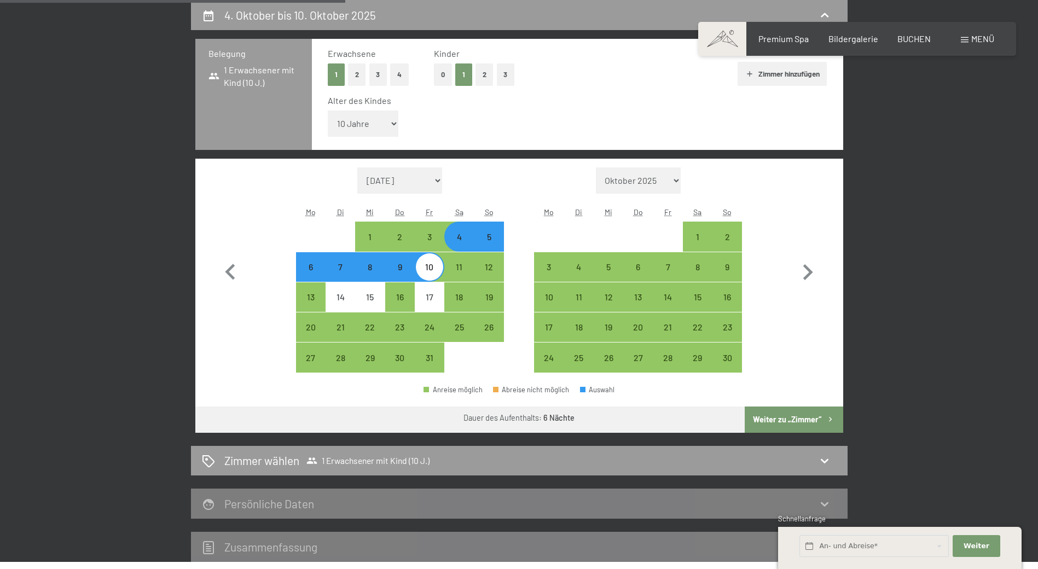
click at [817, 417] on button "Weiter zu „Zimmer“" at bounding box center [794, 420] width 98 height 26
select select "[DATE]"
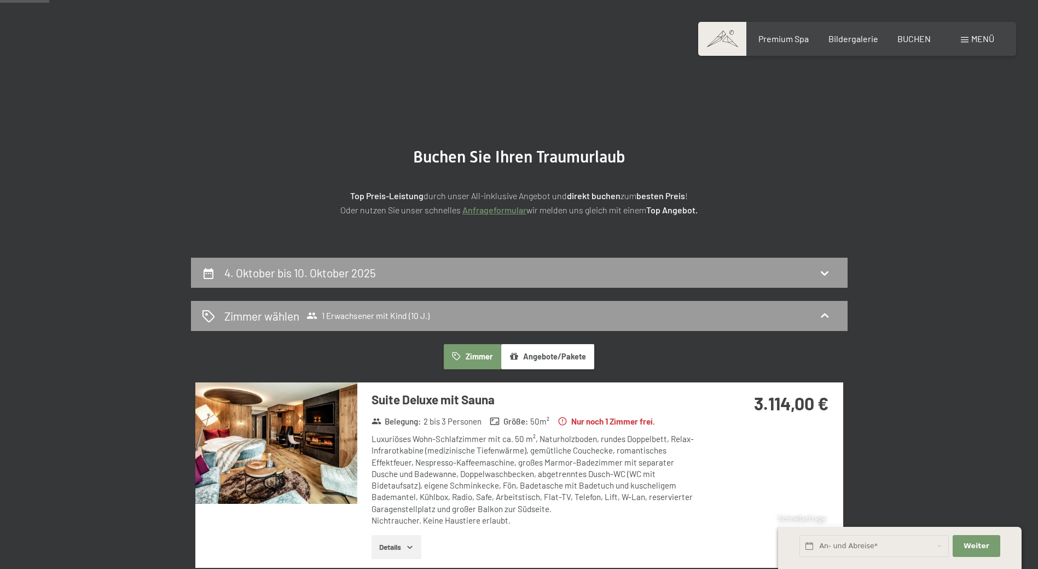
scroll to position [0, 0]
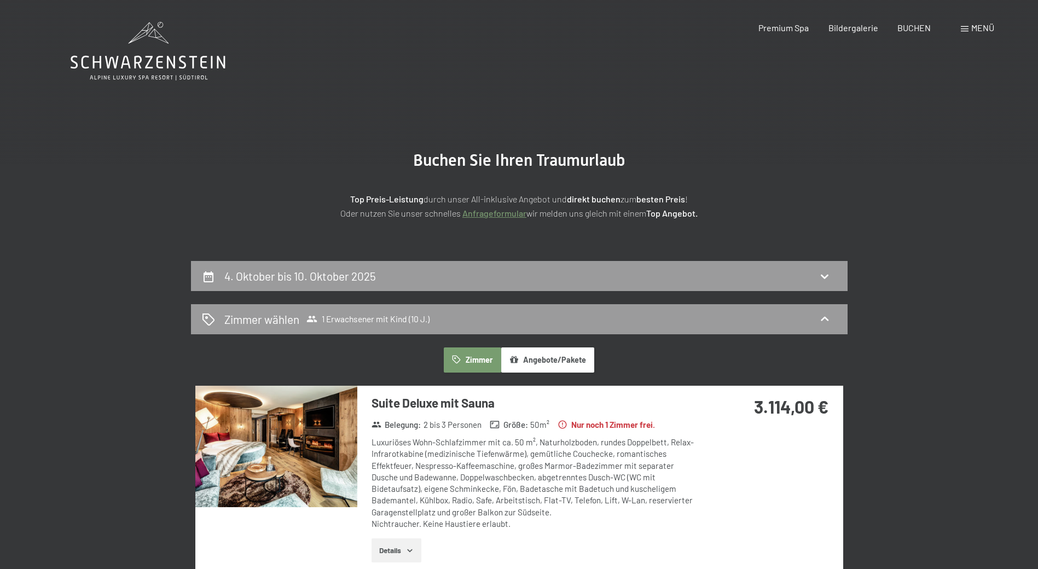
click at [423, 317] on span "Einwilligung Marketing*" at bounding box center [459, 316] width 90 height 11
click at [409, 317] on input "Einwilligung Marketing*" at bounding box center [403, 316] width 11 height 11
checkbox input "false"
click at [419, 271] on div "4. Oktober bis 10. Oktober 2025" at bounding box center [519, 276] width 635 height 16
select select "10"
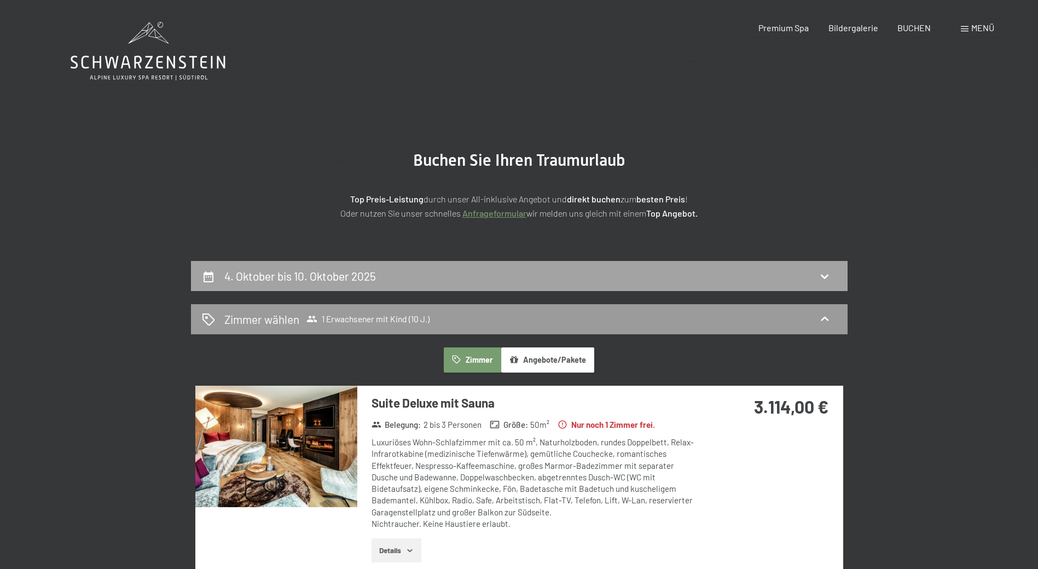
select select "[DATE]"
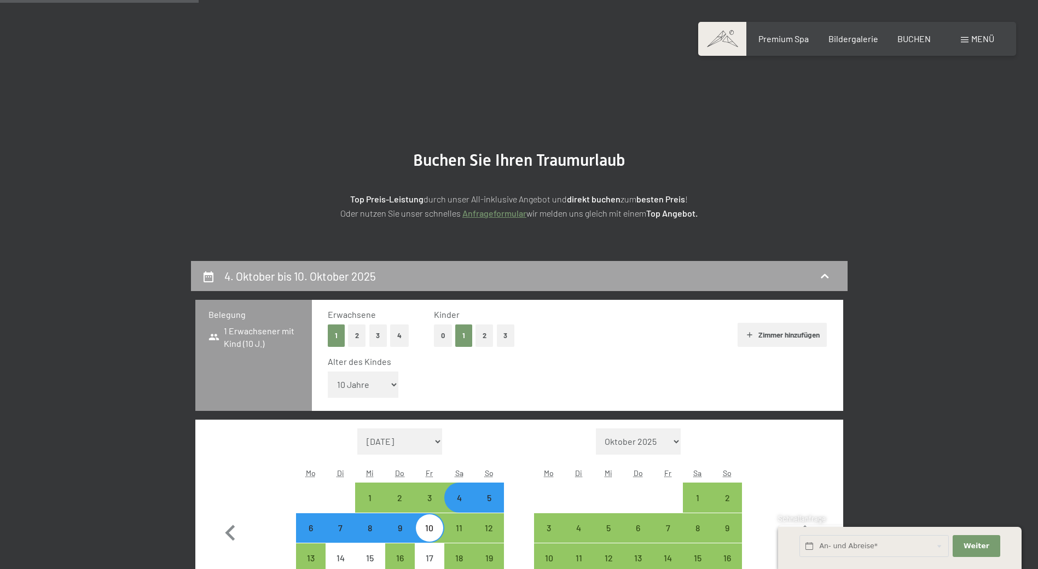
scroll to position [261, 0]
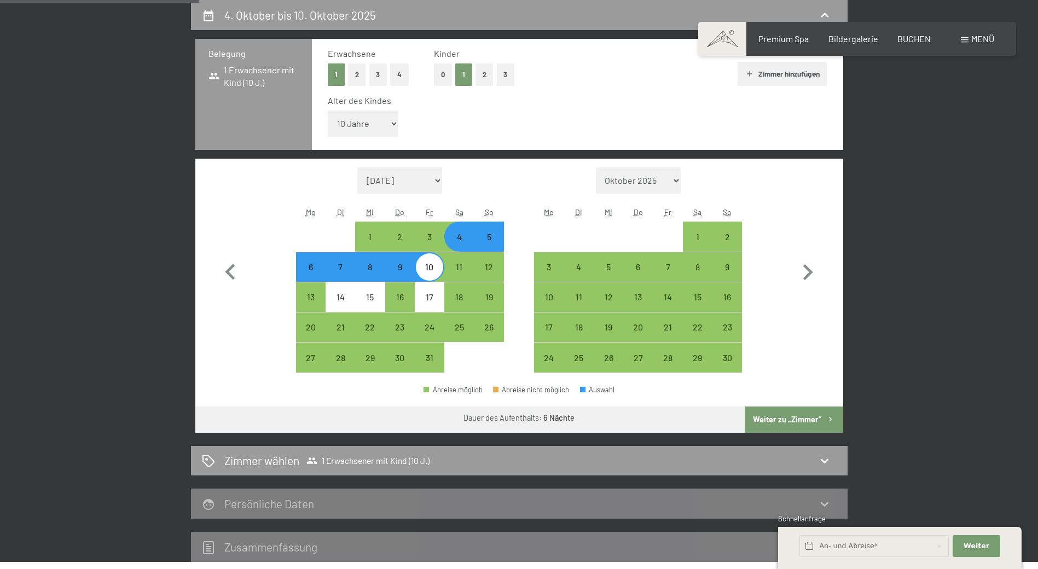
click at [358, 73] on button "2" at bounding box center [357, 74] width 18 height 22
select select "[DATE]"
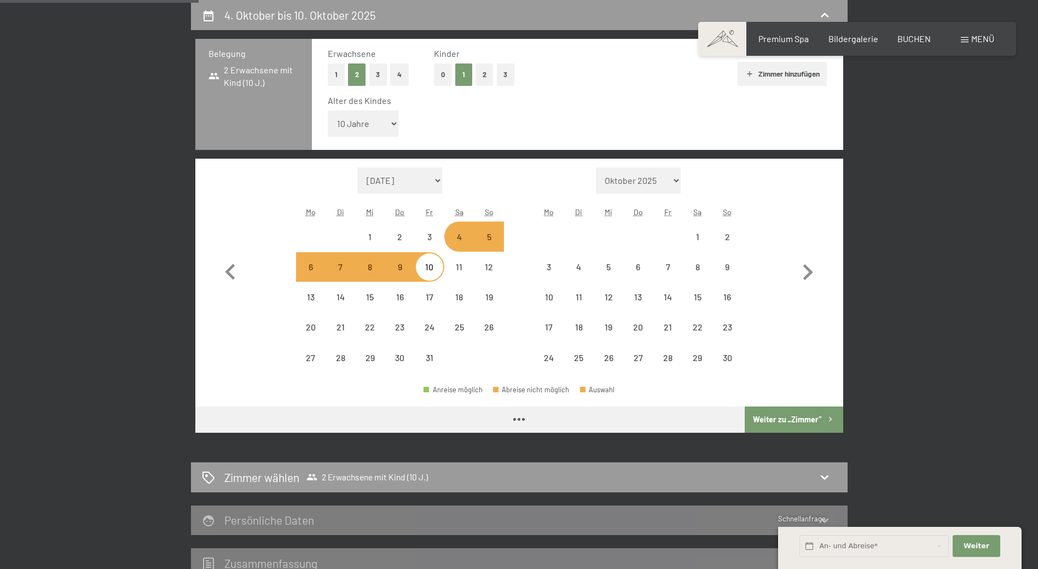
select select "[DATE]"
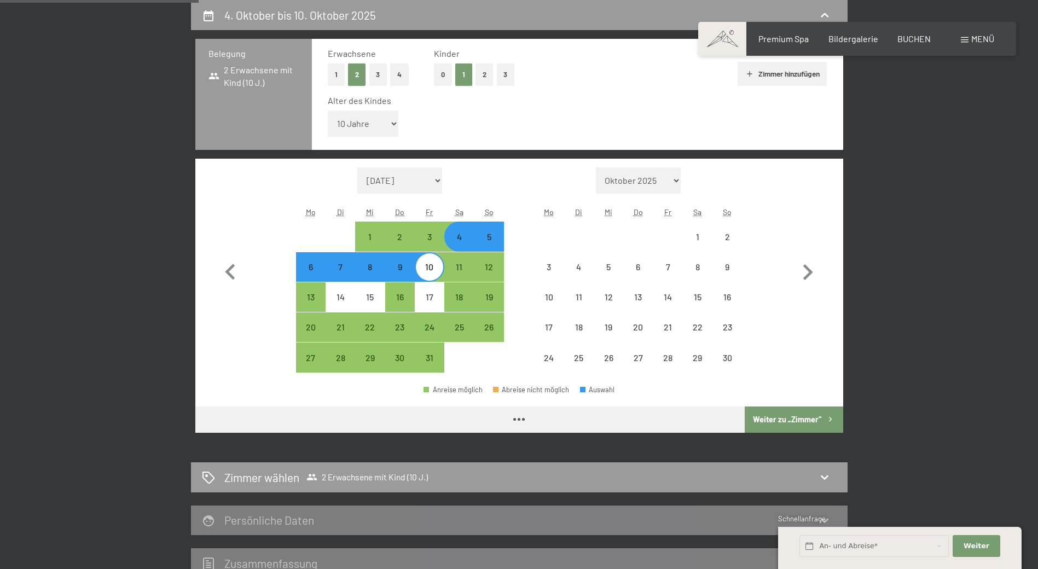
select select "[DATE]"
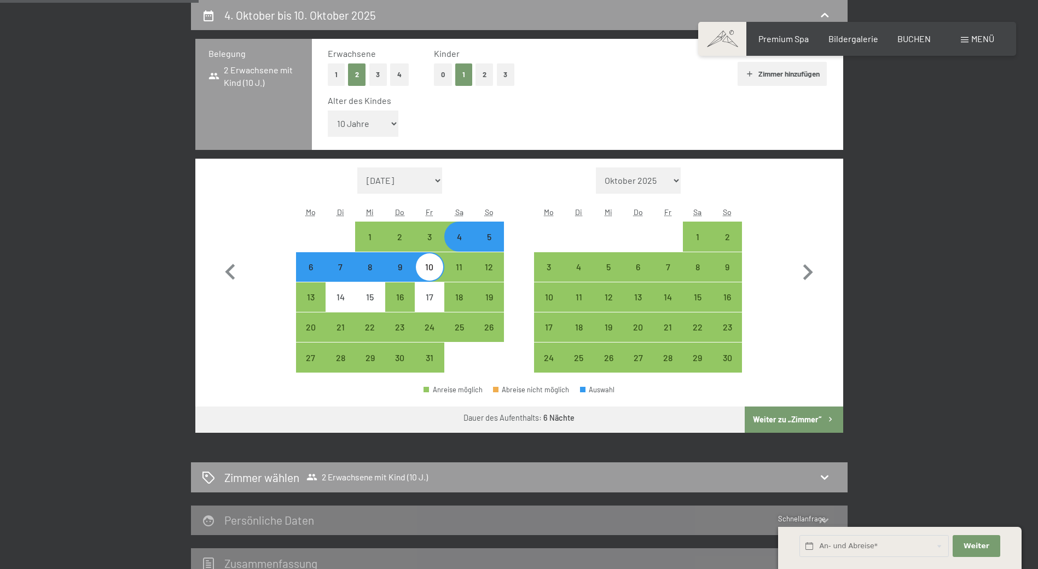
click at [790, 416] on button "Weiter zu „Zimmer“" at bounding box center [794, 420] width 98 height 26
select select "[DATE]"
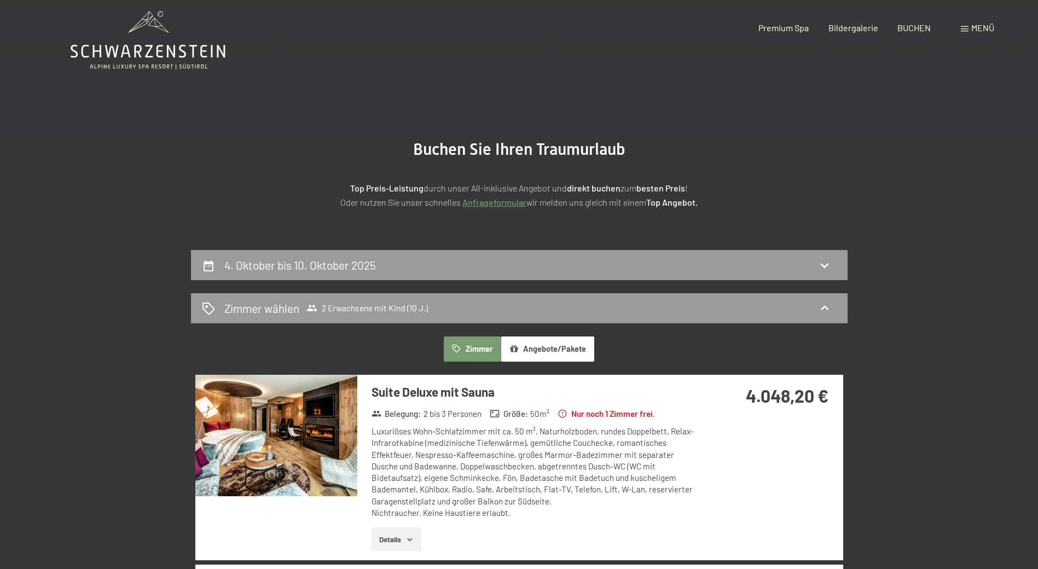
scroll to position [0, 0]
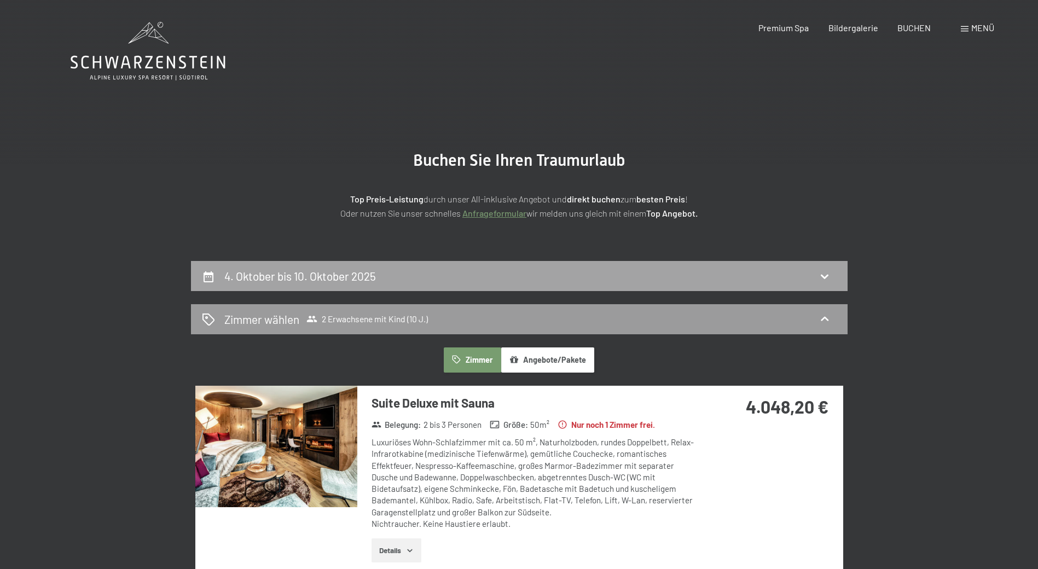
click at [428, 271] on div "4. Oktober bis 10. Oktober 2025" at bounding box center [519, 276] width 635 height 16
select select "10"
select select "[DATE]"
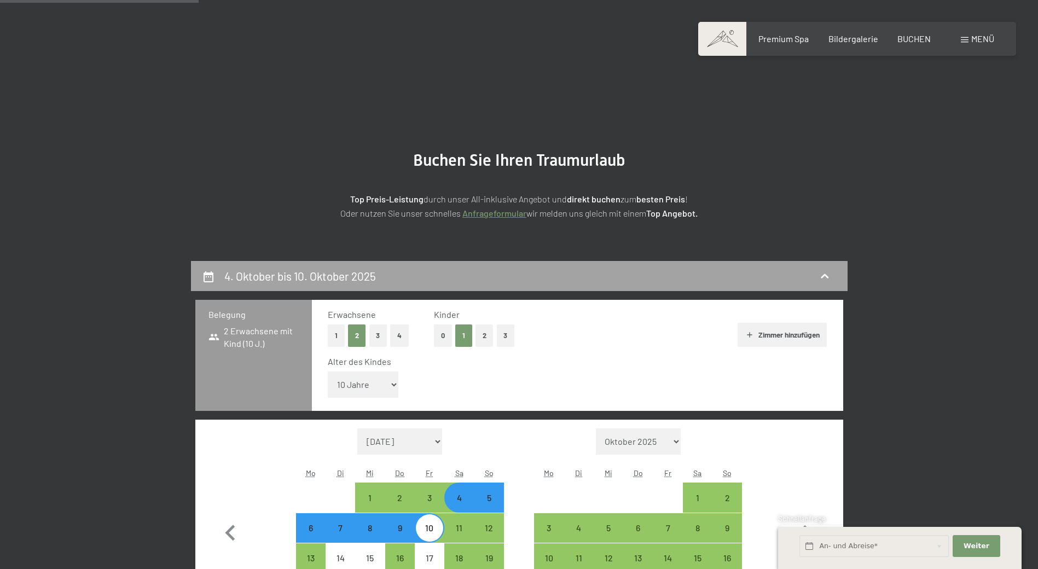
scroll to position [261, 0]
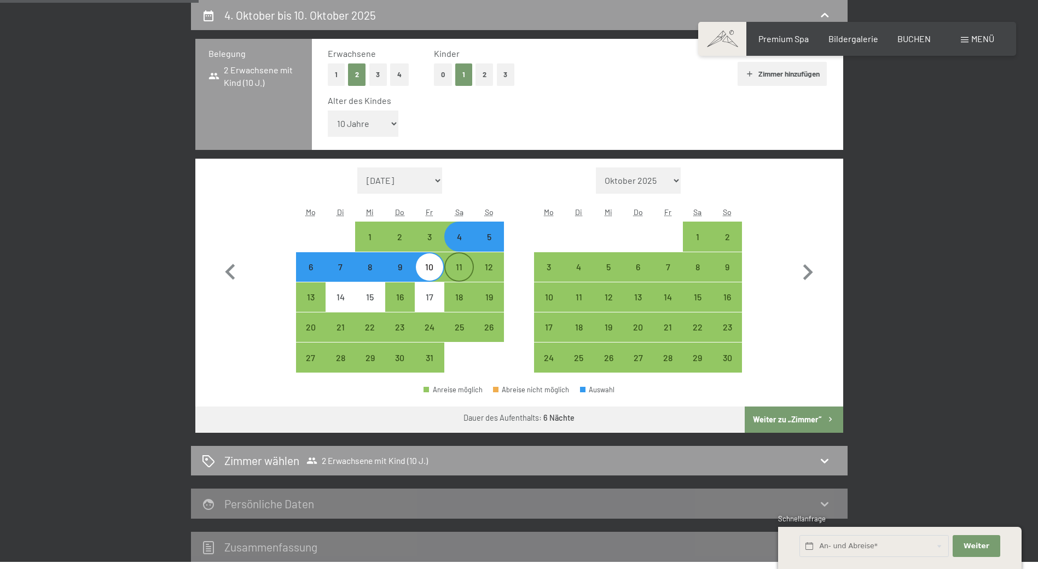
click at [458, 268] on div "11" at bounding box center [458, 276] width 27 height 27
select select "[DATE]"
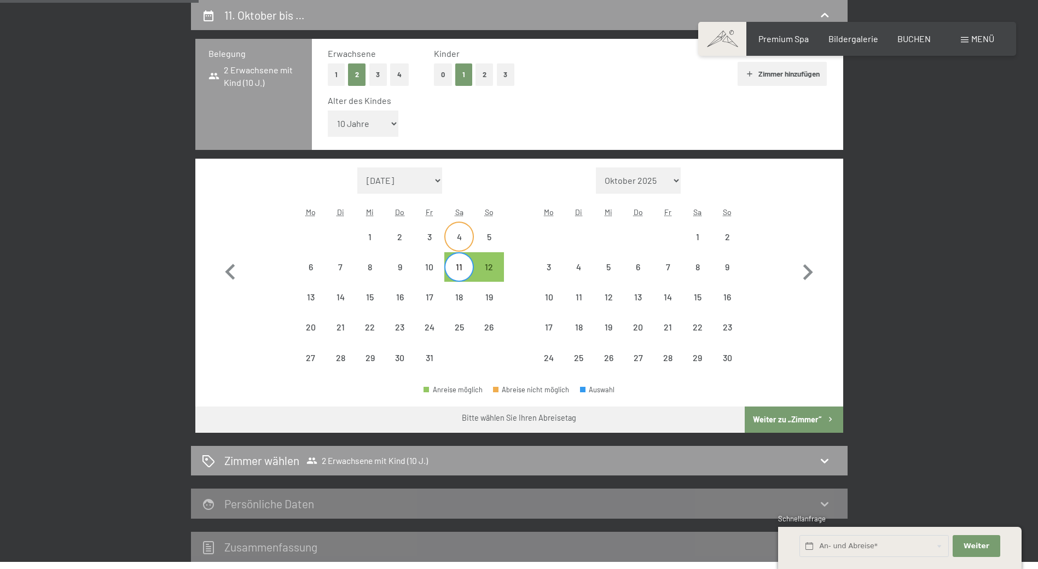
click at [463, 240] on div "4" at bounding box center [458, 246] width 27 height 27
select select "[DATE]"
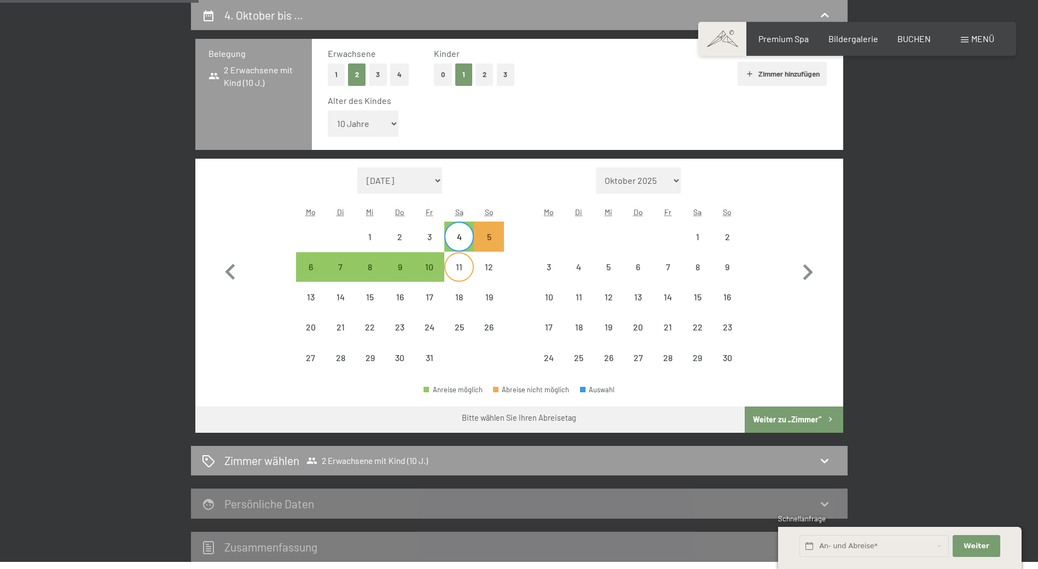
click at [460, 270] on div "11" at bounding box center [458, 276] width 27 height 27
select select "[DATE]"
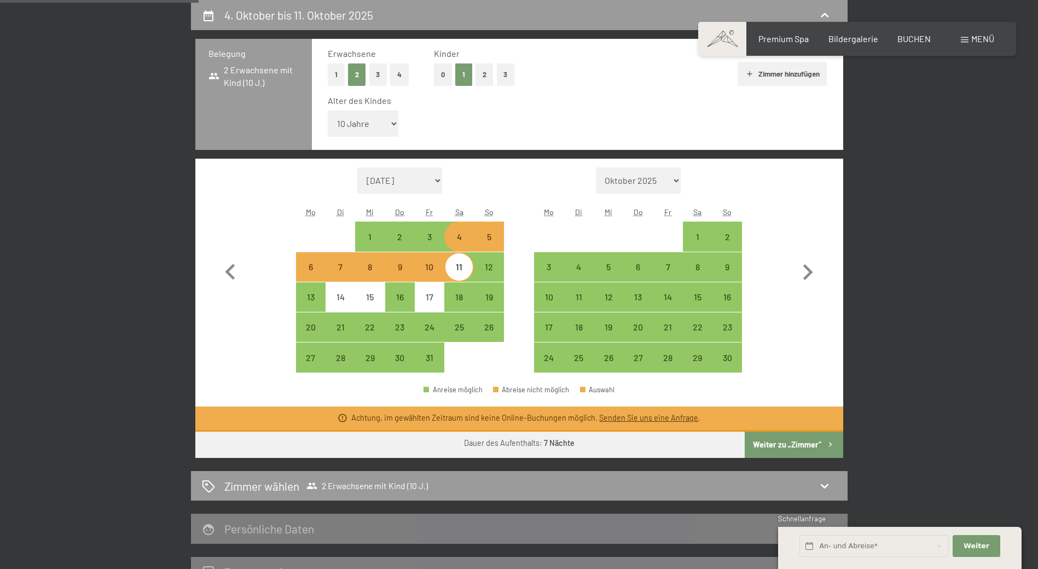
click at [437, 269] on div "10" at bounding box center [429, 276] width 27 height 27
select select "[DATE]"
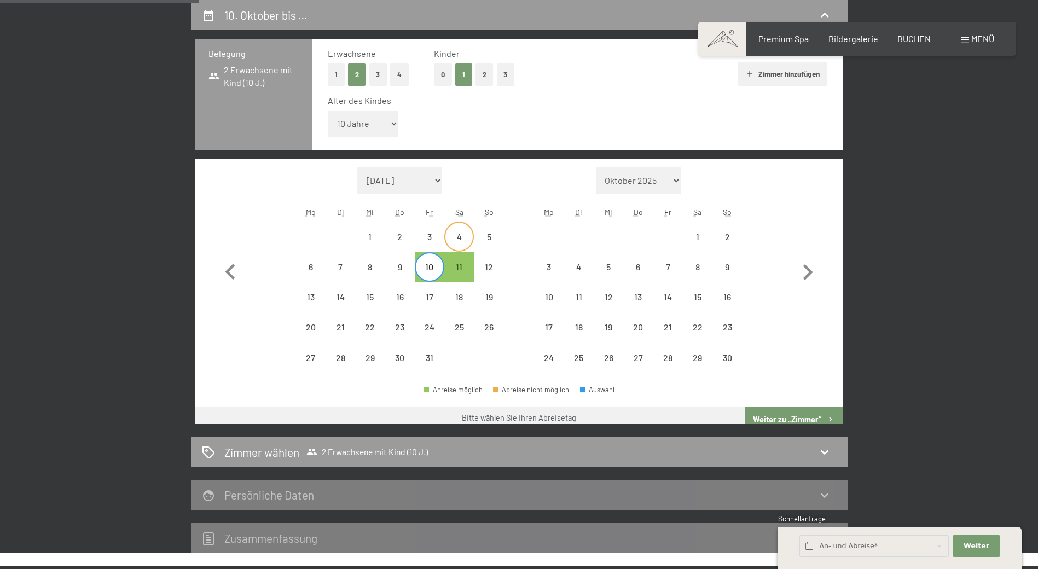
click at [463, 245] on div "4" at bounding box center [458, 246] width 27 height 27
select select "[DATE]"
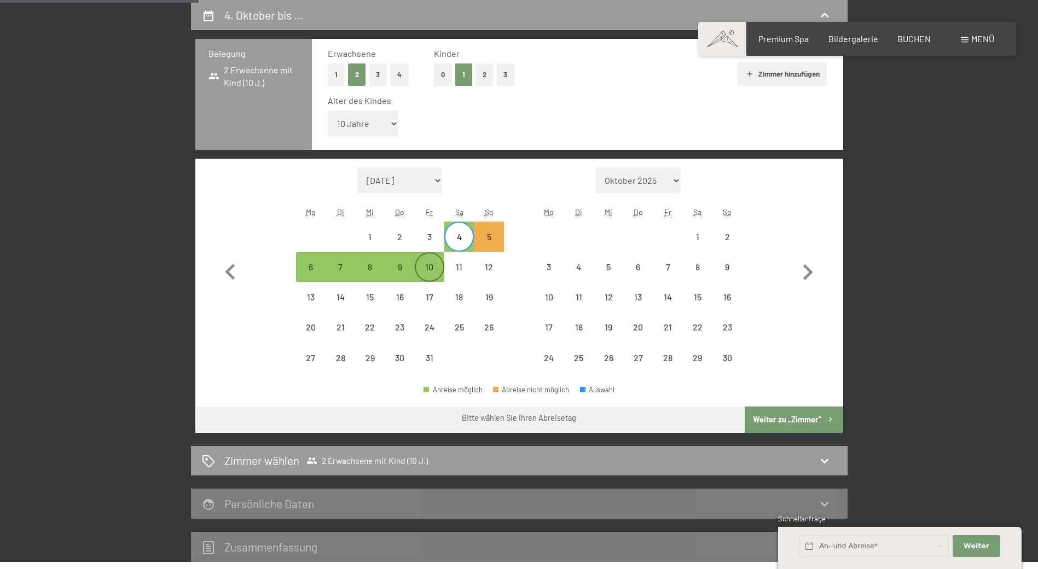
click at [434, 266] on div "10" at bounding box center [429, 276] width 27 height 27
select select "[DATE]"
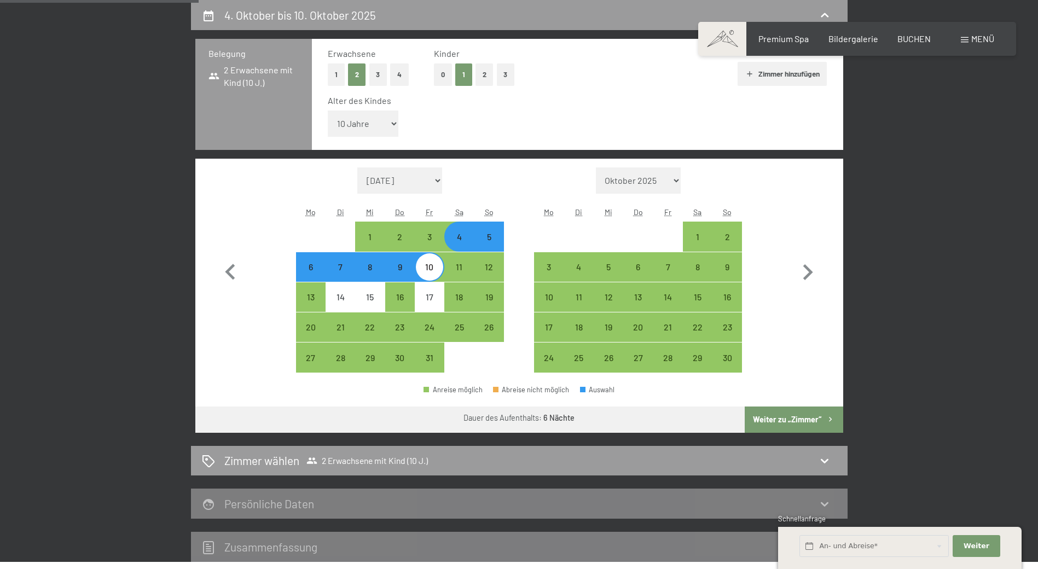
click at [796, 426] on button "Weiter zu „Zimmer“" at bounding box center [794, 420] width 98 height 26
select select "[DATE]"
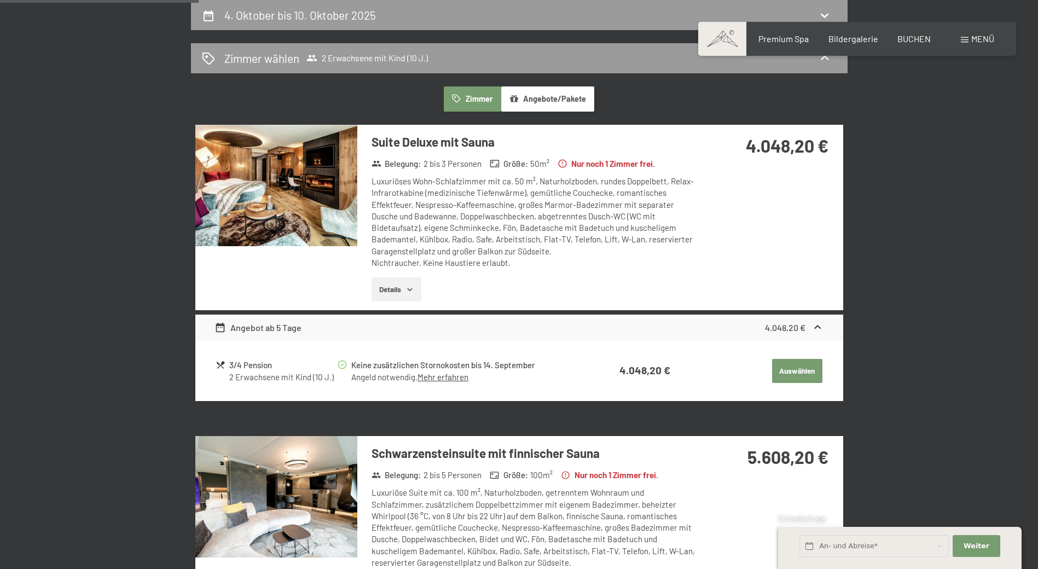
click at [411, 287] on icon "button" at bounding box center [409, 289] width 9 height 9
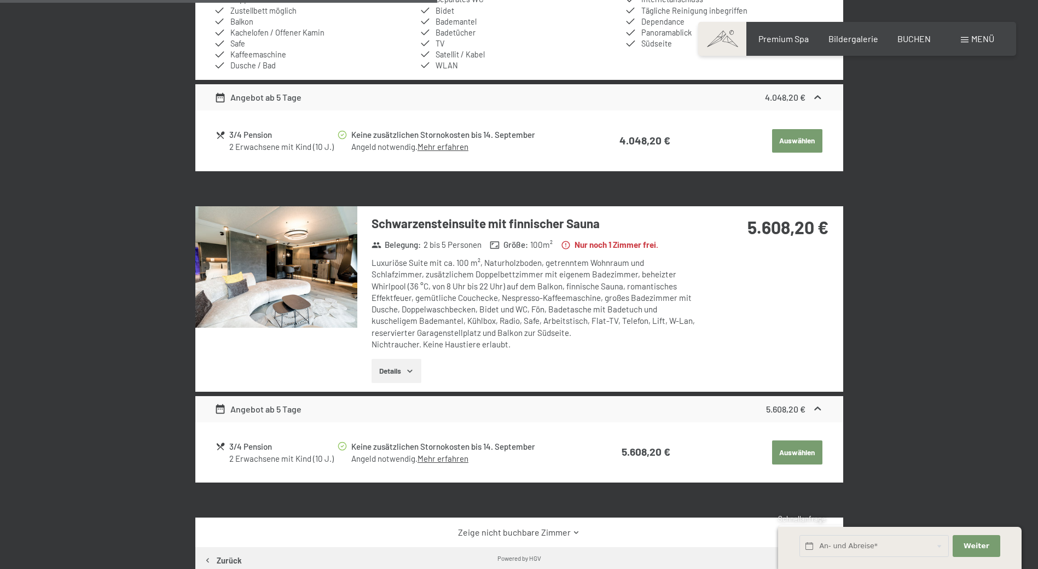
scroll to position [644, 0]
click at [398, 368] on button "Details" at bounding box center [397, 370] width 50 height 24
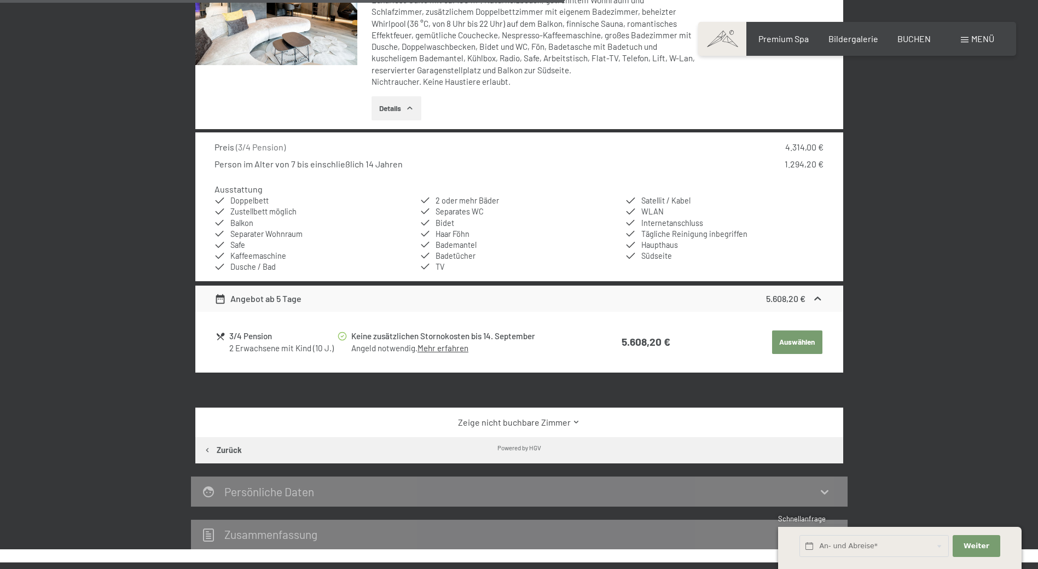
scroll to position [918, 0]
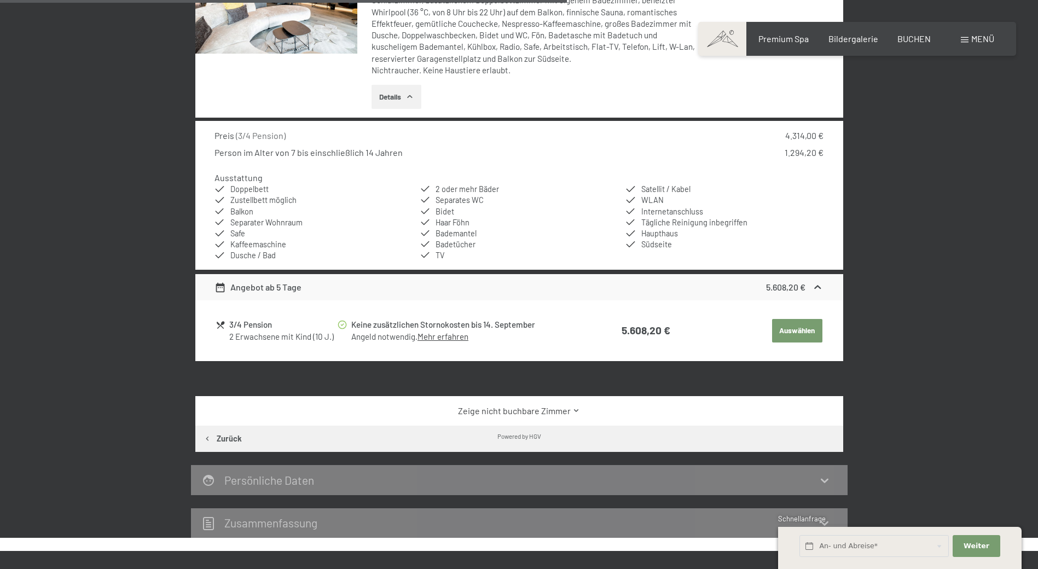
click at [537, 408] on link "Zeige nicht buchbare Zimmer" at bounding box center [518, 411] width 609 height 12
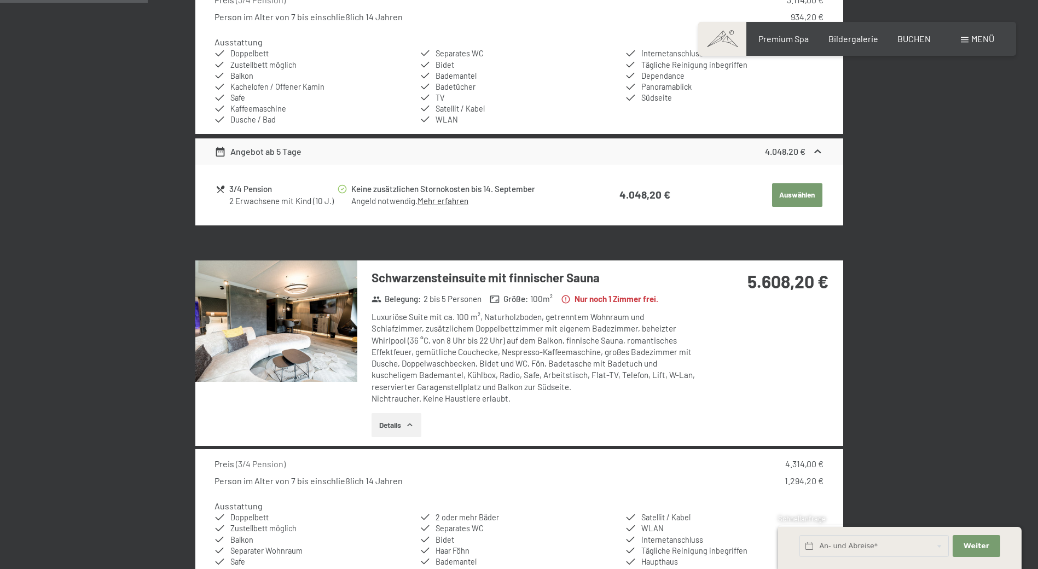
scroll to position [152, 0]
